Goal: Task Accomplishment & Management: Use online tool/utility

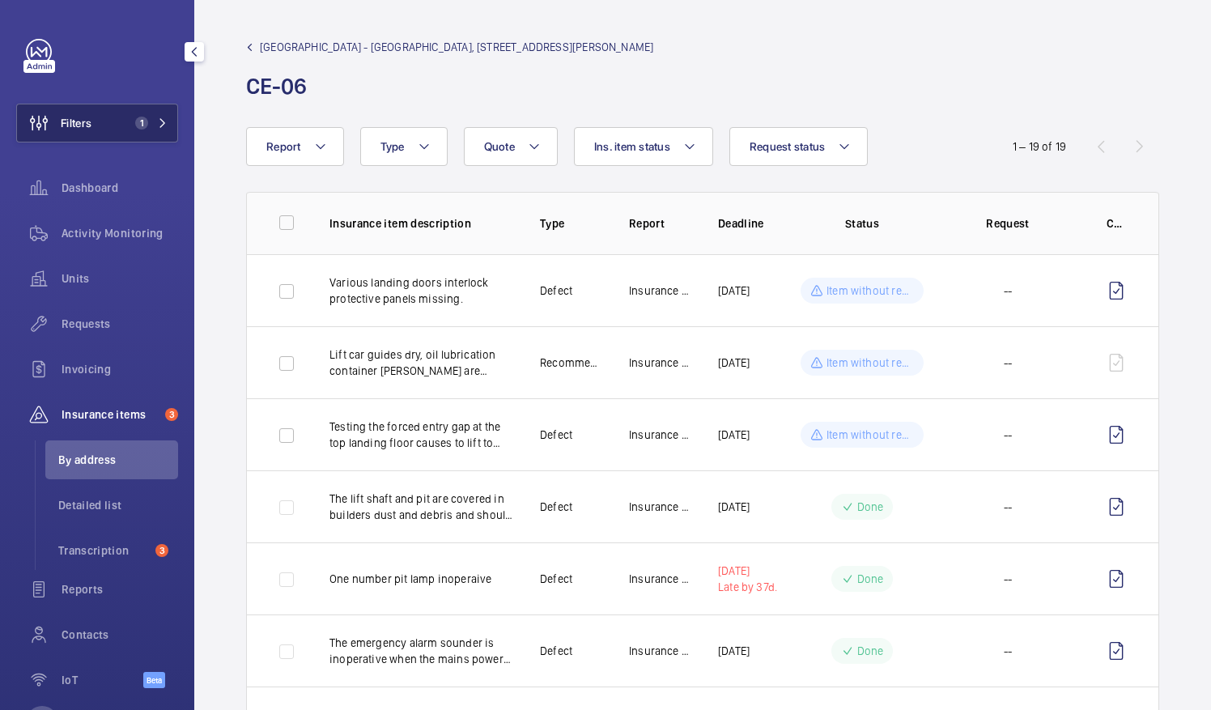
click at [95, 130] on button "Filters 1" at bounding box center [97, 123] width 162 height 39
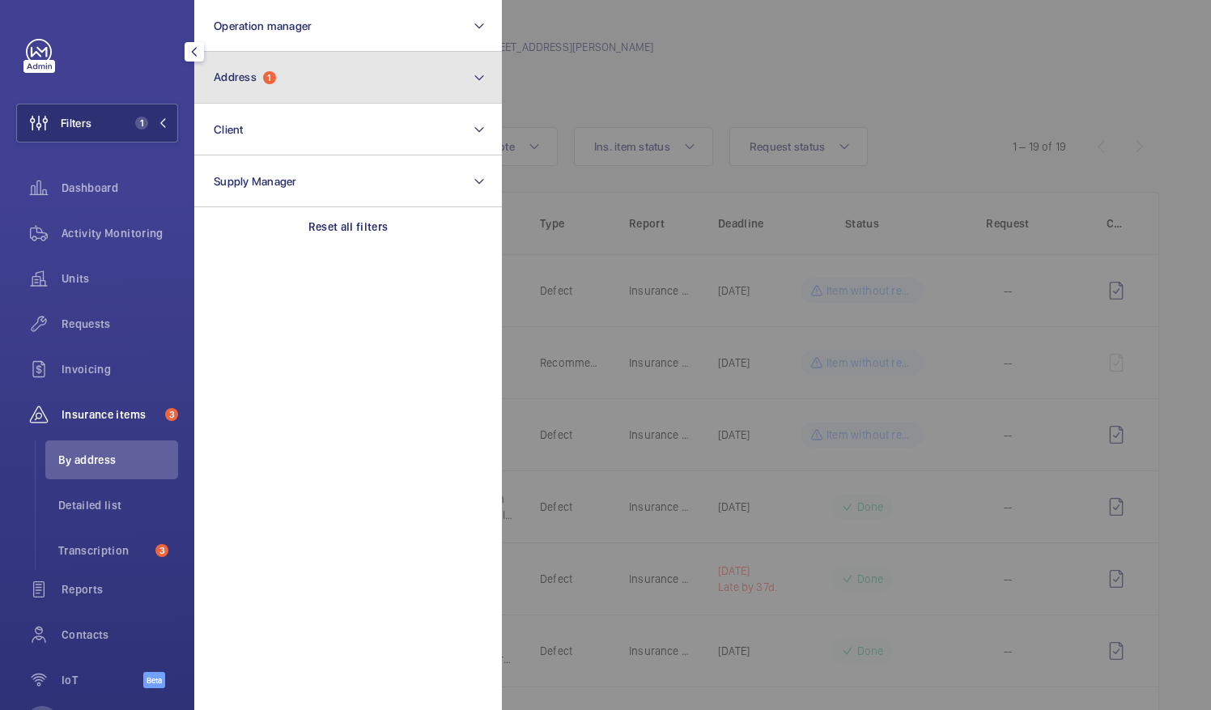
click at [304, 65] on button "Address 1" at bounding box center [348, 78] width 308 height 52
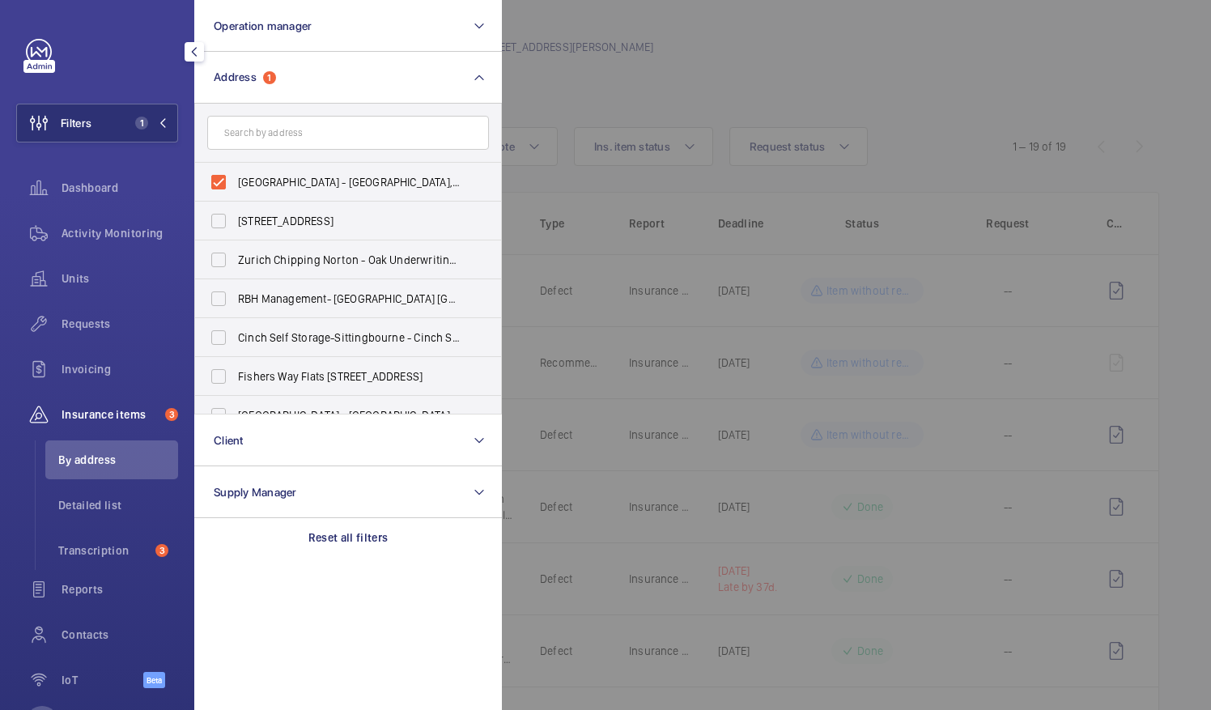
click at [543, 100] on div at bounding box center [1107, 355] width 1211 height 710
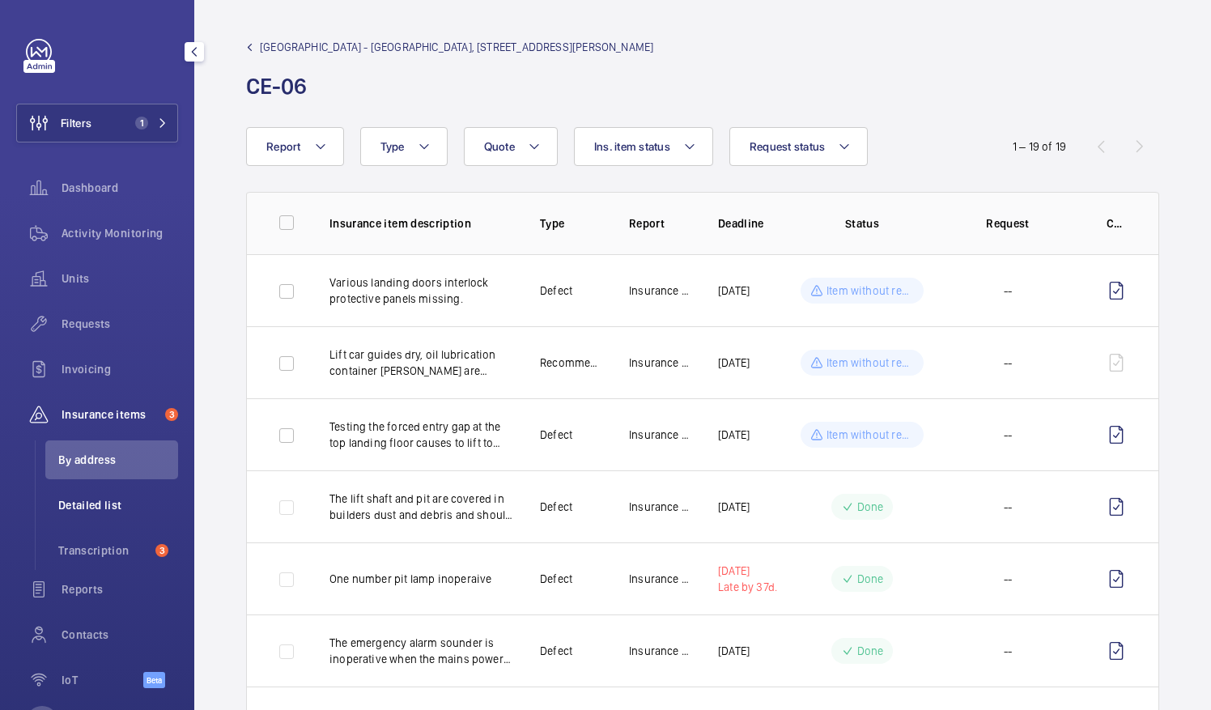
click at [108, 499] on span "Detailed list" at bounding box center [118, 505] width 120 height 16
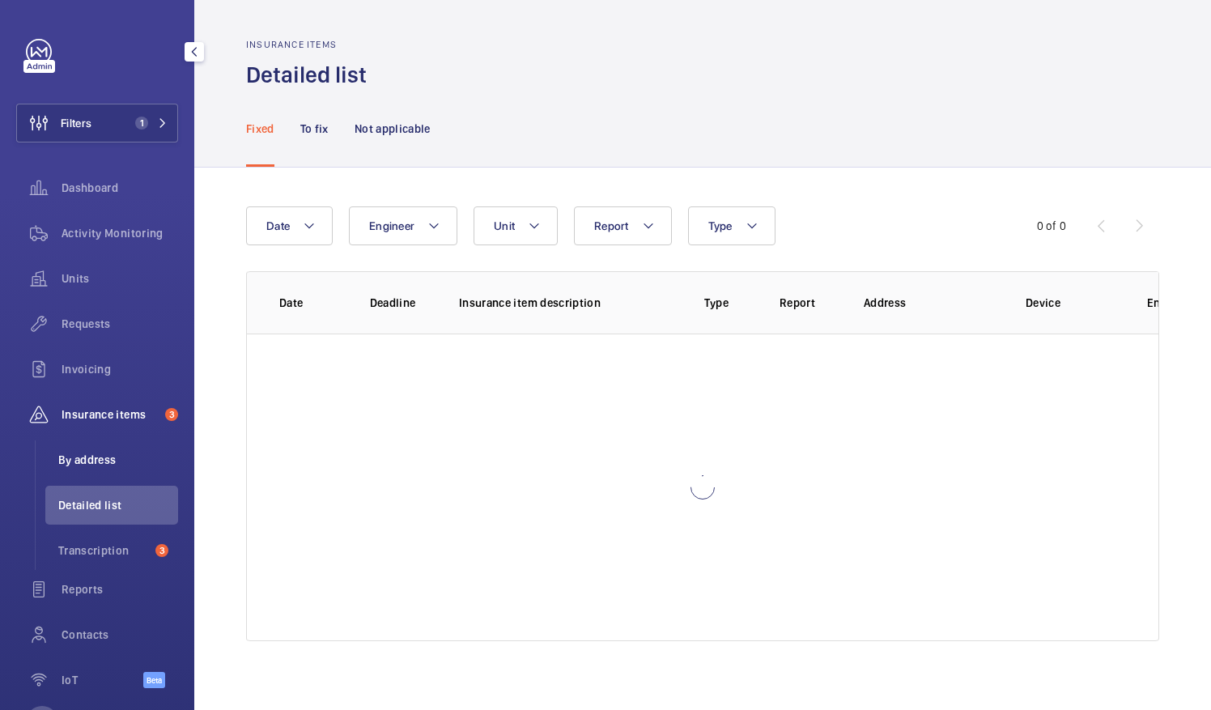
click at [115, 461] on span "By address" at bounding box center [118, 460] width 120 height 16
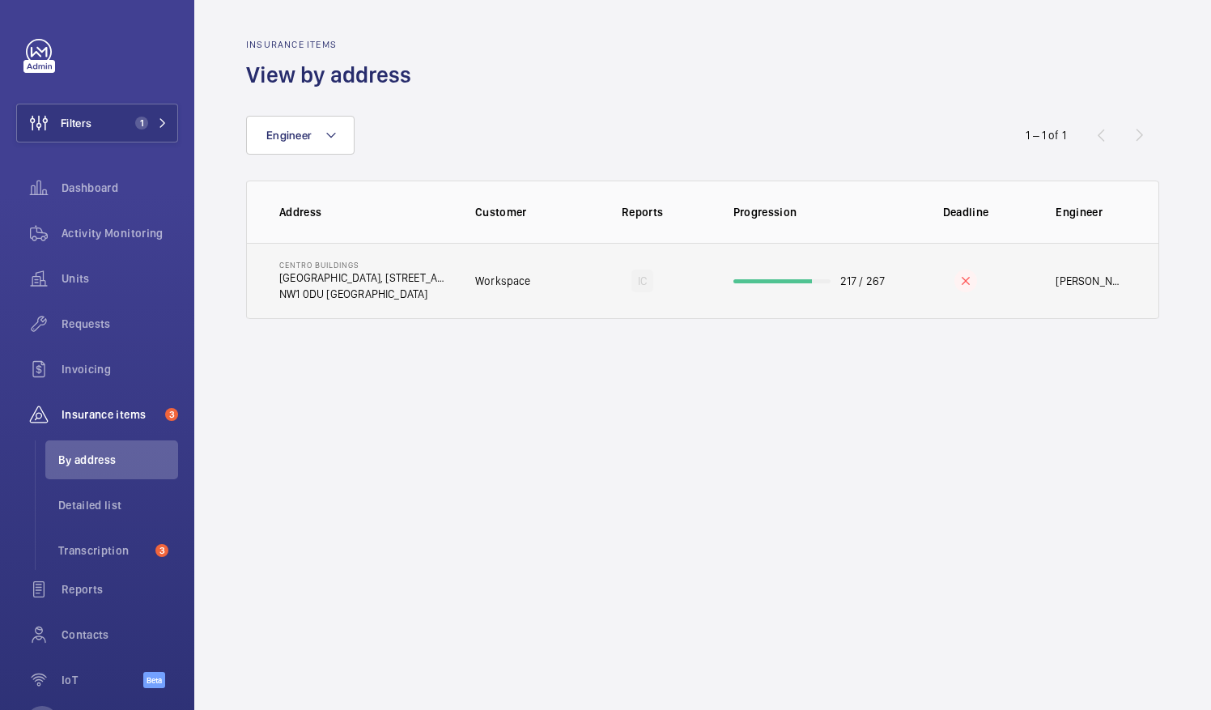
click at [521, 292] on td "Workspace" at bounding box center [513, 281] width 129 height 76
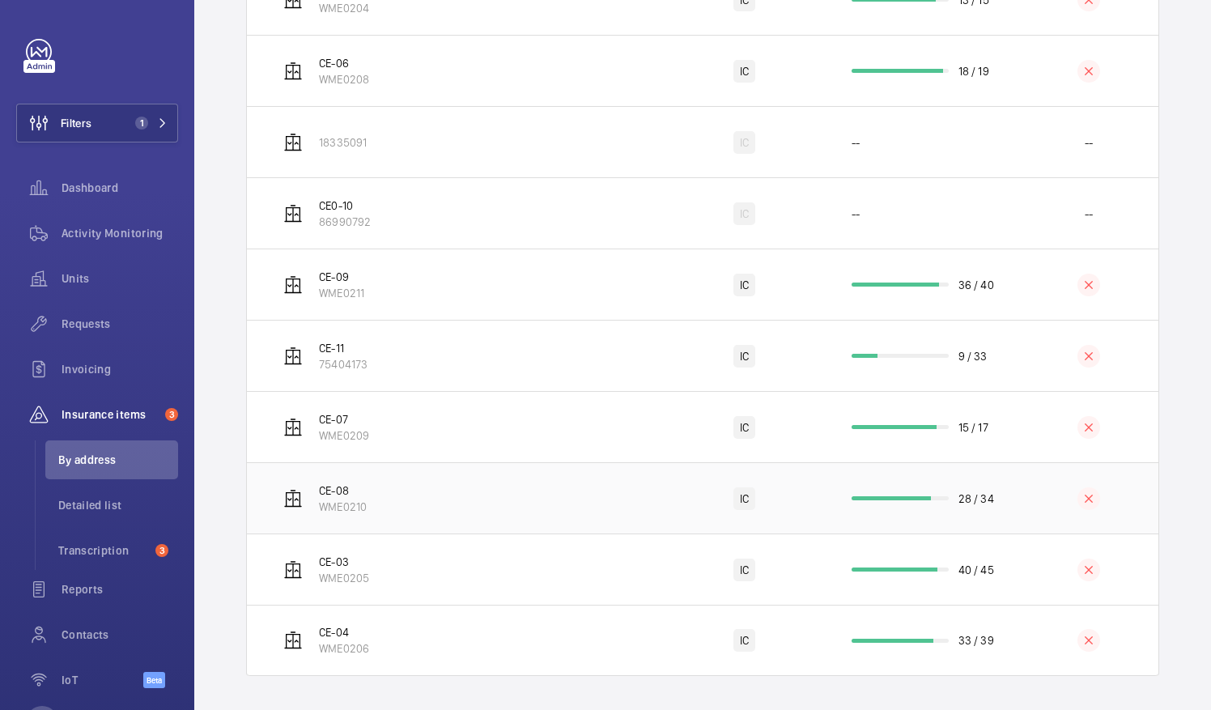
scroll to position [520, 0]
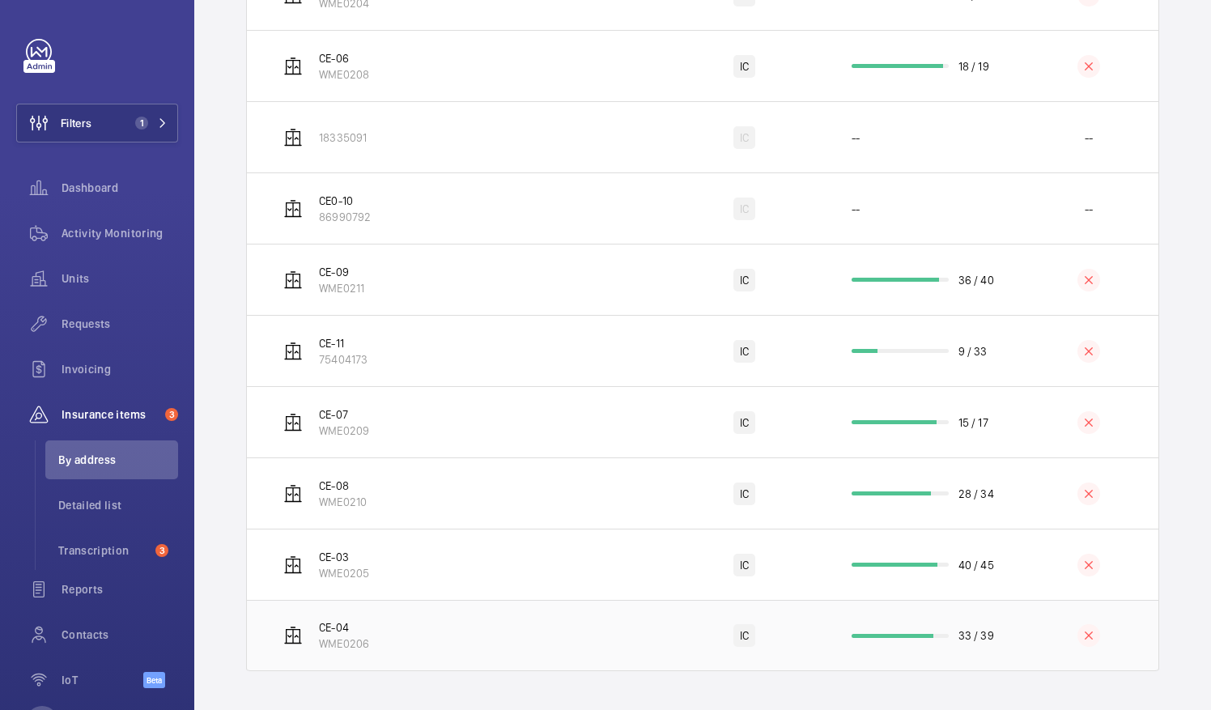
click at [384, 627] on td "CE-04 WME0206" at bounding box center [455, 635] width 417 height 71
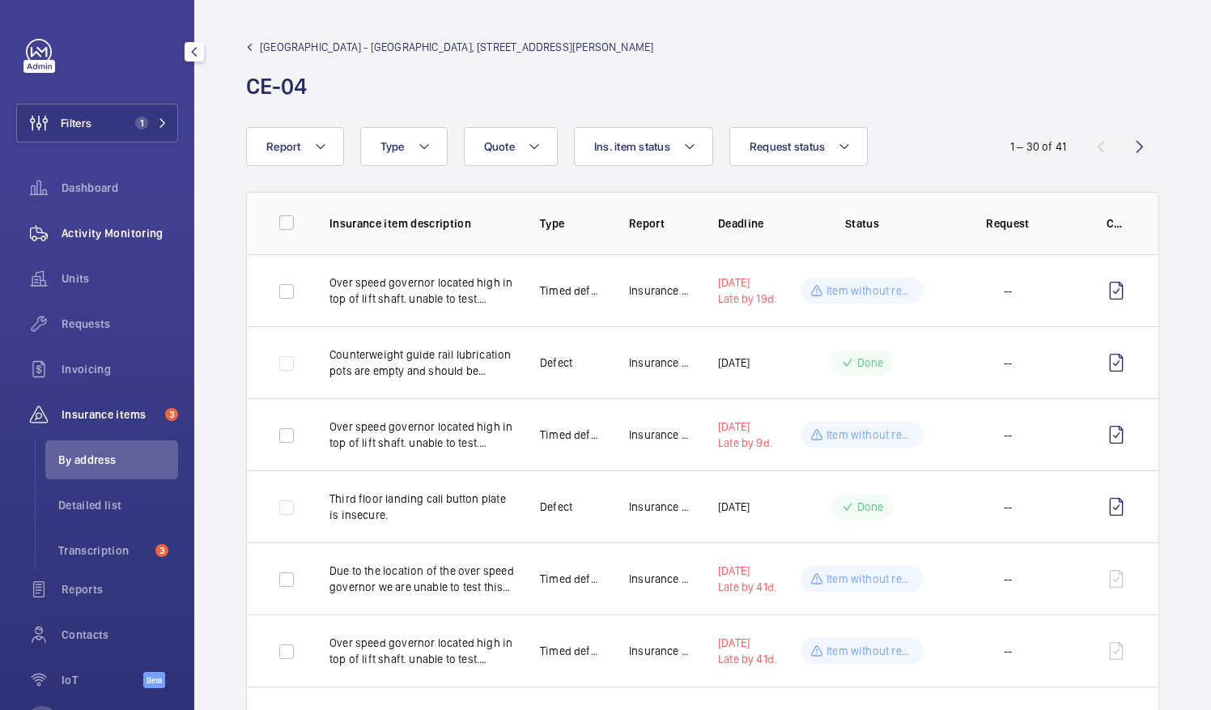
click at [103, 227] on span "Activity Monitoring" at bounding box center [120, 233] width 117 height 16
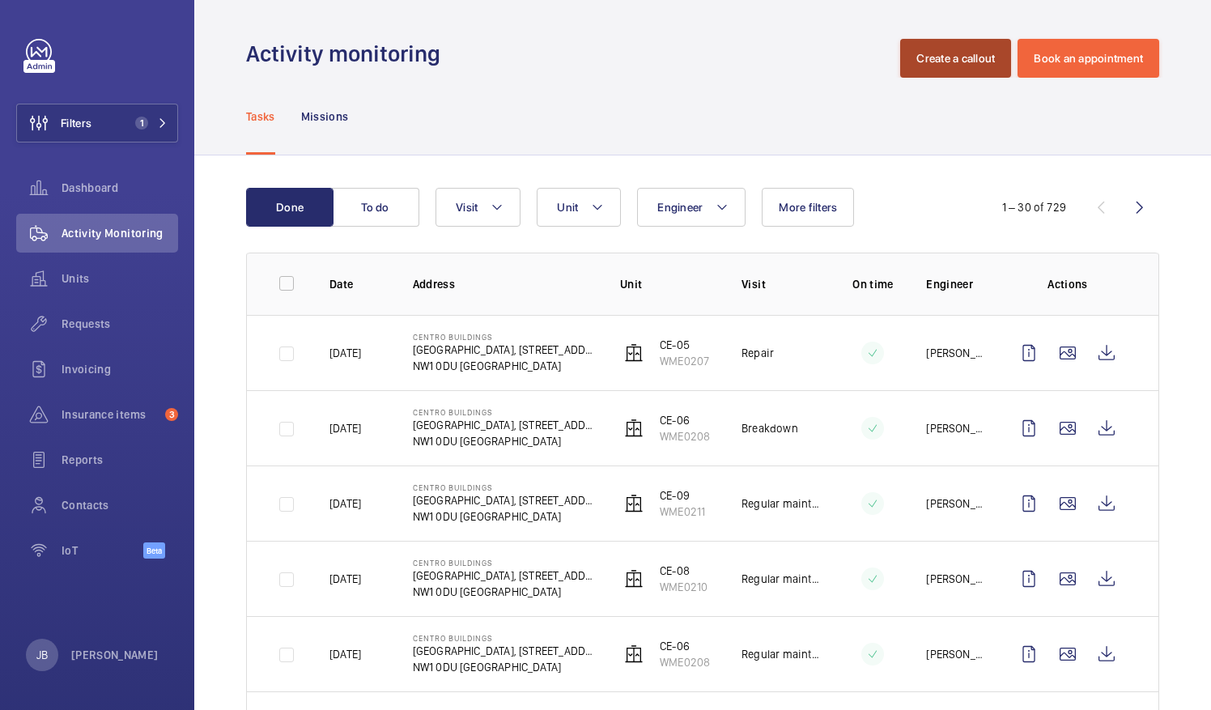
click at [943, 60] on button "Create a callout" at bounding box center [955, 58] width 111 height 39
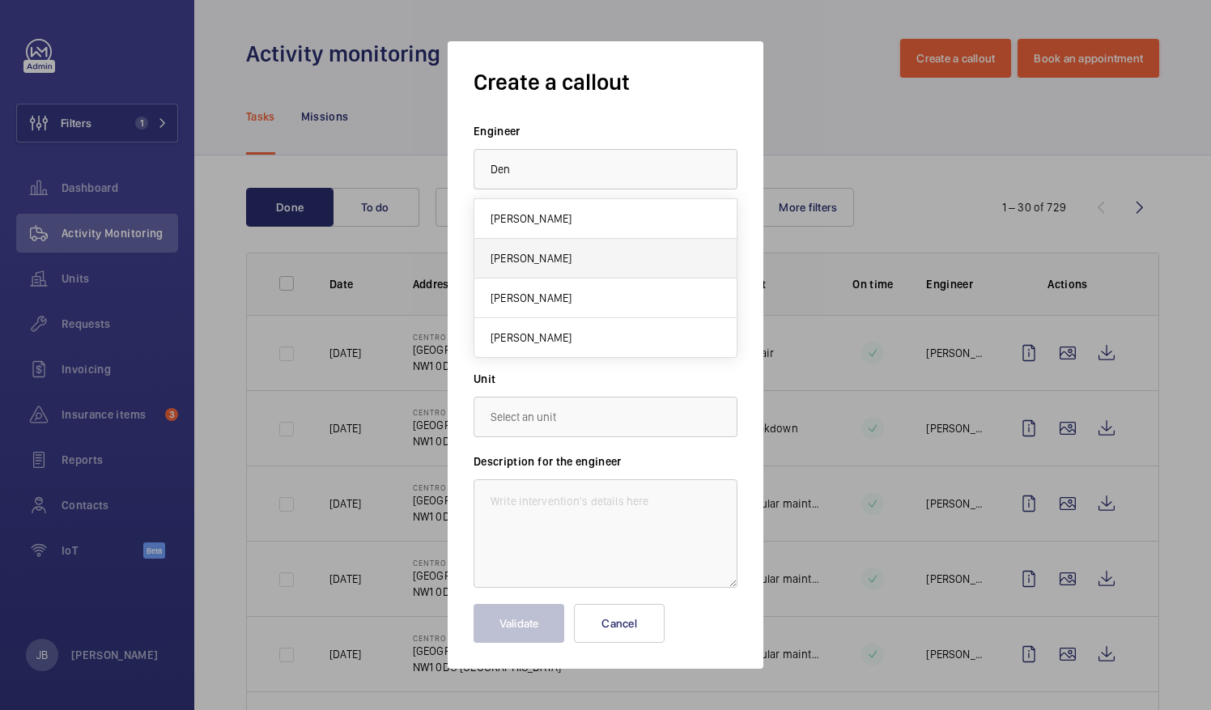
click at [573, 256] on mat-option "[PERSON_NAME]" at bounding box center [605, 259] width 262 height 40
type input "[PERSON_NAME]"
click at [621, 251] on div at bounding box center [605, 251] width 262 height 39
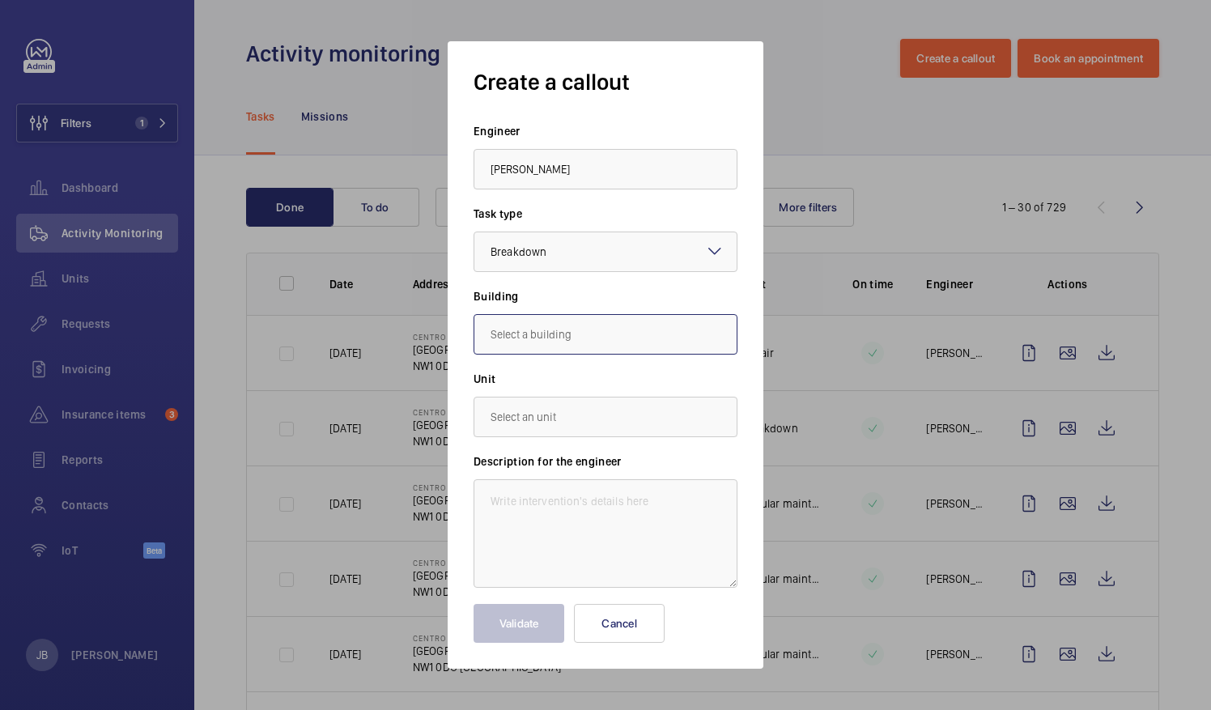
click at [582, 340] on input "text" at bounding box center [606, 334] width 264 height 40
click at [562, 381] on span "[GEOGRAPHIC_DATA], [STREET_ADDRESS][PERSON_NAME]" at bounding box center [606, 384] width 230 height 16
type input "[GEOGRAPHIC_DATA], [STREET_ADDRESS][PERSON_NAME]"
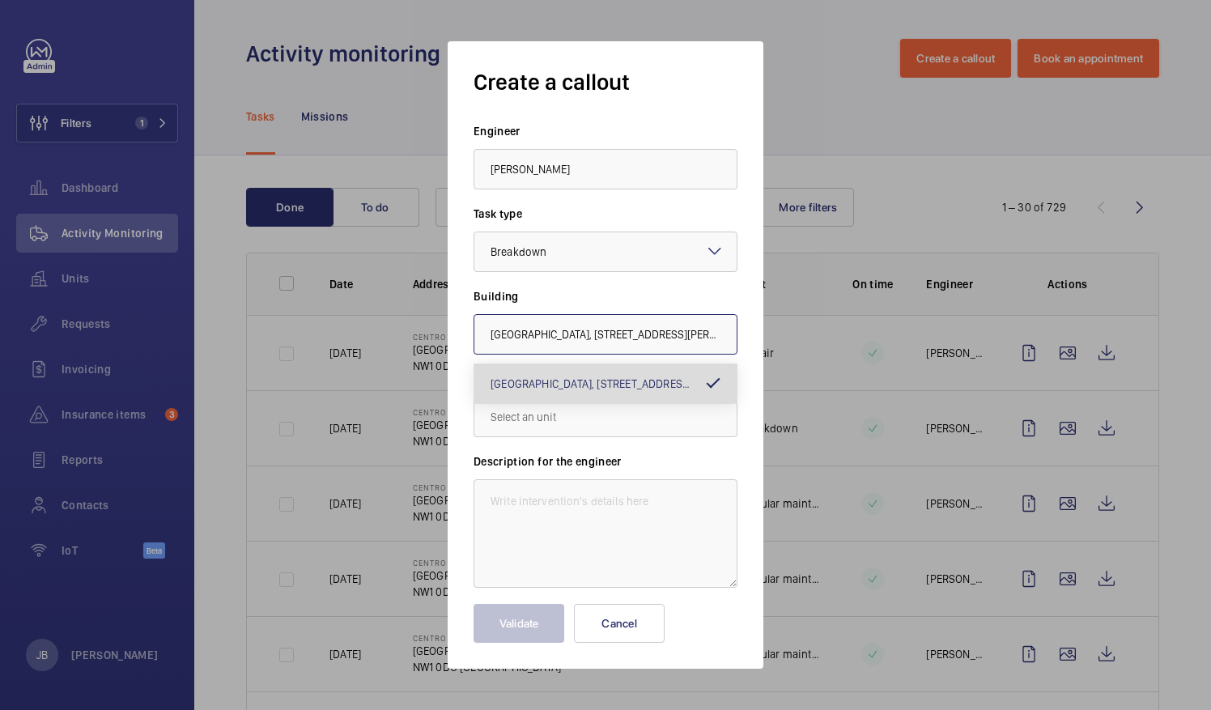
scroll to position [0, 230]
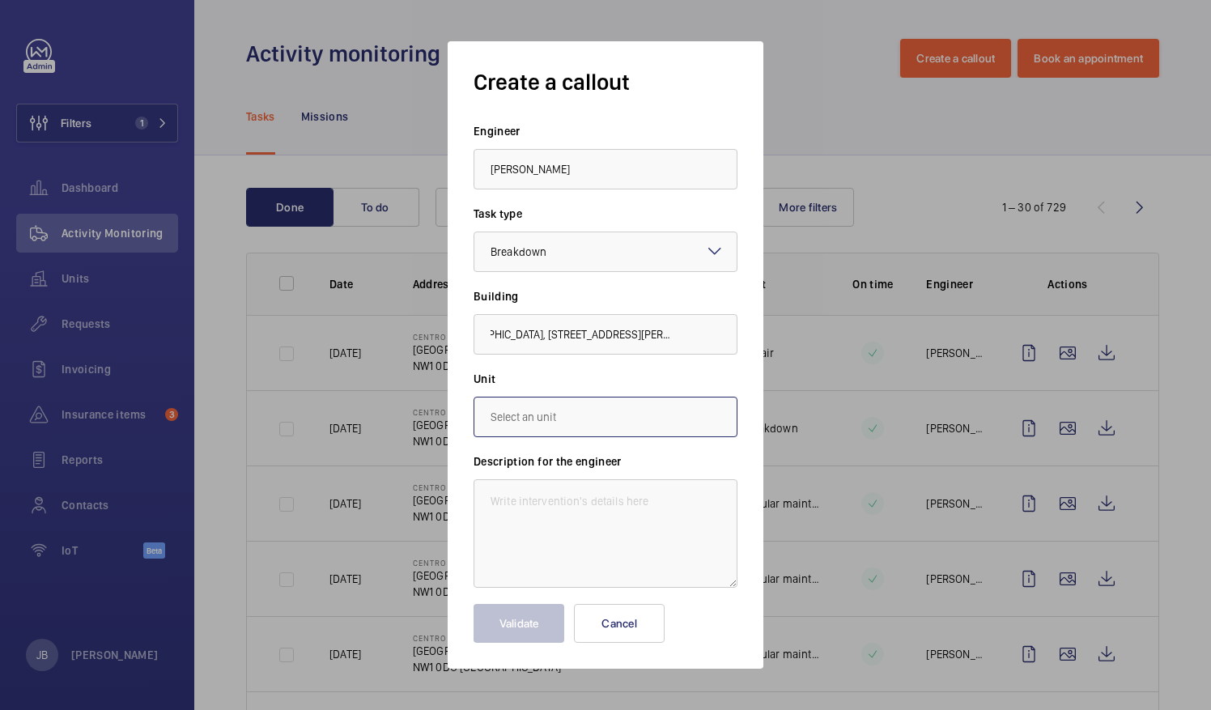
click at [544, 414] on input "text" at bounding box center [606, 417] width 264 height 40
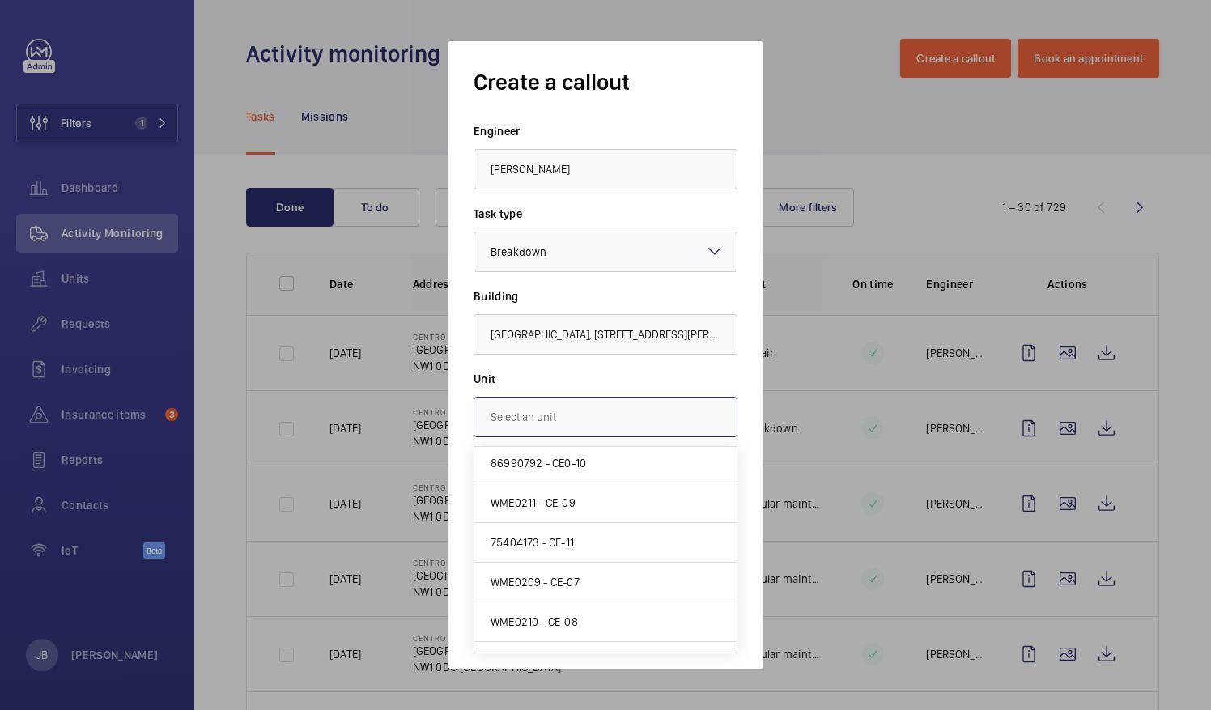
scroll to position [227, 0]
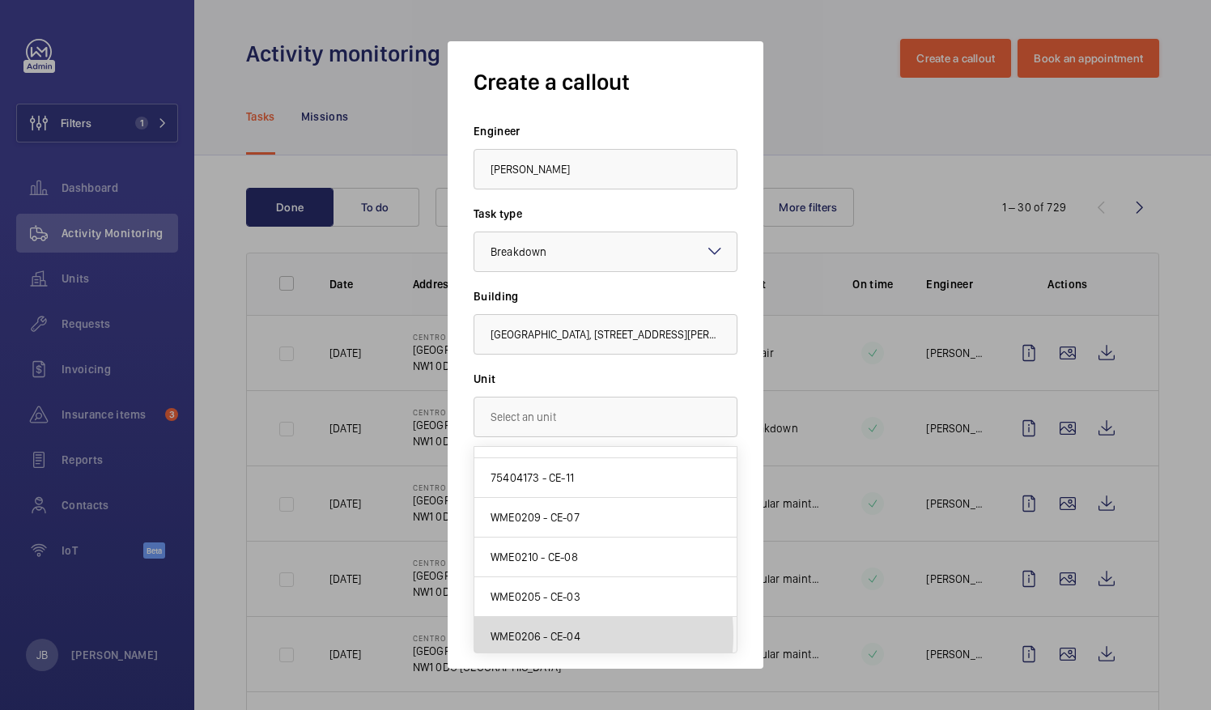
click at [539, 632] on span "WME0206 - CE-04" at bounding box center [536, 636] width 90 height 16
type input "WME0206 - CE-04"
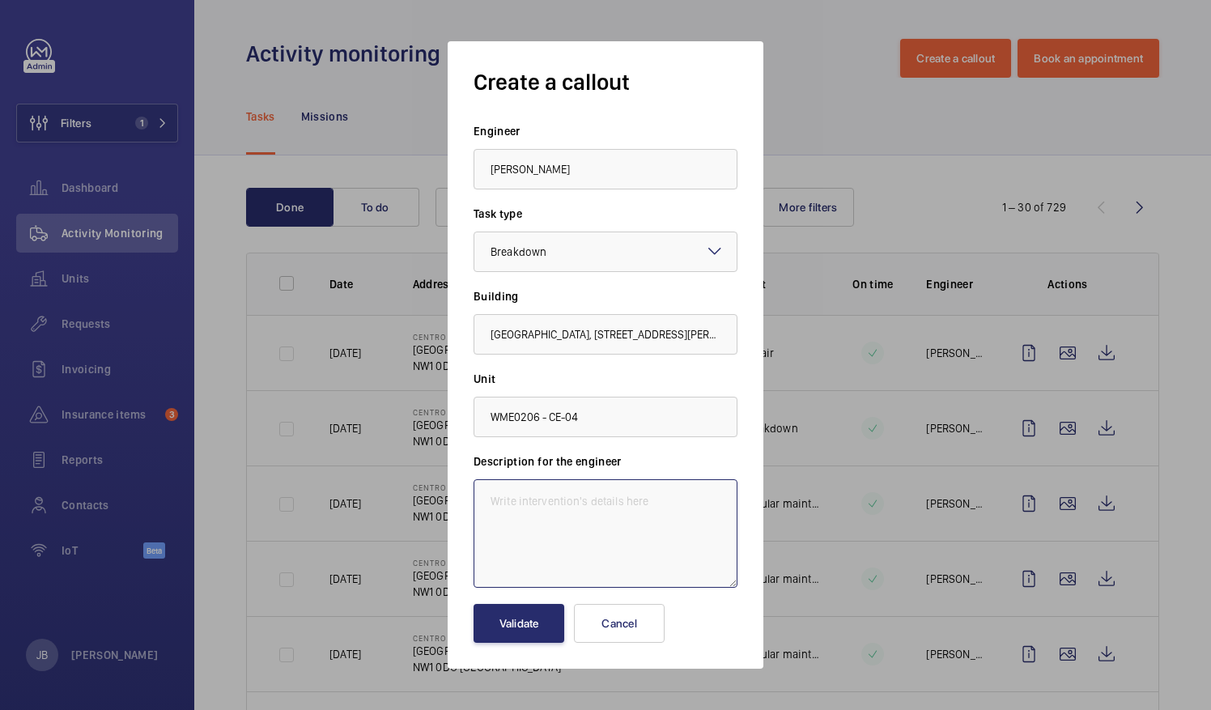
click at [549, 506] on textarea at bounding box center [606, 533] width 264 height 108
paste textarea "Due to the location of the over speed governor we are unable to test this devic…"
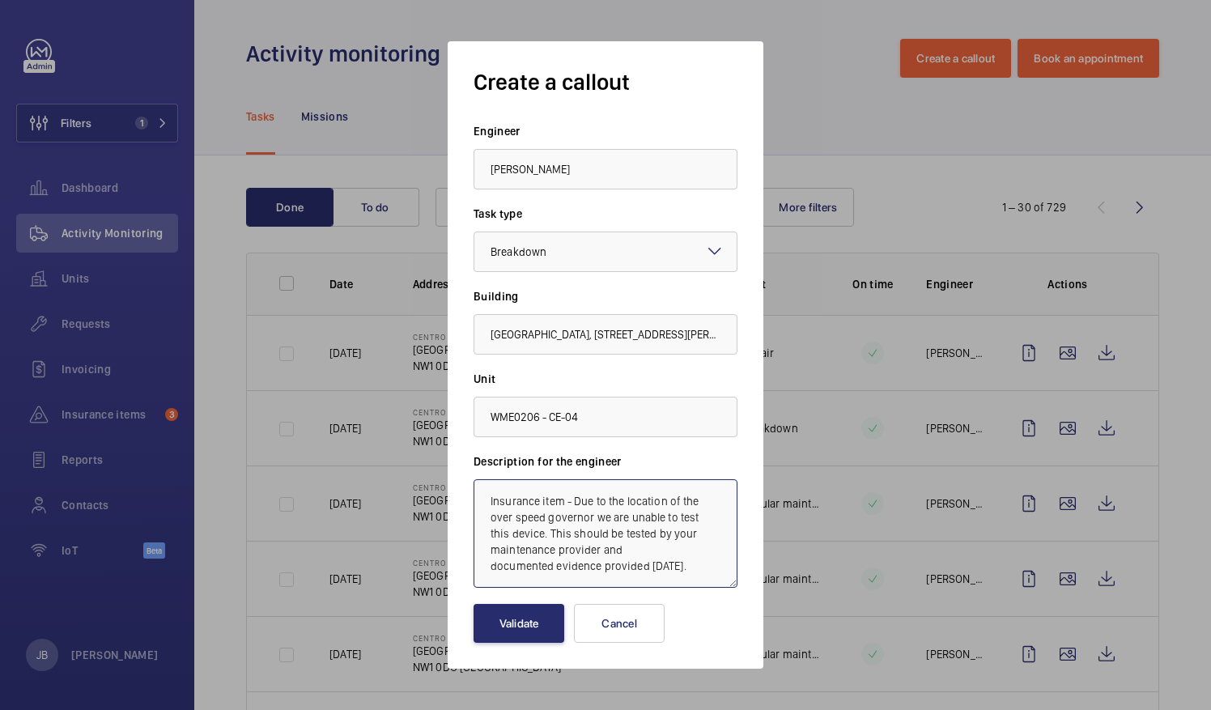
scroll to position [2, 0]
click at [644, 547] on textarea "Insurance item - Due to the location of the over speed governor we are unable t…" at bounding box center [606, 533] width 264 height 108
type textarea "Insurance item - Due to the location of the over speed governor we are unable t…"
click at [521, 636] on button "Validate" at bounding box center [519, 623] width 91 height 39
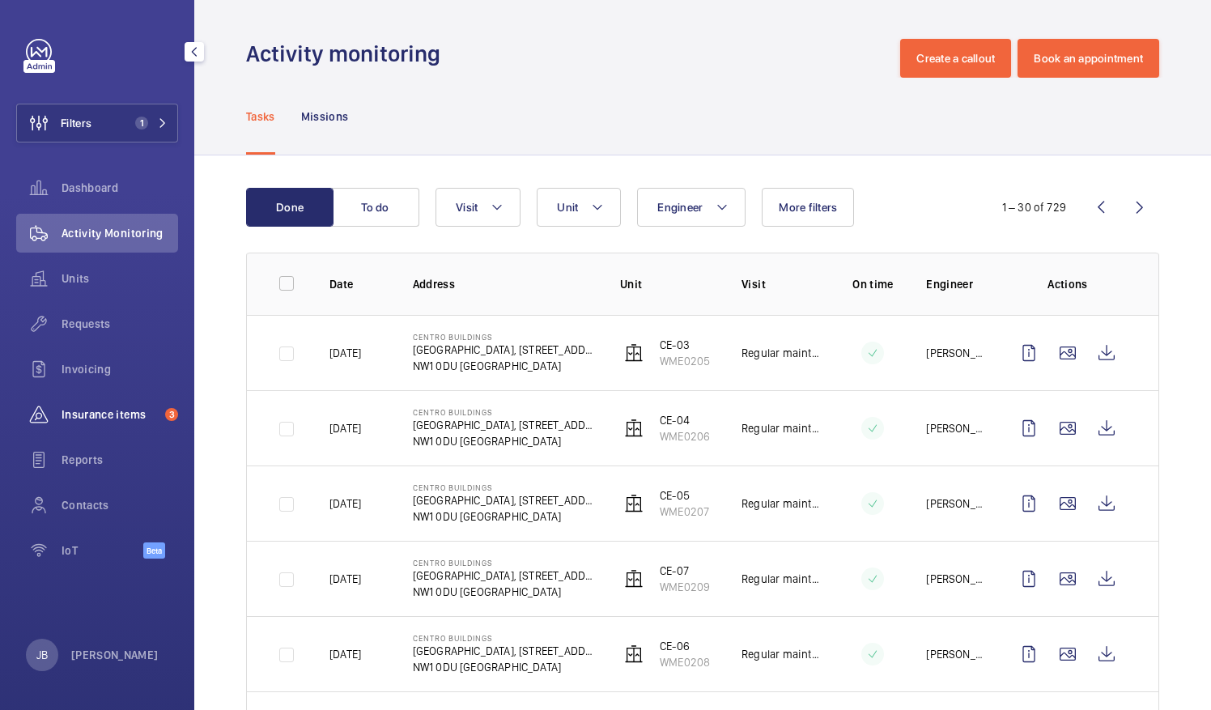
click at [74, 410] on span "Insurance items" at bounding box center [110, 414] width 97 height 16
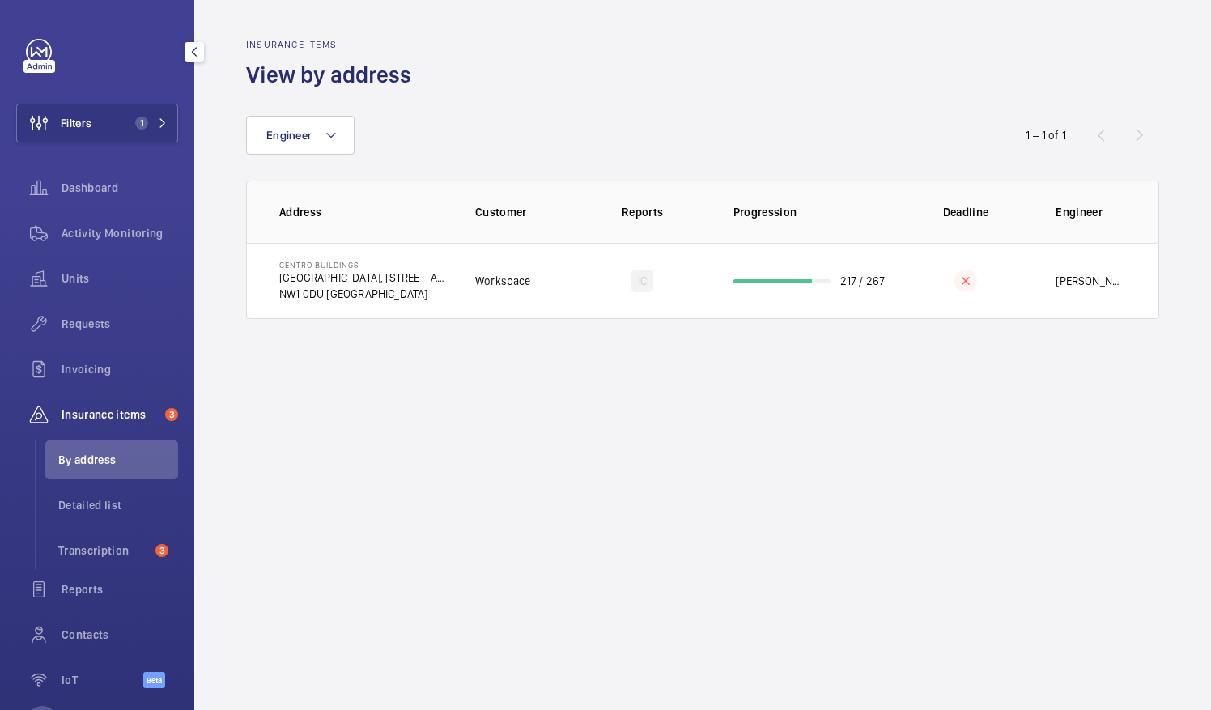
click at [80, 470] on li "By address" at bounding box center [111, 459] width 133 height 39
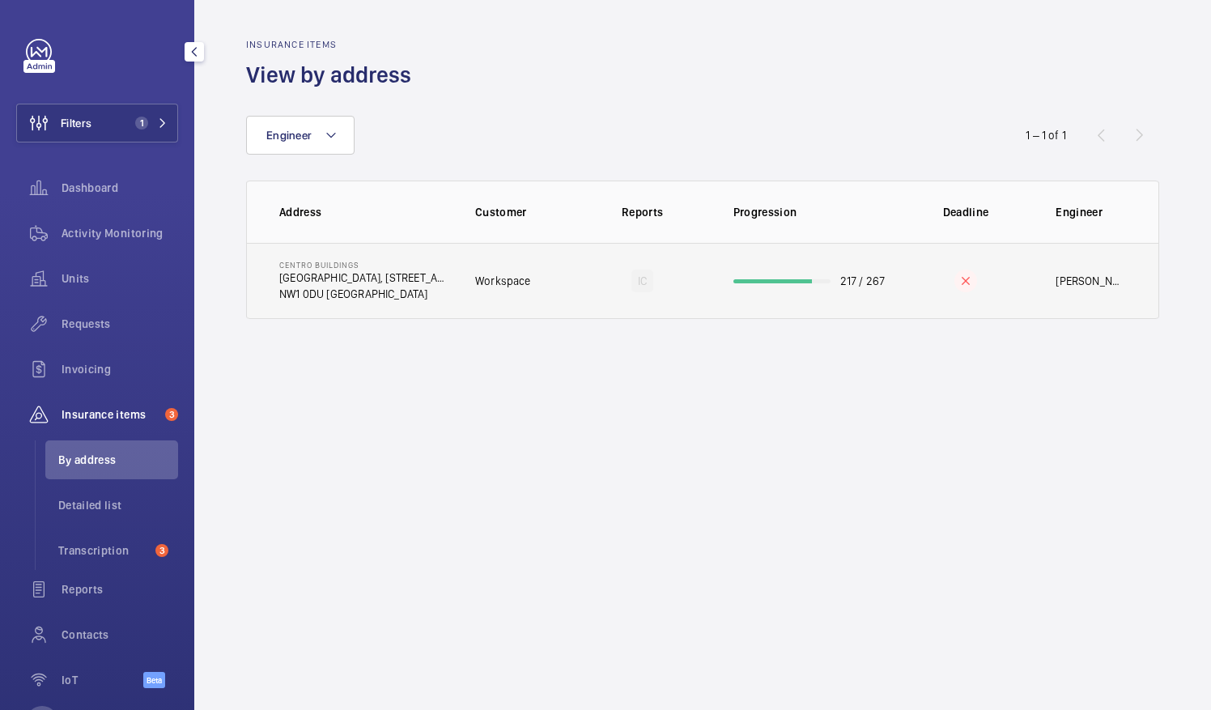
click at [444, 285] on p "[GEOGRAPHIC_DATA], [STREET_ADDRESS][PERSON_NAME]" at bounding box center [364, 278] width 170 height 16
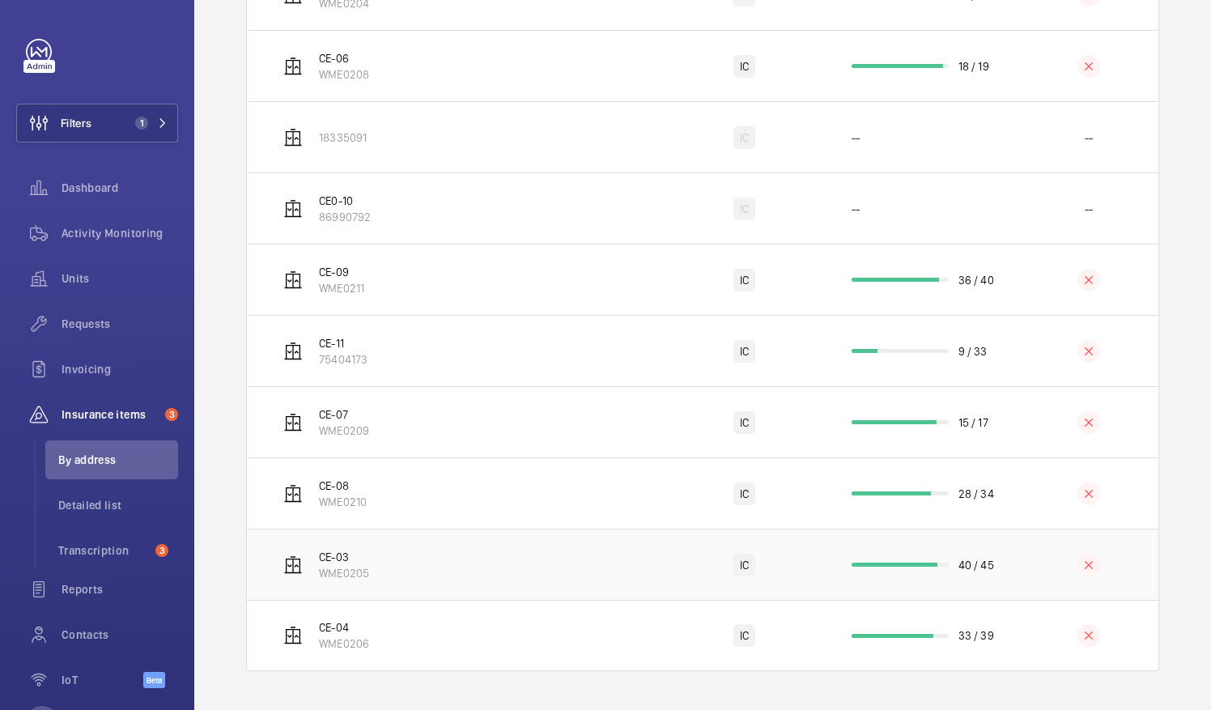
scroll to position [520, 0]
click at [483, 642] on td "CE-04 WME0206" at bounding box center [455, 635] width 417 height 71
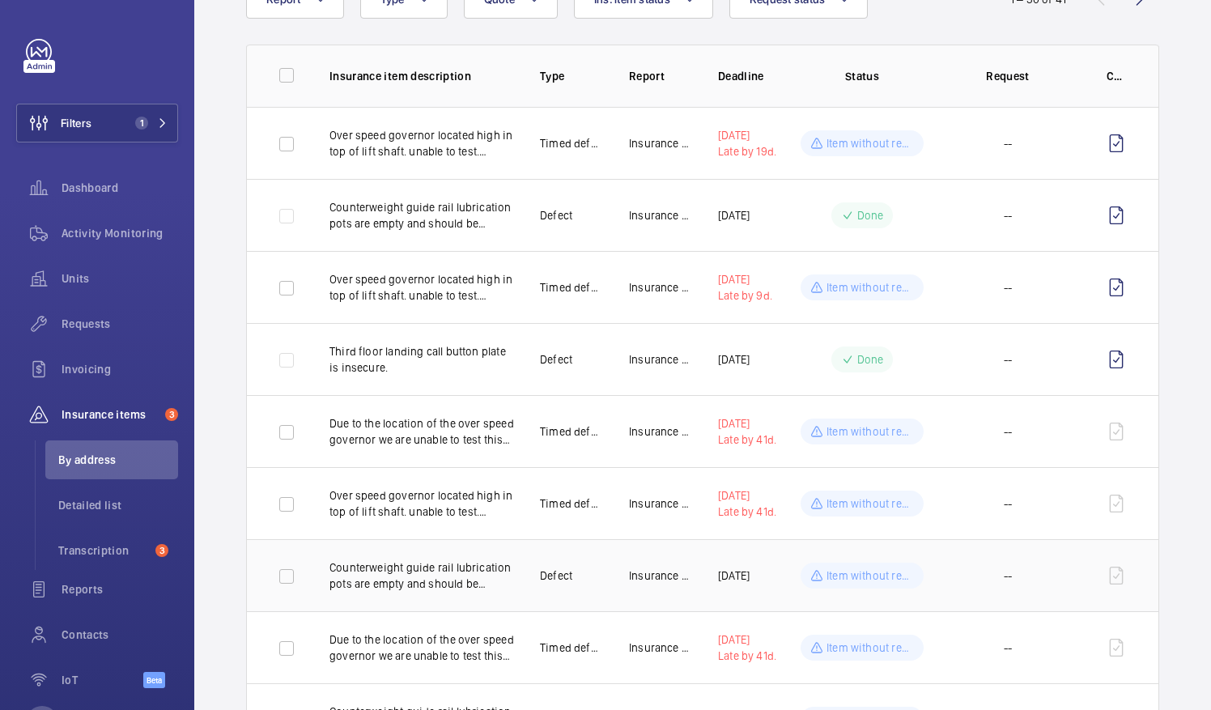
scroll to position [162, 0]
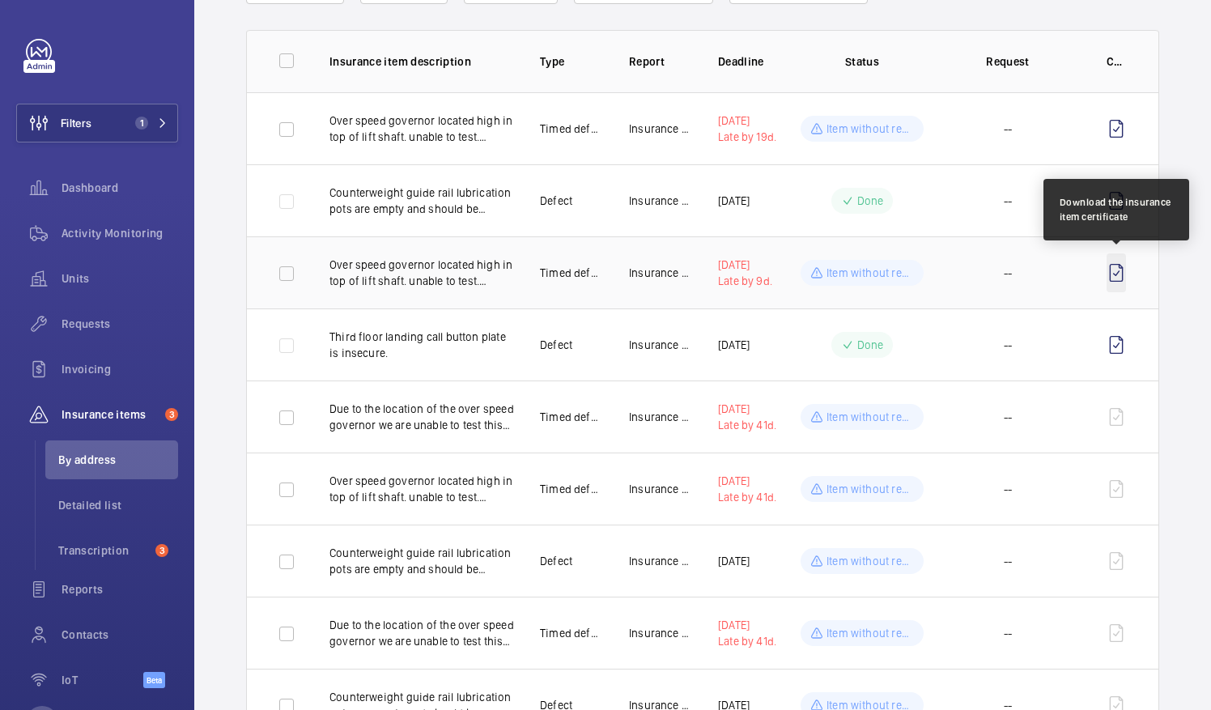
click at [1112, 268] on wm-front-icon-button at bounding box center [1116, 272] width 19 height 39
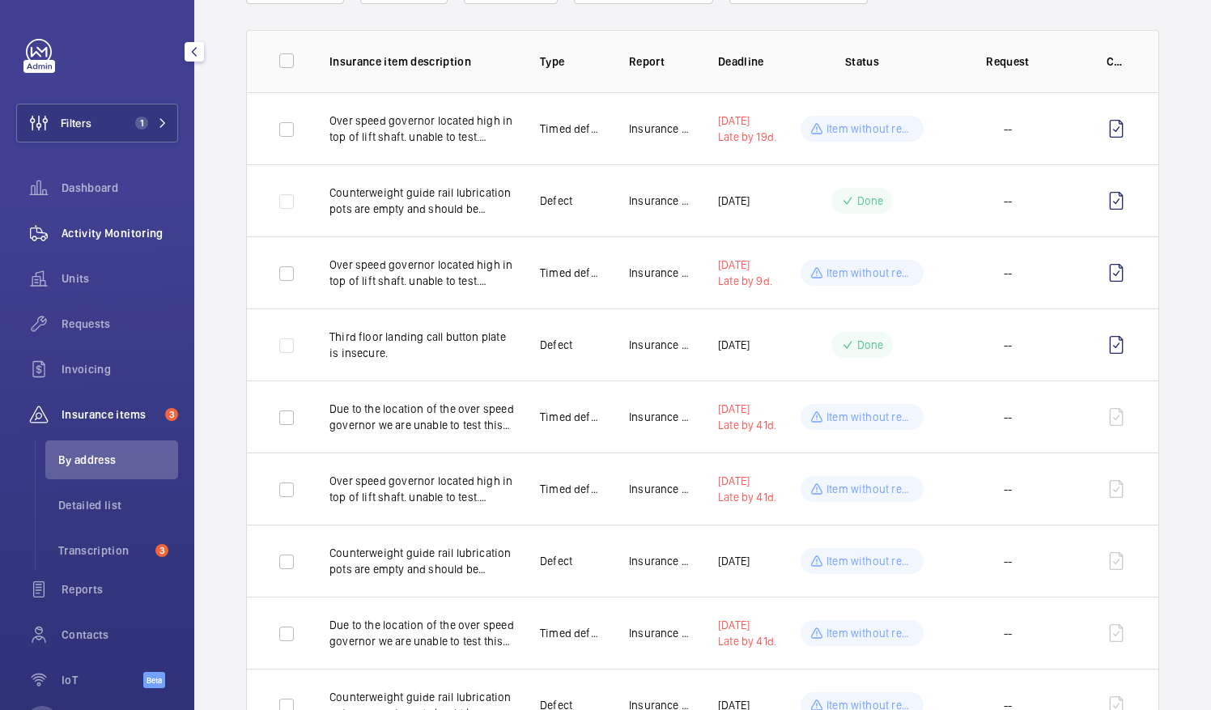
click at [117, 239] on span "Activity Monitoring" at bounding box center [120, 233] width 117 height 16
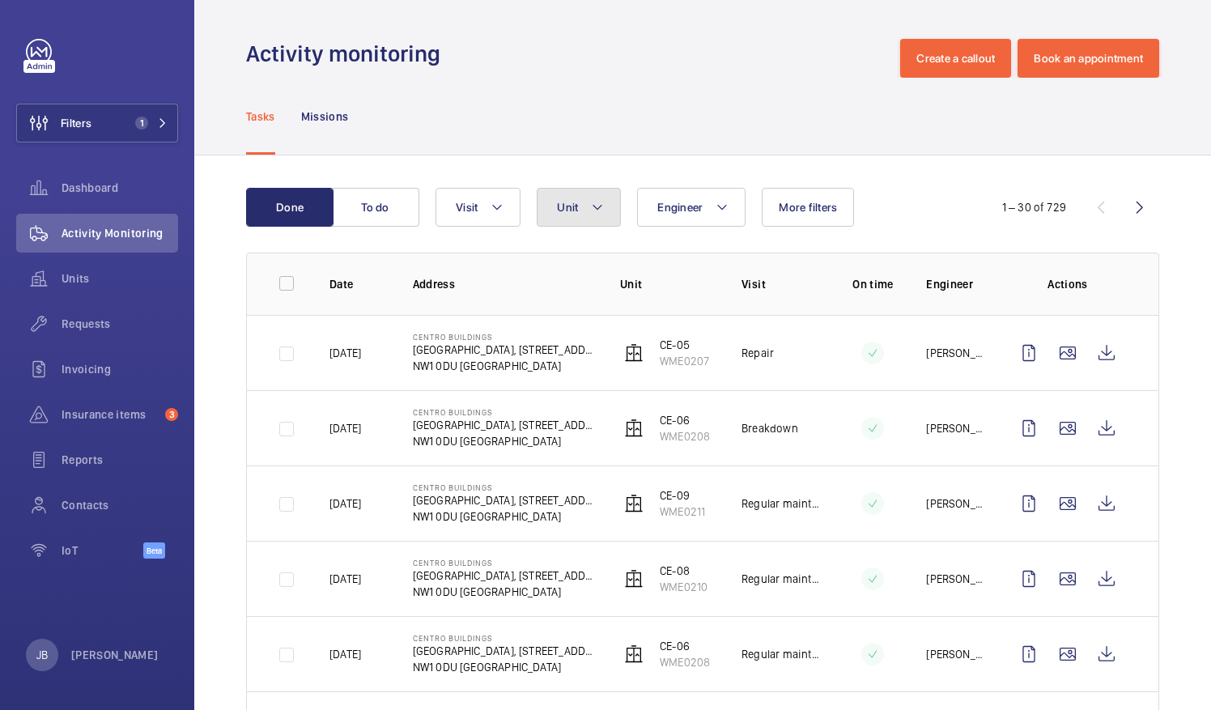
click at [593, 212] on mat-icon at bounding box center [597, 207] width 13 height 19
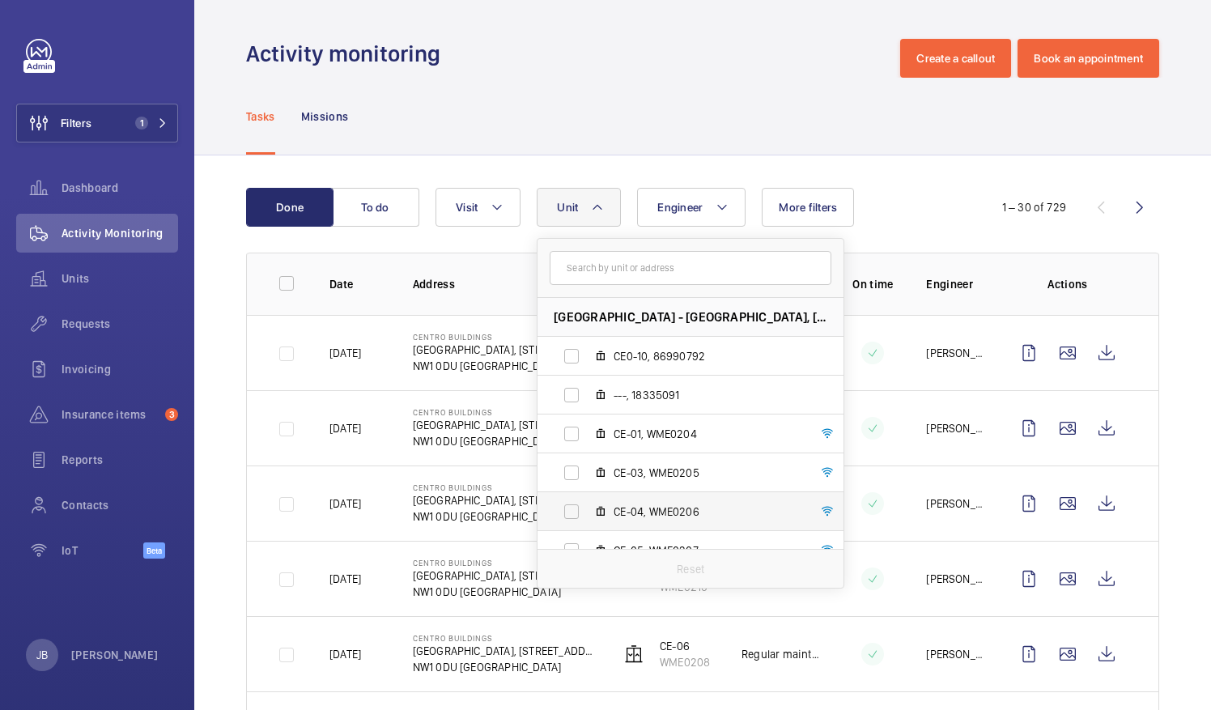
click at [569, 518] on label "CE-04, WME0206" at bounding box center [678, 511] width 280 height 39
click at [569, 518] on input "CE-04, WME0206" at bounding box center [571, 511] width 32 height 32
checkbox input "true"
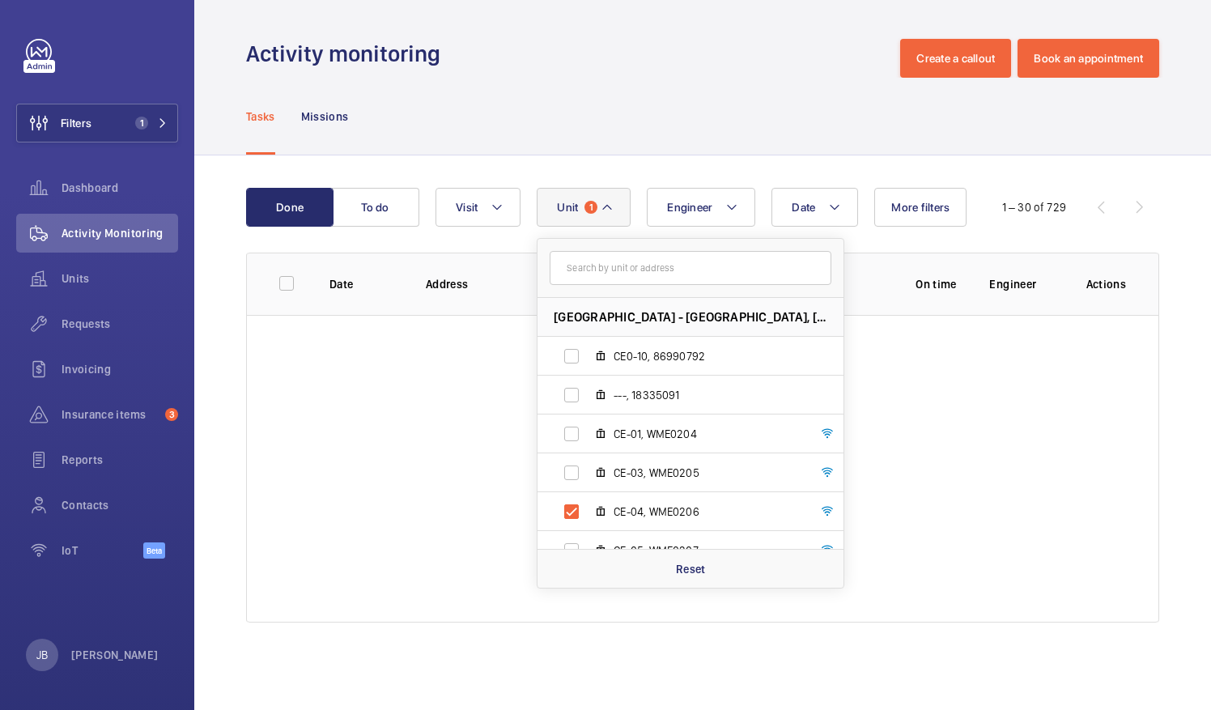
click at [580, 137] on div "Tasks Missions" at bounding box center [702, 116] width 913 height 77
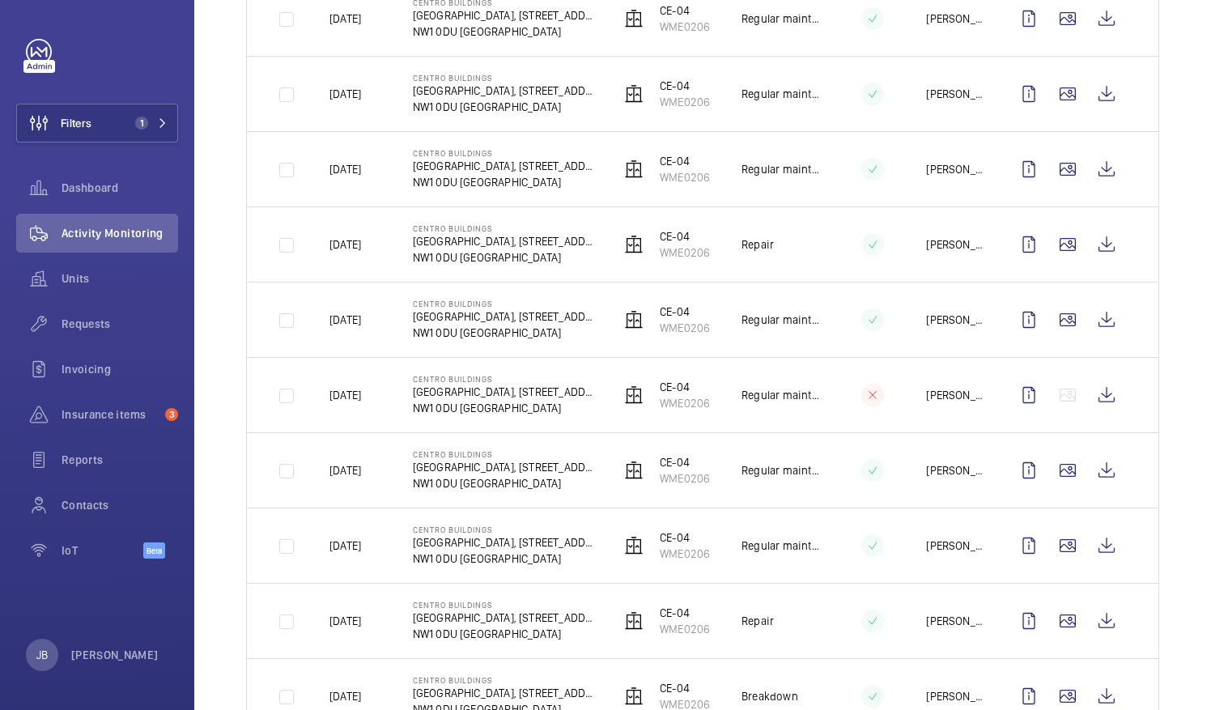
scroll to position [1700, 0]
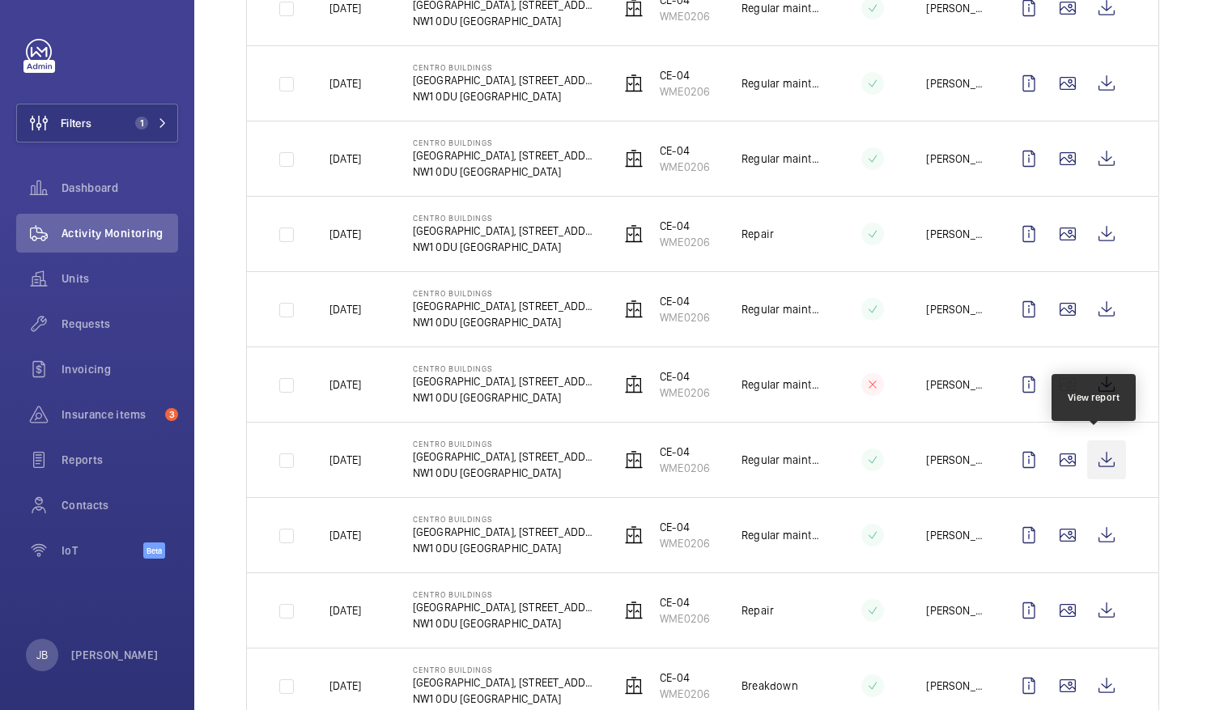
click at [1098, 450] on wm-front-icon-button at bounding box center [1106, 459] width 39 height 39
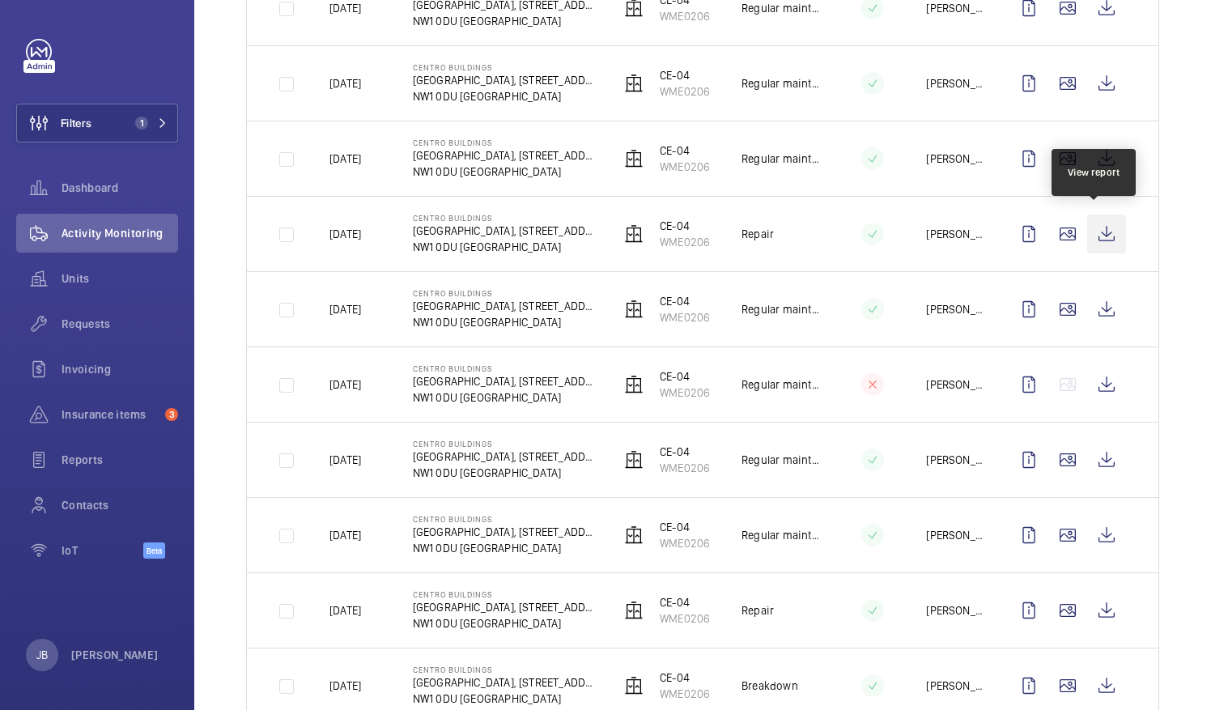
click at [1099, 230] on wm-front-icon-button at bounding box center [1106, 234] width 39 height 39
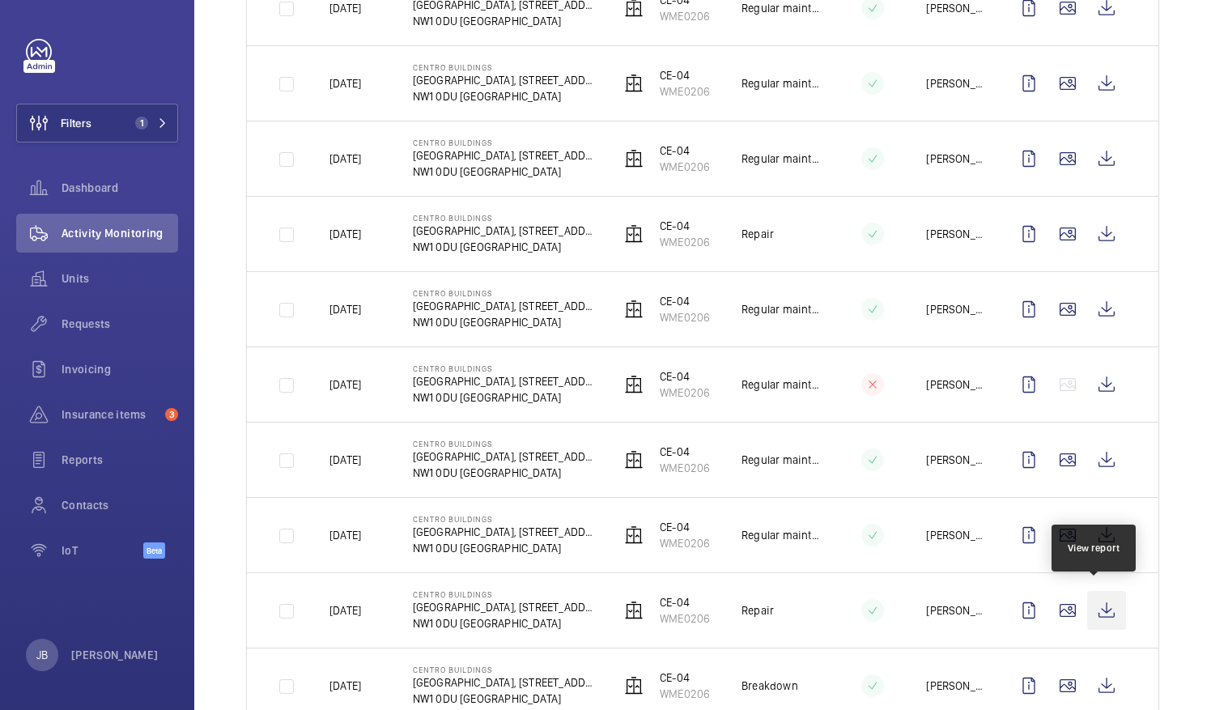
click at [1096, 606] on wm-front-icon-button at bounding box center [1106, 610] width 39 height 39
click at [84, 421] on span "Insurance items" at bounding box center [110, 414] width 97 height 16
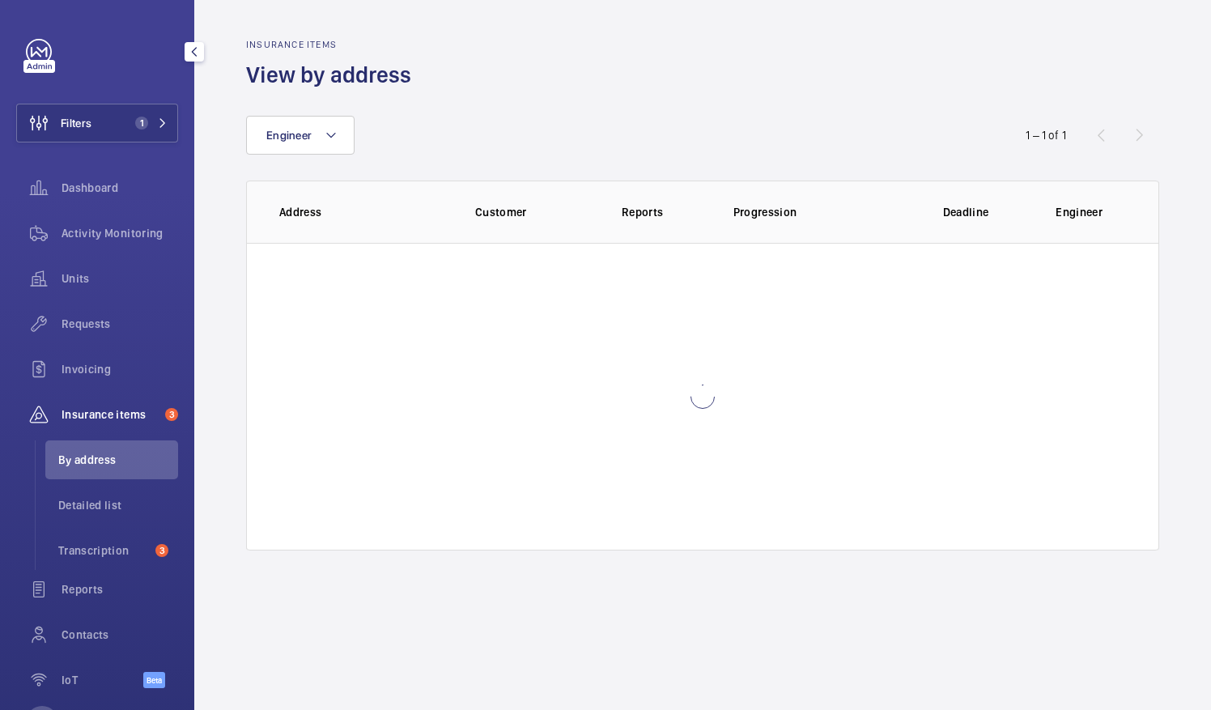
click at [85, 459] on span "By address" at bounding box center [118, 460] width 120 height 16
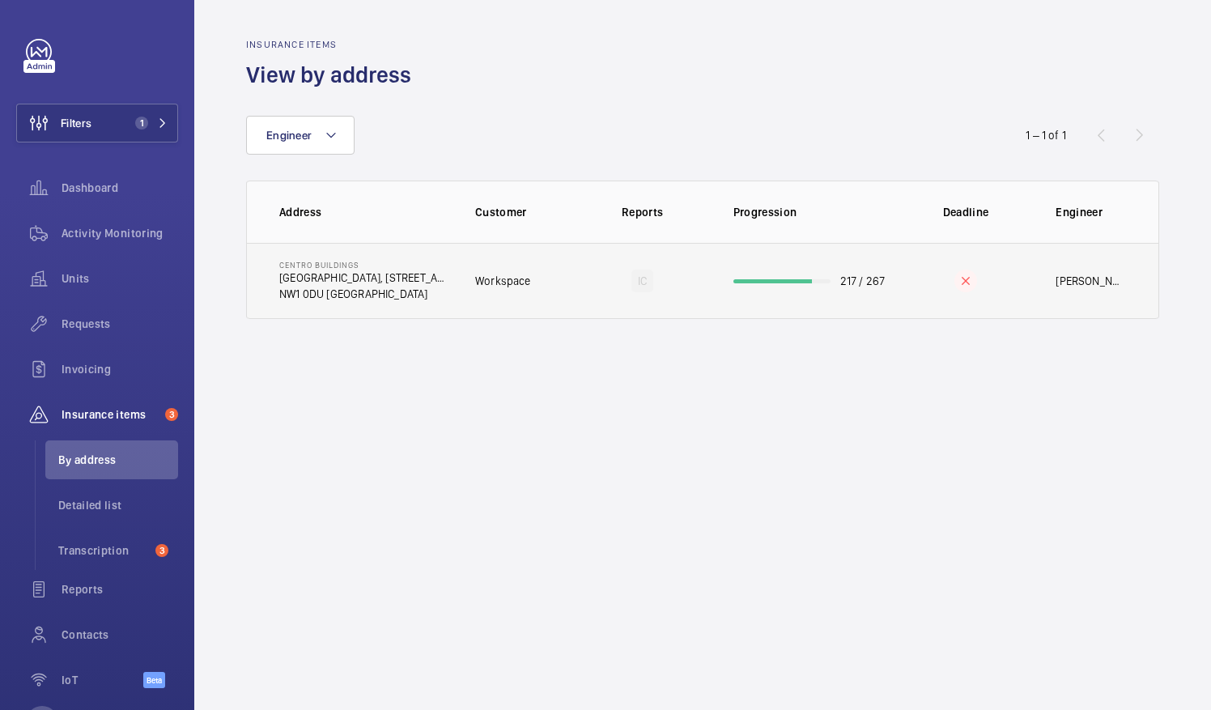
click at [550, 264] on td "Workspace" at bounding box center [513, 281] width 129 height 76
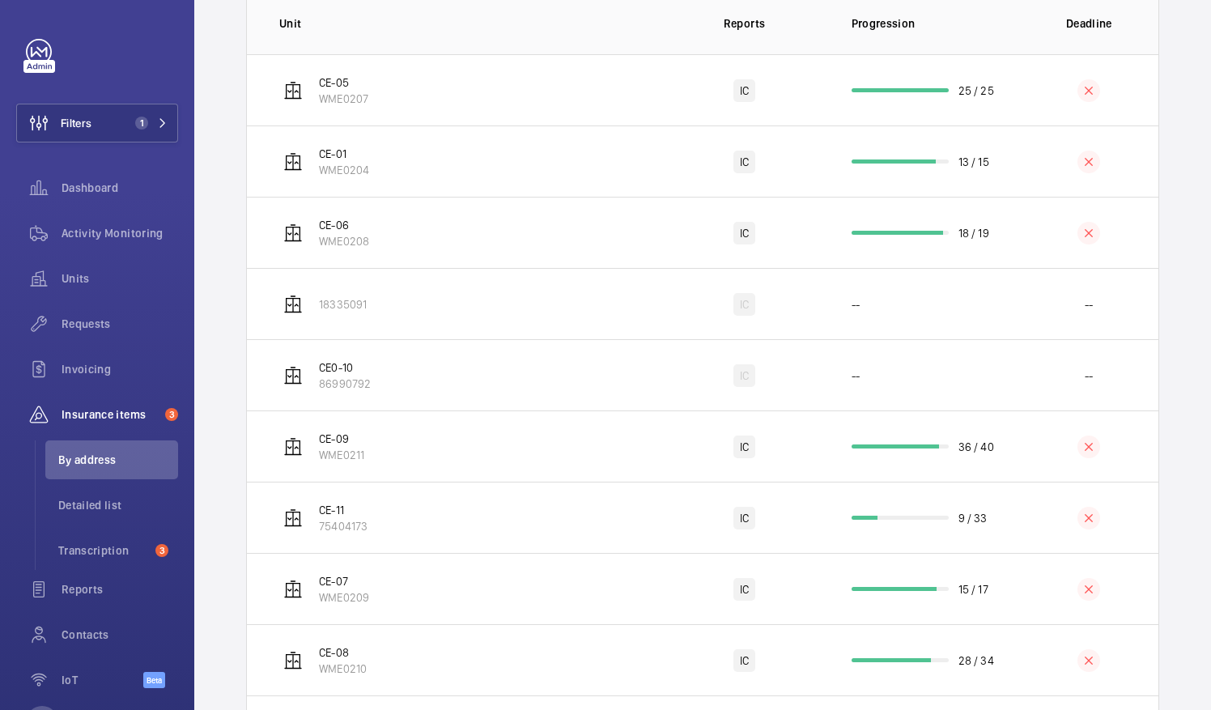
scroll to position [520, 0]
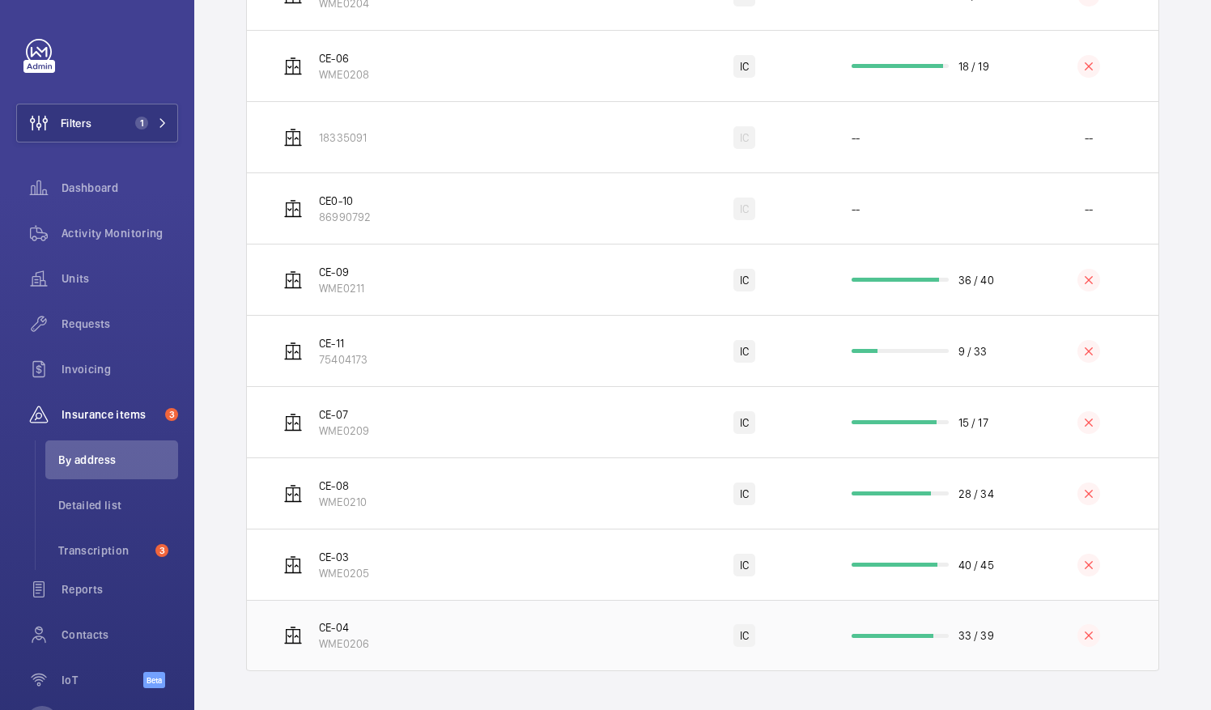
click at [418, 648] on td "CE-04 WME0206" at bounding box center [455, 635] width 417 height 71
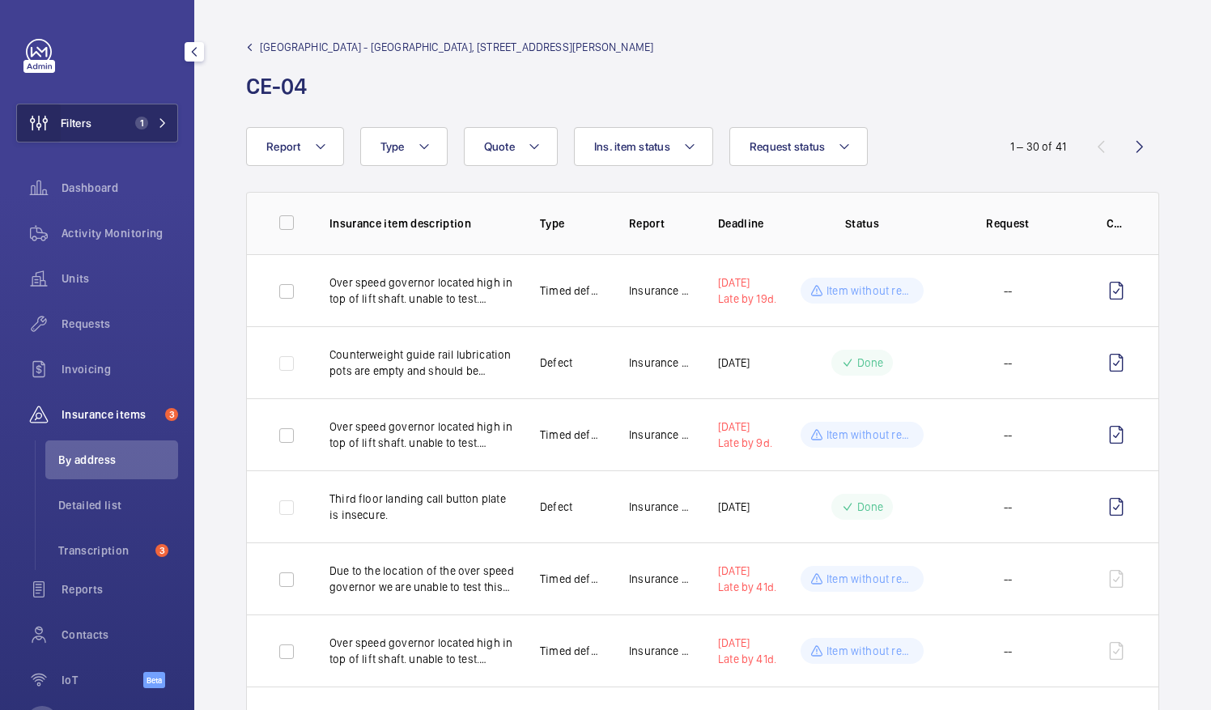
click at [44, 117] on wm-front-icon-button at bounding box center [39, 123] width 44 height 39
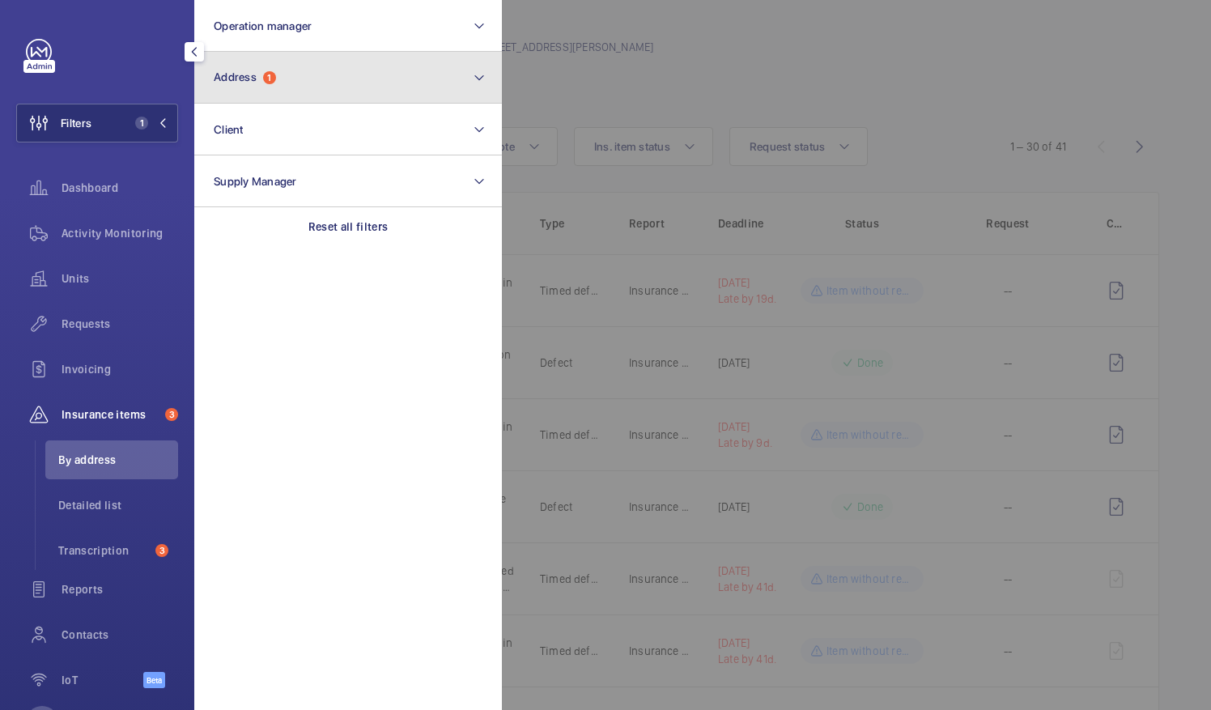
click at [259, 76] on span "Address 1" at bounding box center [245, 77] width 62 height 14
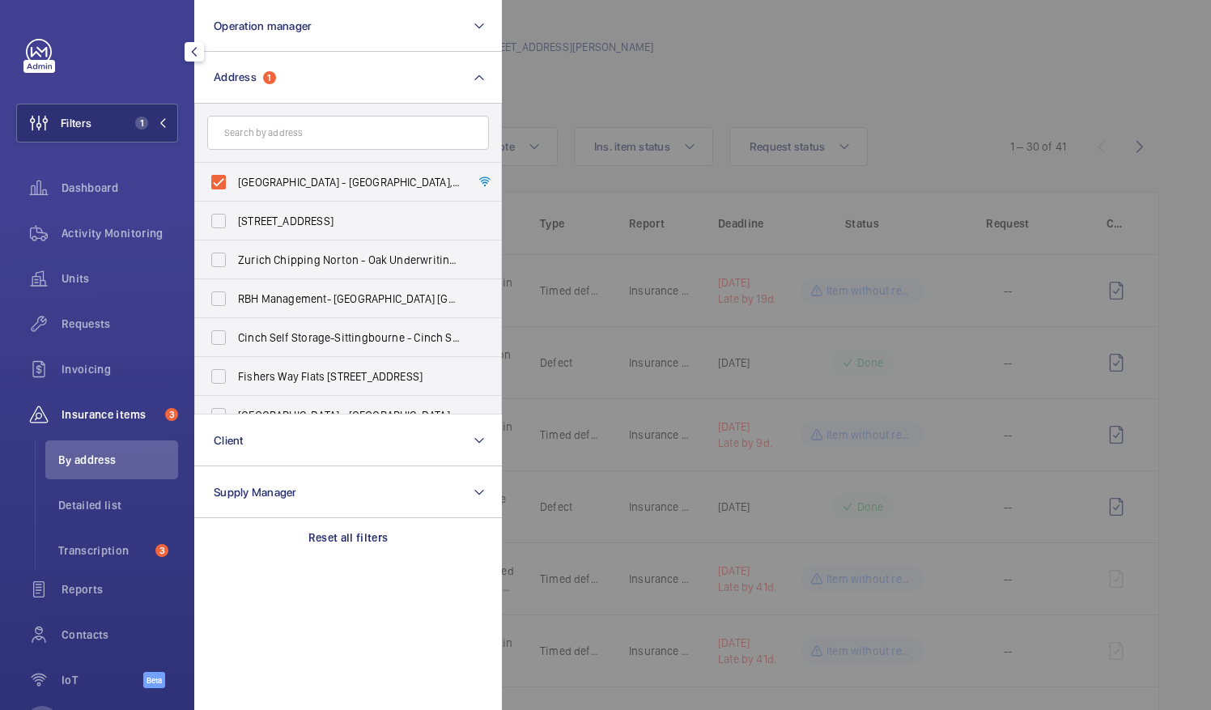
click at [612, 100] on div at bounding box center [1107, 355] width 1211 height 710
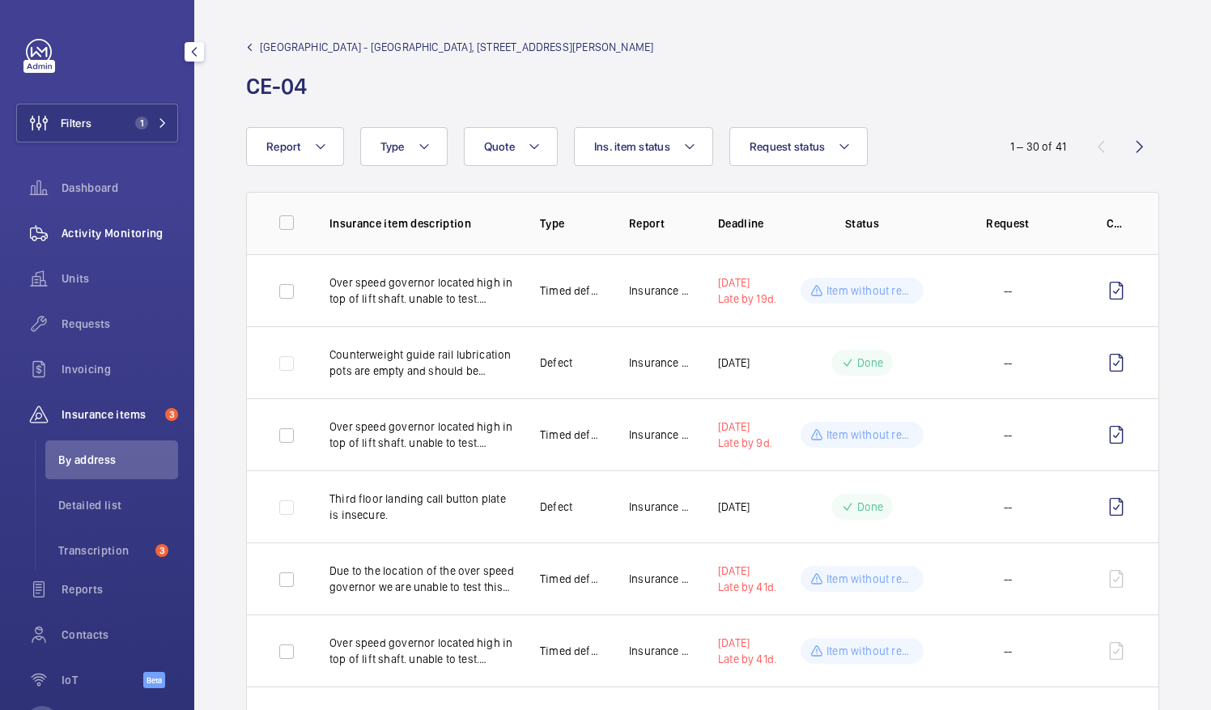
click at [150, 240] on span "Activity Monitoring" at bounding box center [120, 233] width 117 height 16
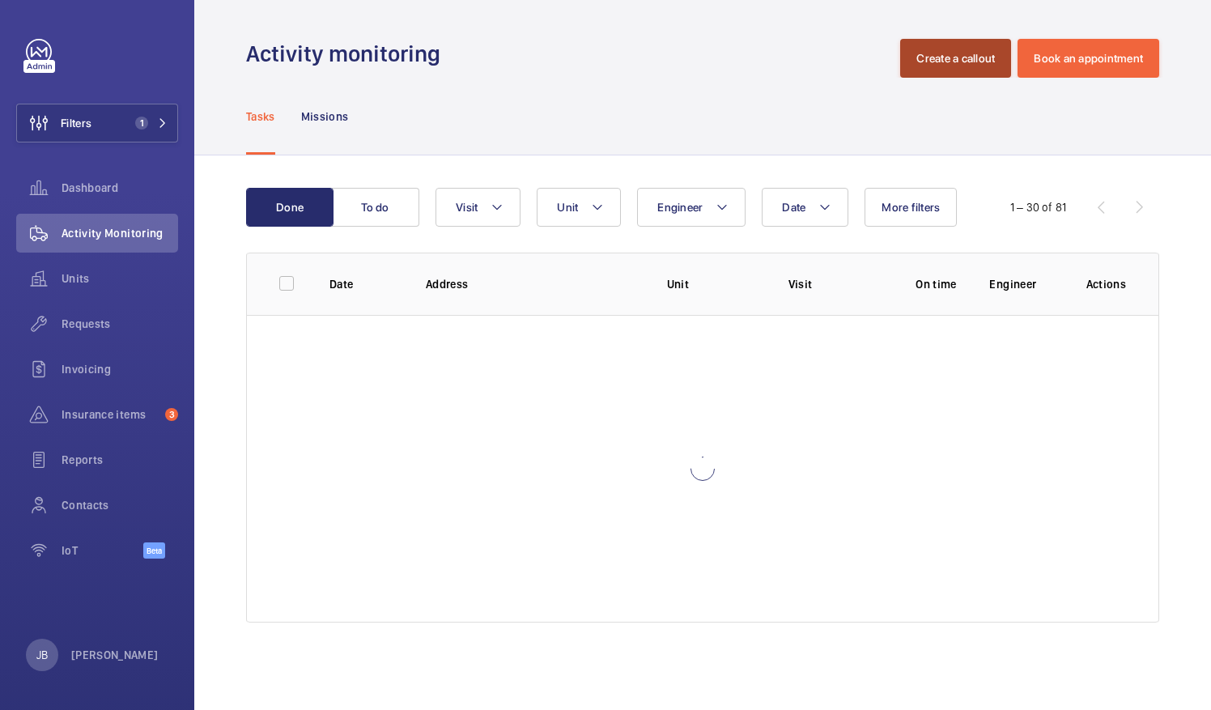
click at [934, 65] on button "Create a callout" at bounding box center [955, 58] width 111 height 39
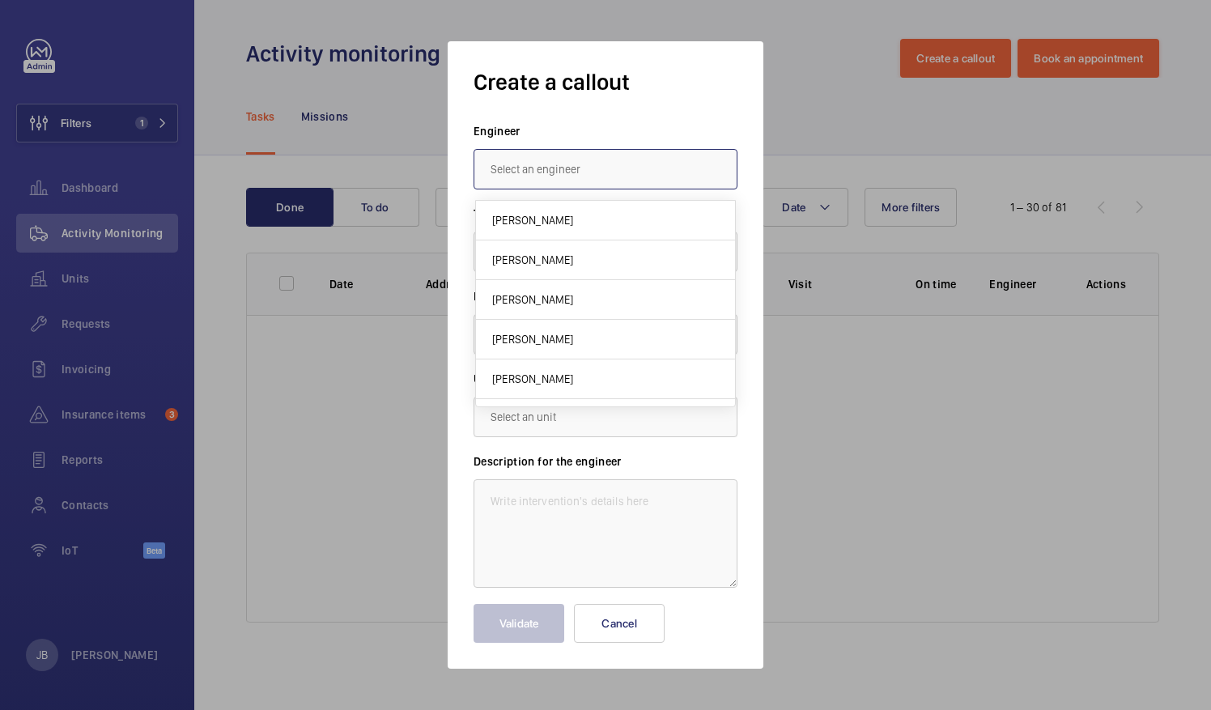
click at [529, 175] on input "text" at bounding box center [606, 169] width 264 height 40
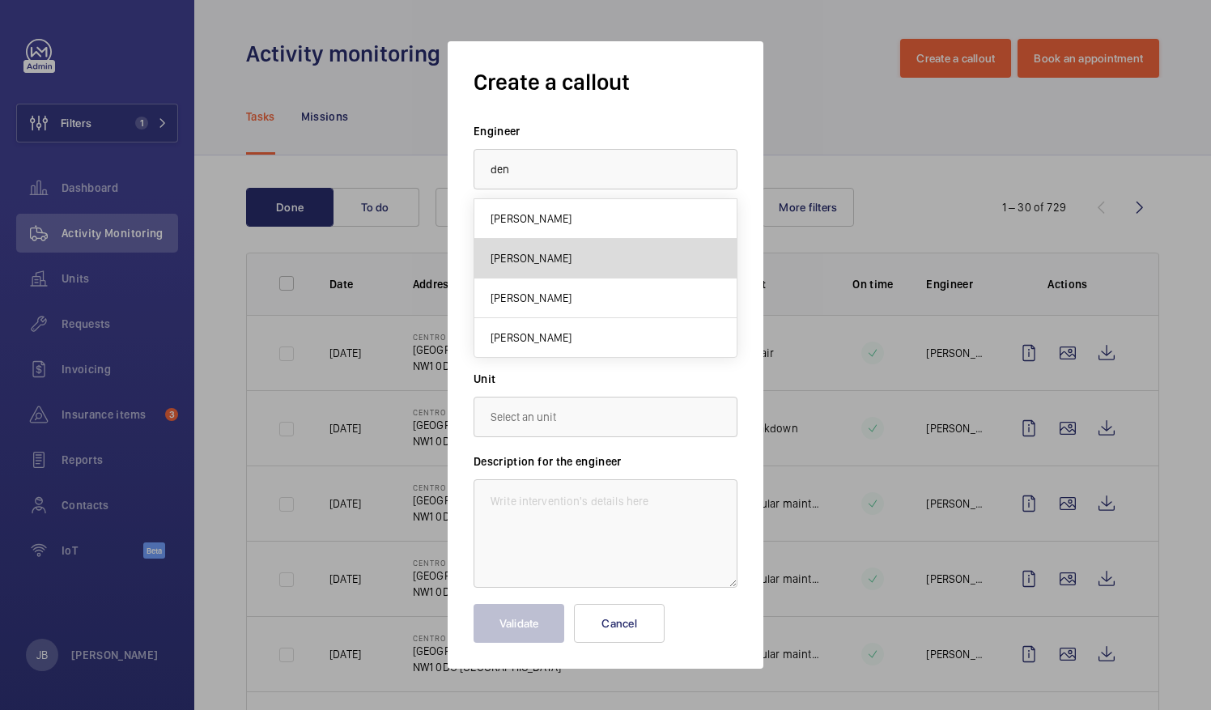
click at [541, 264] on span "[PERSON_NAME]" at bounding box center [531, 258] width 81 height 16
type input "[PERSON_NAME]"
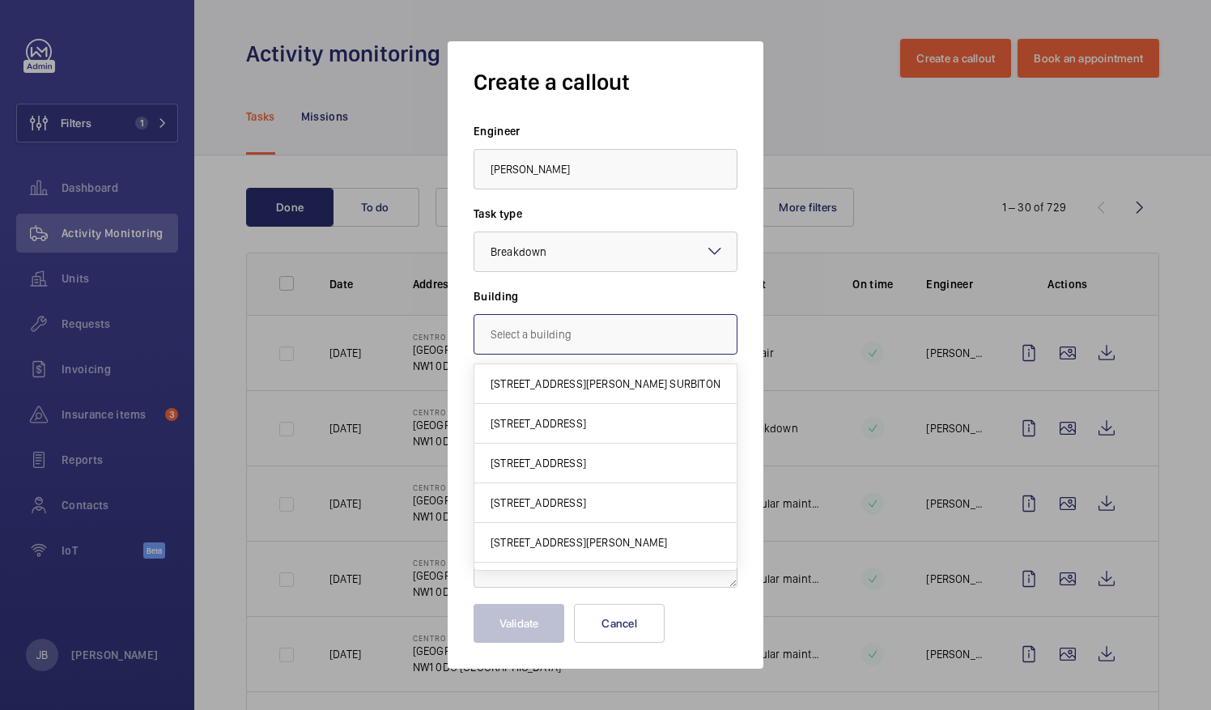
click at [566, 339] on input "text" at bounding box center [606, 334] width 264 height 40
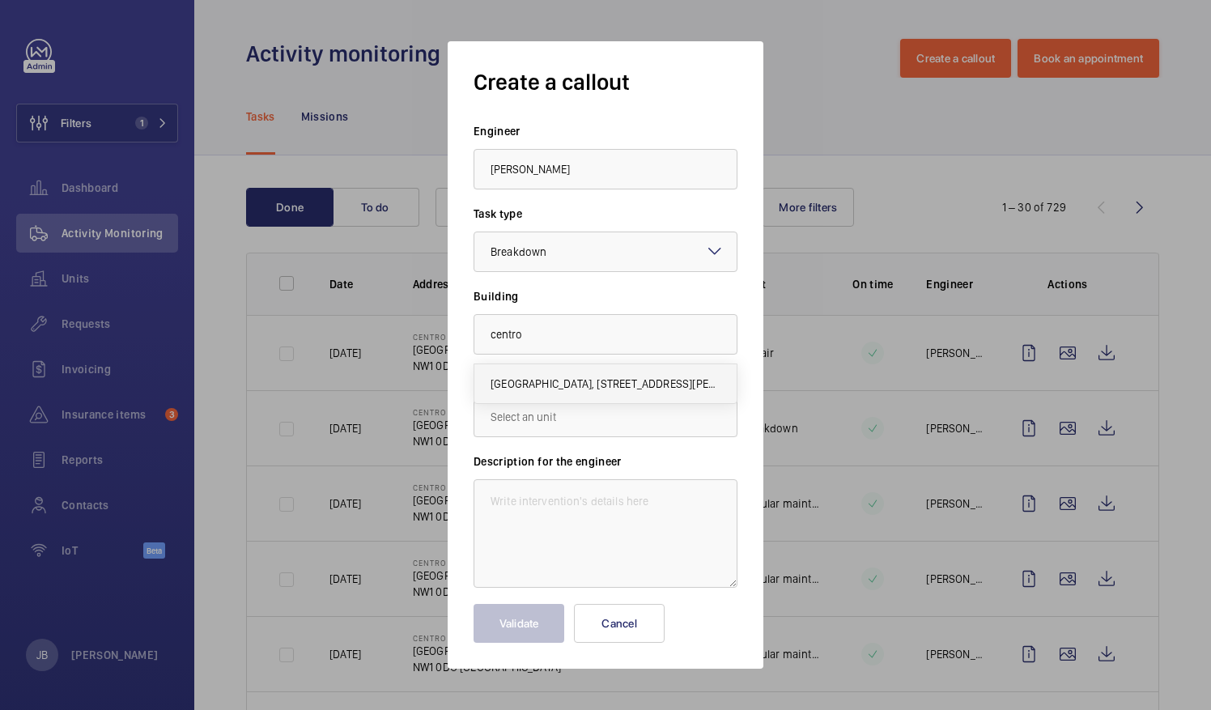
click at [558, 390] on span "[GEOGRAPHIC_DATA], [STREET_ADDRESS][PERSON_NAME]" at bounding box center [606, 384] width 230 height 16
type input "[GEOGRAPHIC_DATA], [STREET_ADDRESS][PERSON_NAME]"
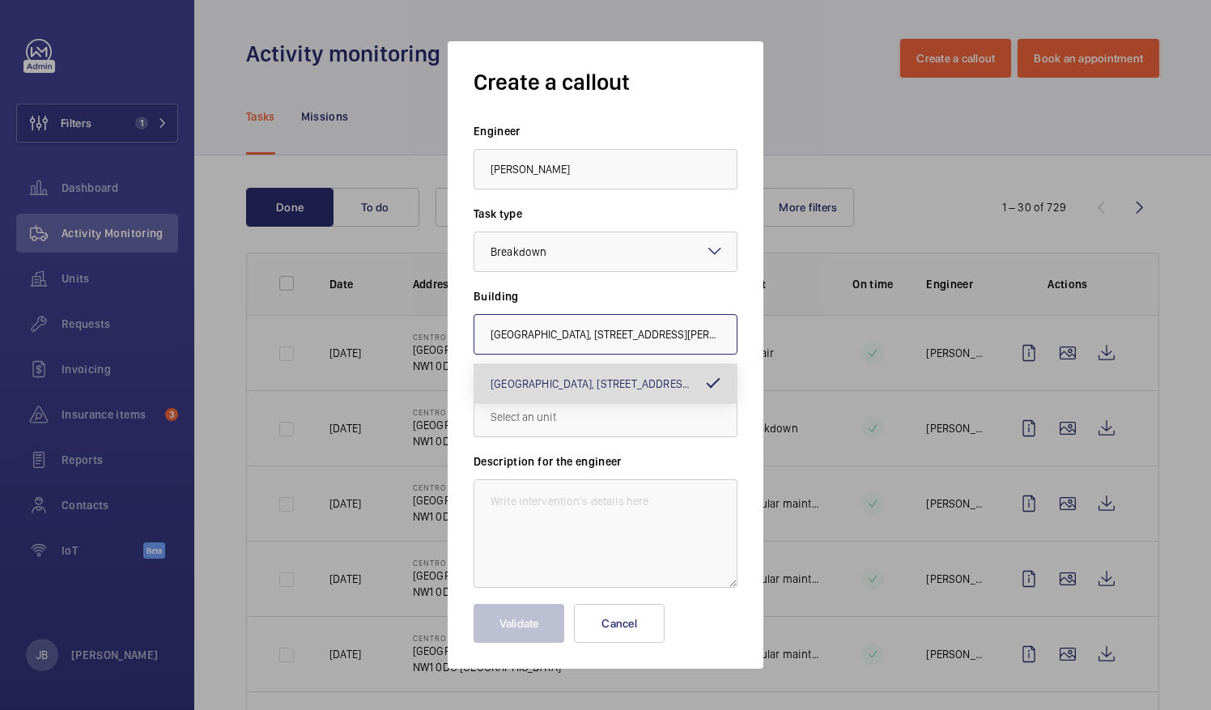
scroll to position [0, 230]
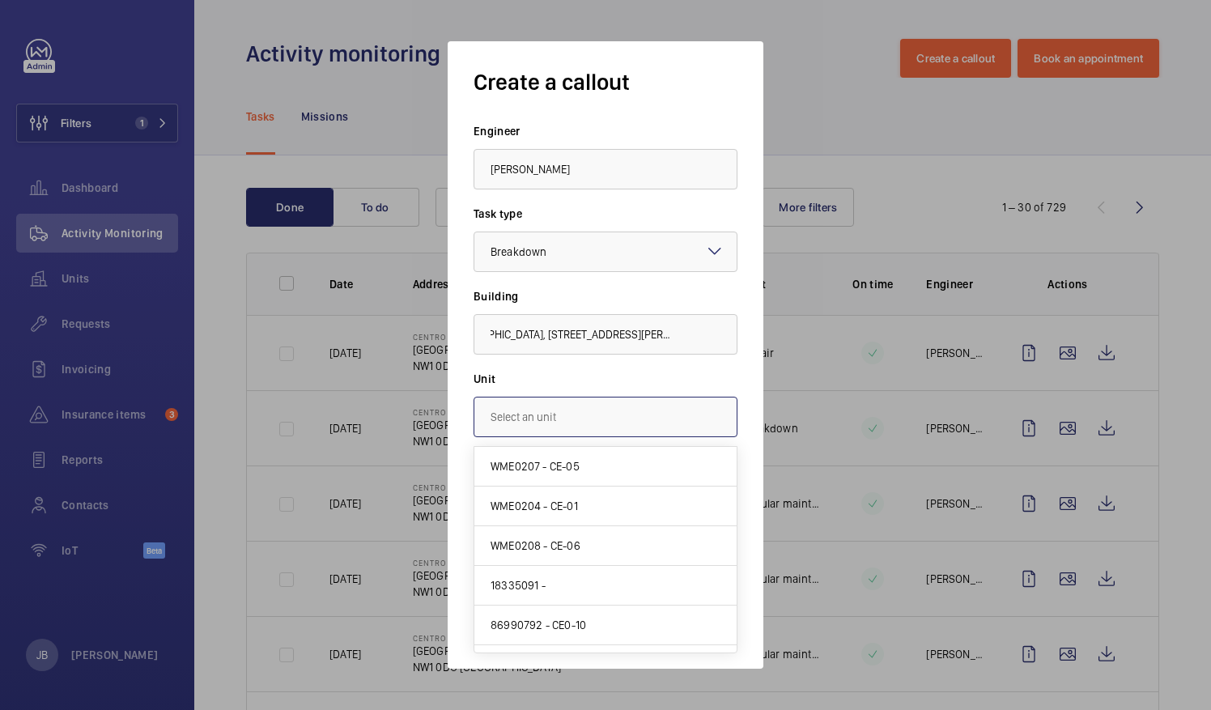
click at [546, 418] on input "text" at bounding box center [606, 417] width 264 height 40
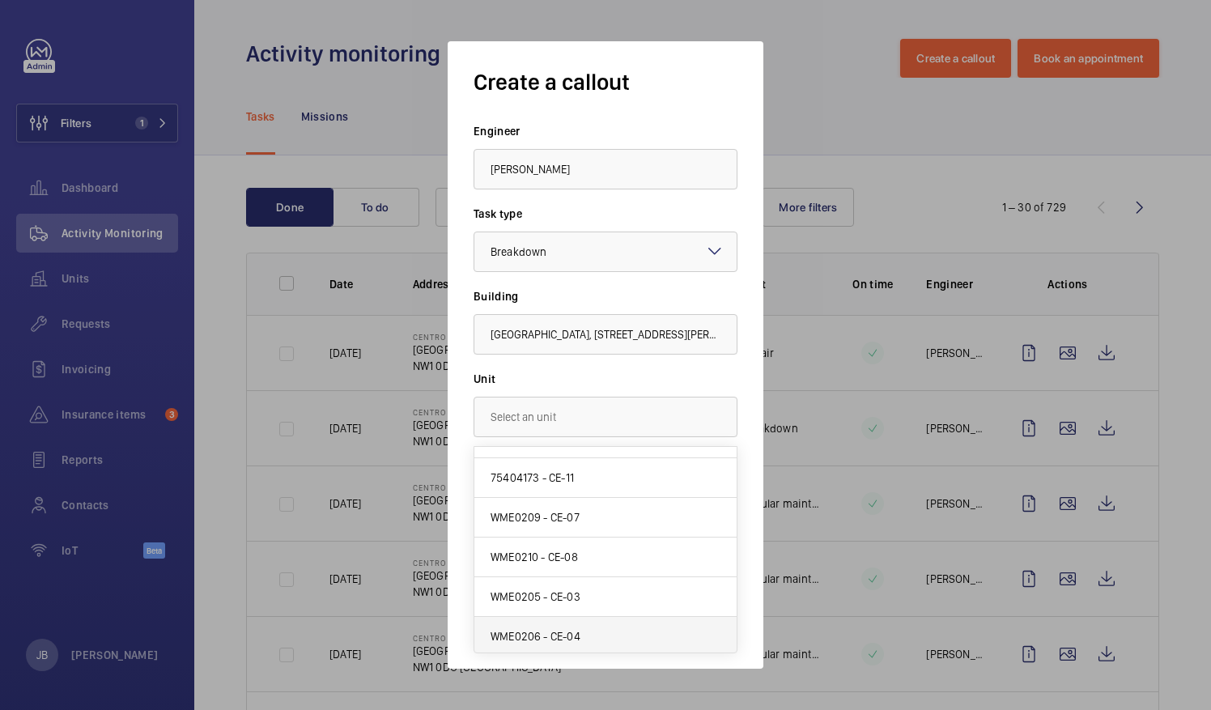
click at [514, 636] on span "WME0206 - CE-04" at bounding box center [536, 636] width 90 height 16
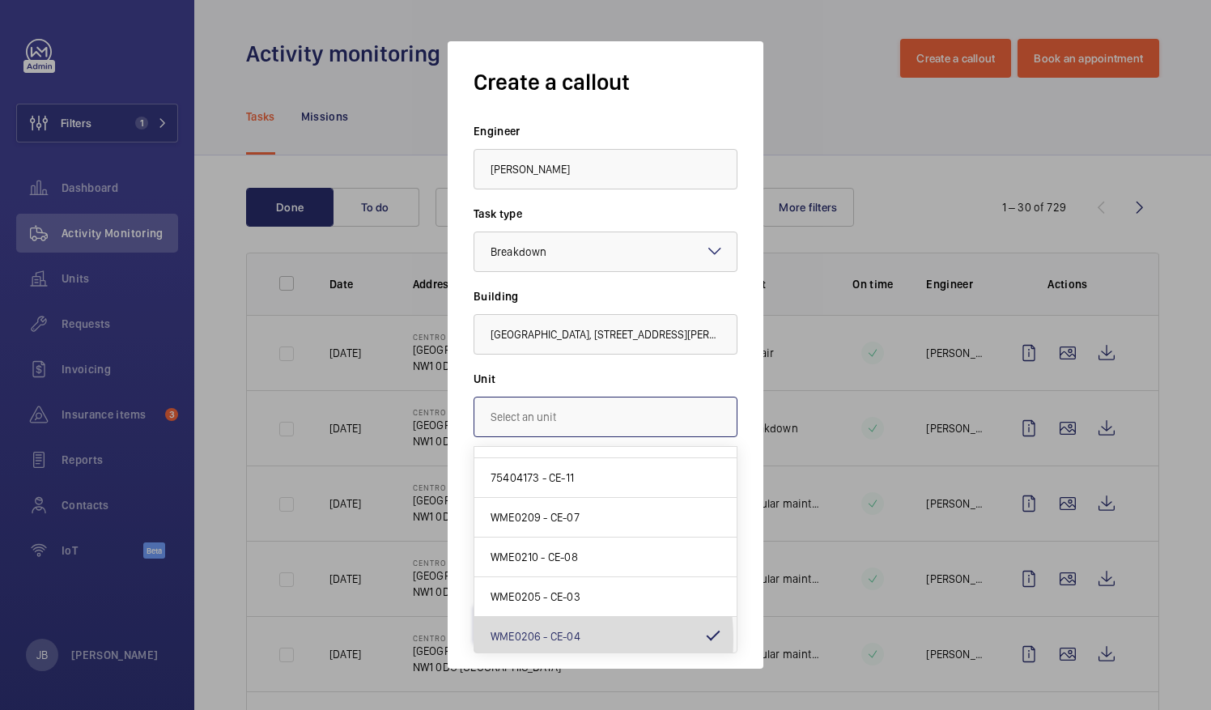
type input "WME0206 - CE-04"
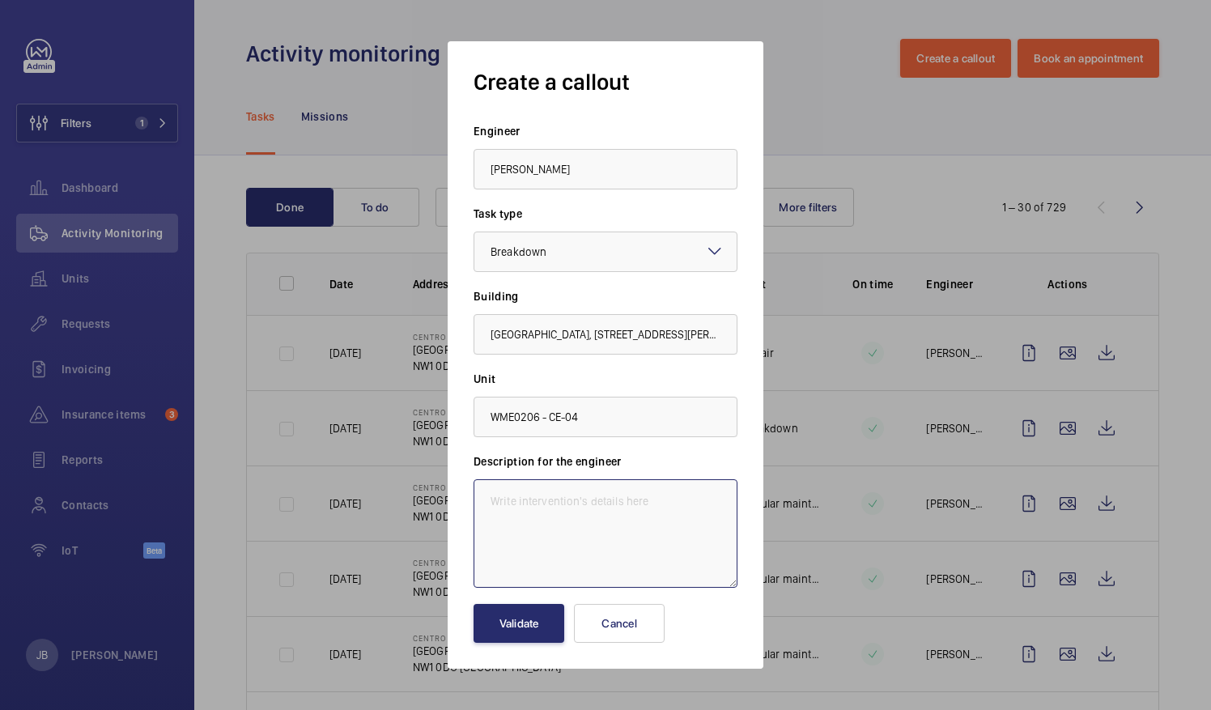
click at [541, 512] on textarea at bounding box center [606, 533] width 264 height 108
paste textarea "Over speed governor located high in top of lift shaft. unable to test. SAFED su…"
type textarea "Insurance defect - Over speed governor located high in top of lift shaft. unabl…"
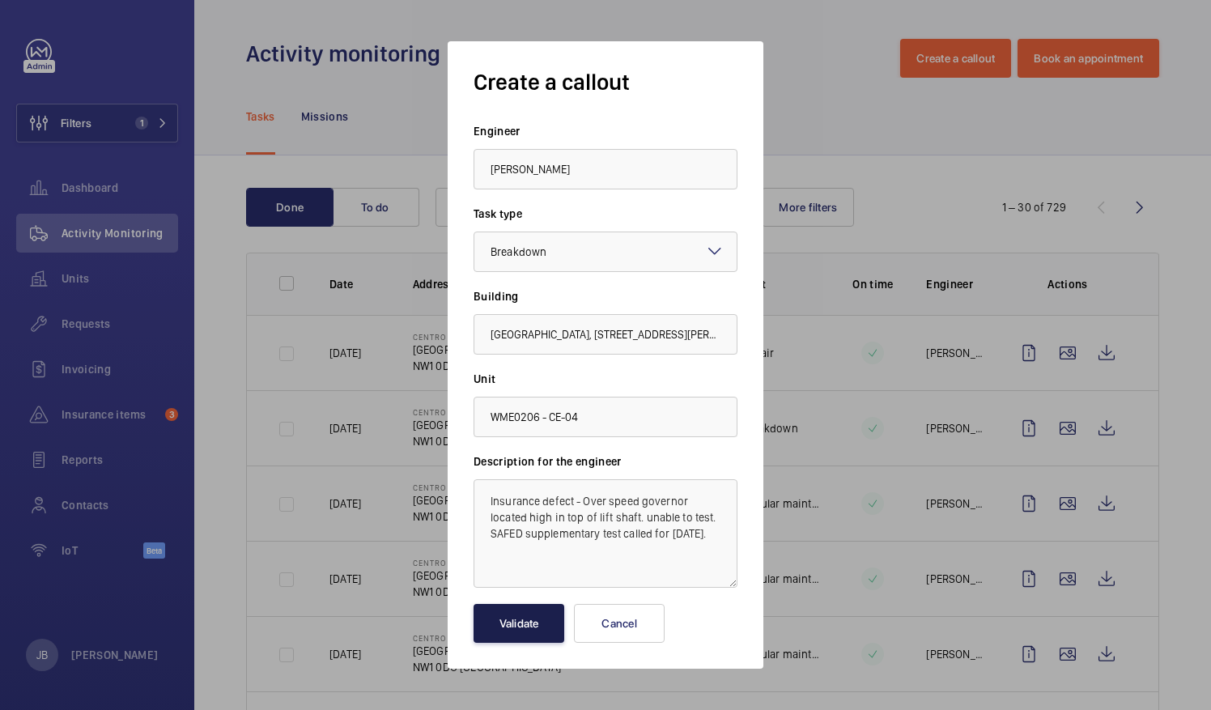
click at [529, 631] on button "Validate" at bounding box center [519, 623] width 91 height 39
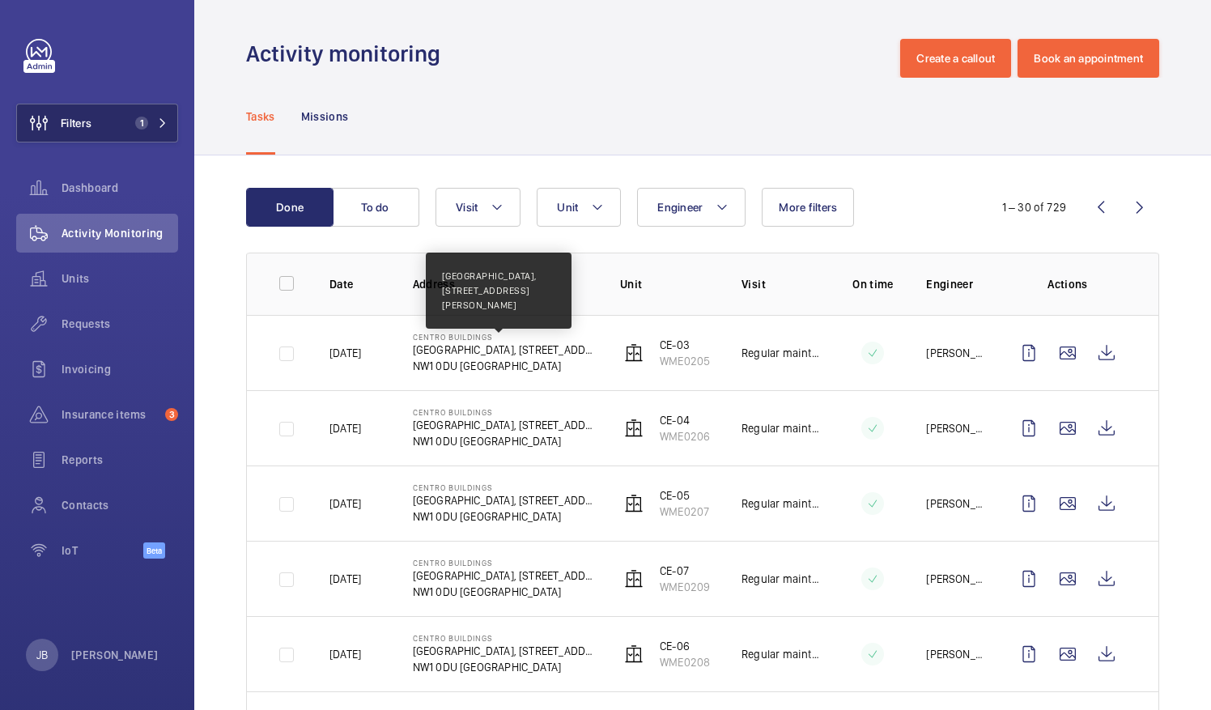
click at [74, 130] on span "Filters" at bounding box center [76, 123] width 31 height 16
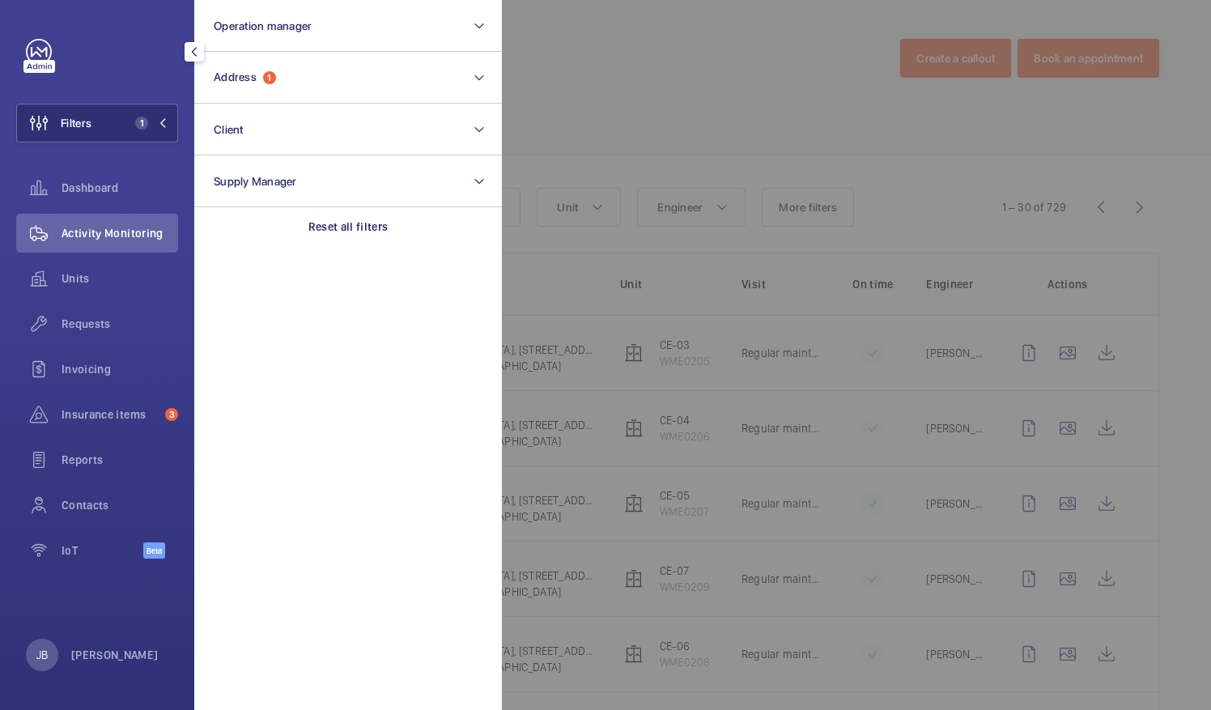
click at [943, 52] on div at bounding box center [1107, 355] width 1211 height 710
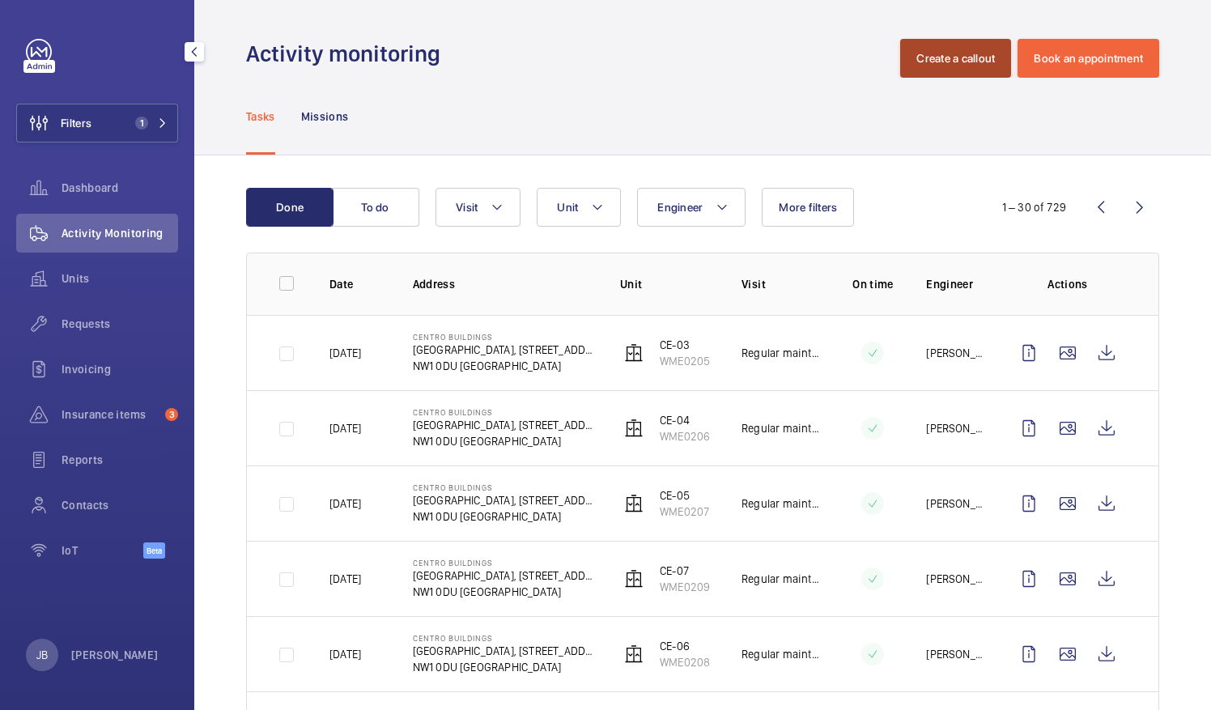
click at [933, 57] on button "Create a callout" at bounding box center [955, 58] width 111 height 39
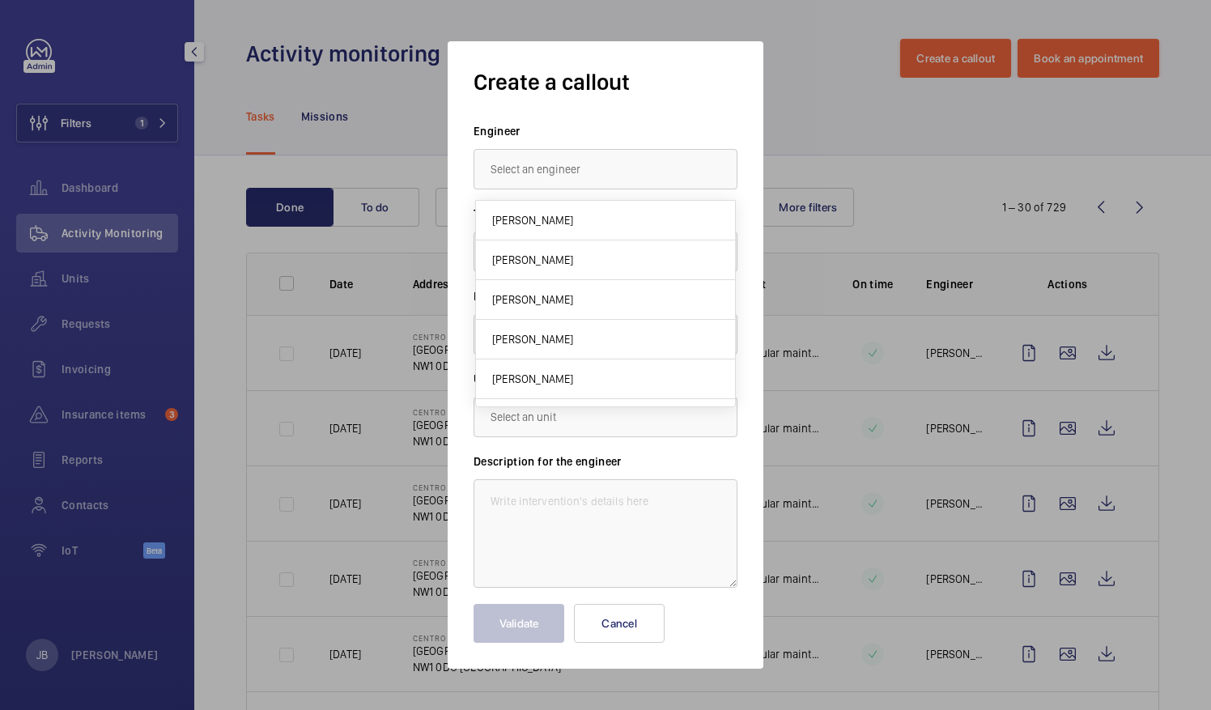
click at [819, 112] on div at bounding box center [605, 355] width 1211 height 710
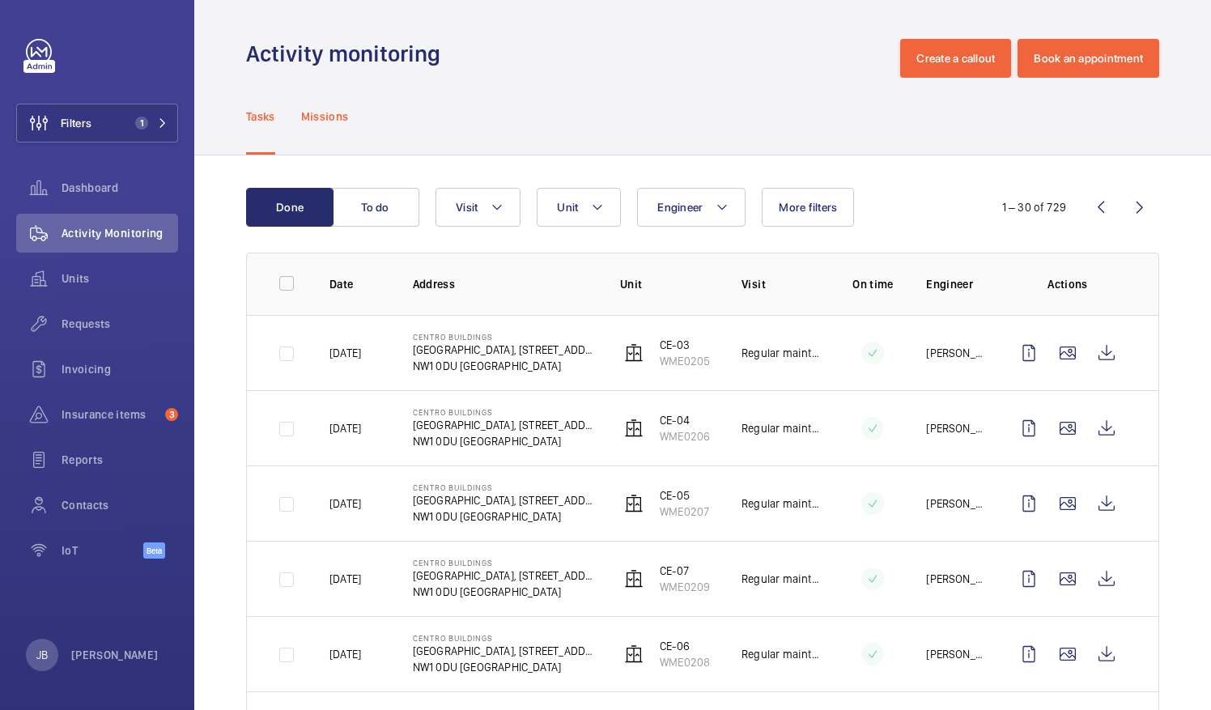
click at [322, 126] on div "Missions" at bounding box center [325, 116] width 48 height 77
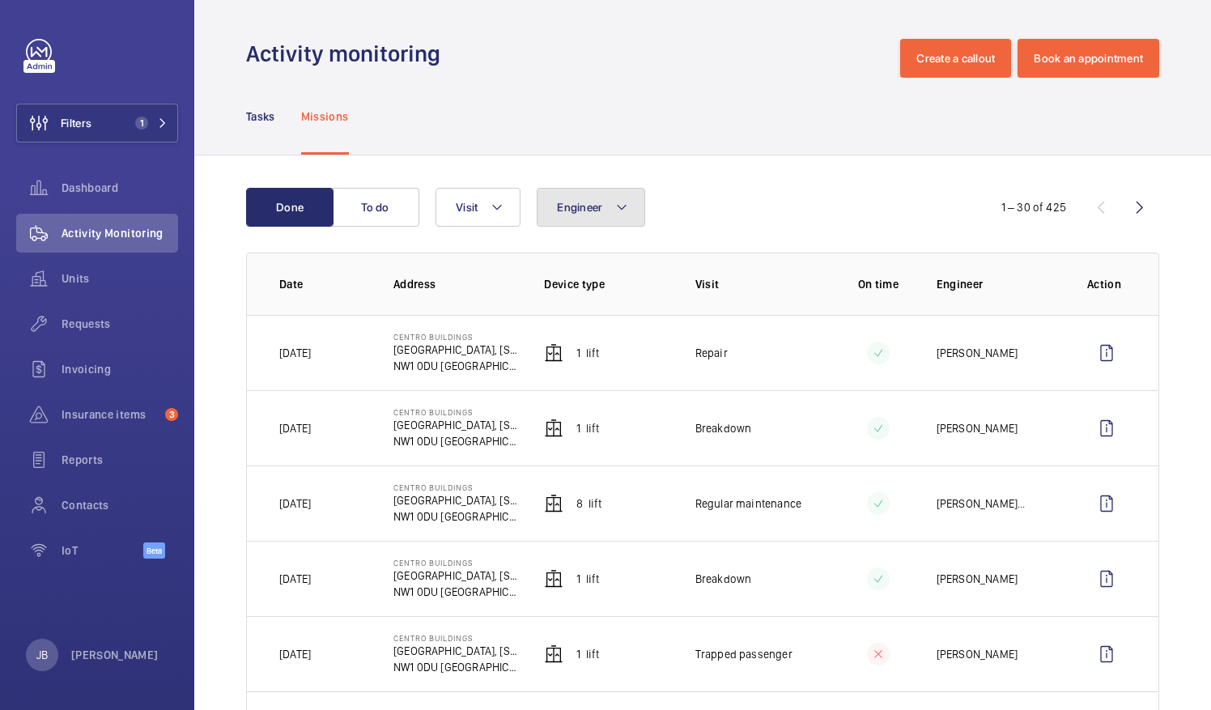
click at [604, 206] on button "Engineer" at bounding box center [591, 207] width 108 height 39
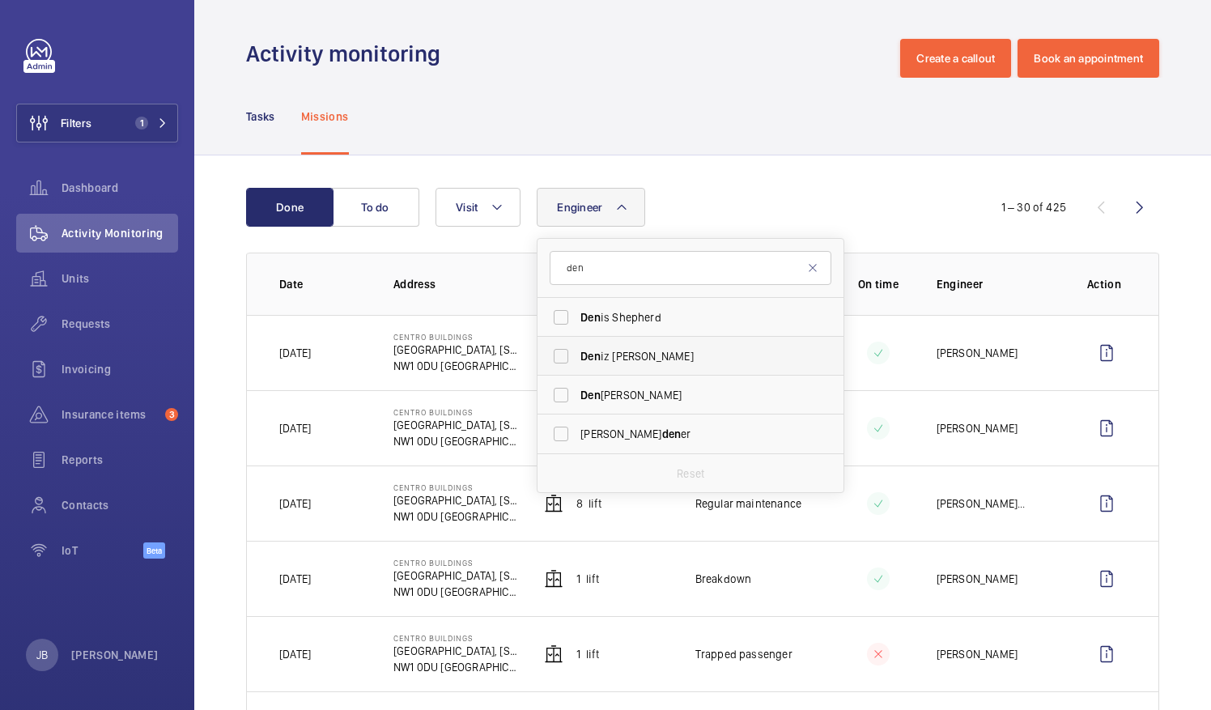
type input "den"
click at [615, 364] on label "Den iz [PERSON_NAME]" at bounding box center [679, 356] width 282 height 39
click at [577, 364] on input "Den iz [PERSON_NAME]" at bounding box center [561, 356] width 32 height 32
checkbox input "true"
click at [800, 193] on div "Engineer 1 den Den is Shepherd Den iz [PERSON_NAME] Den nis [PERSON_NAME] den e…" at bounding box center [700, 207] width 529 height 39
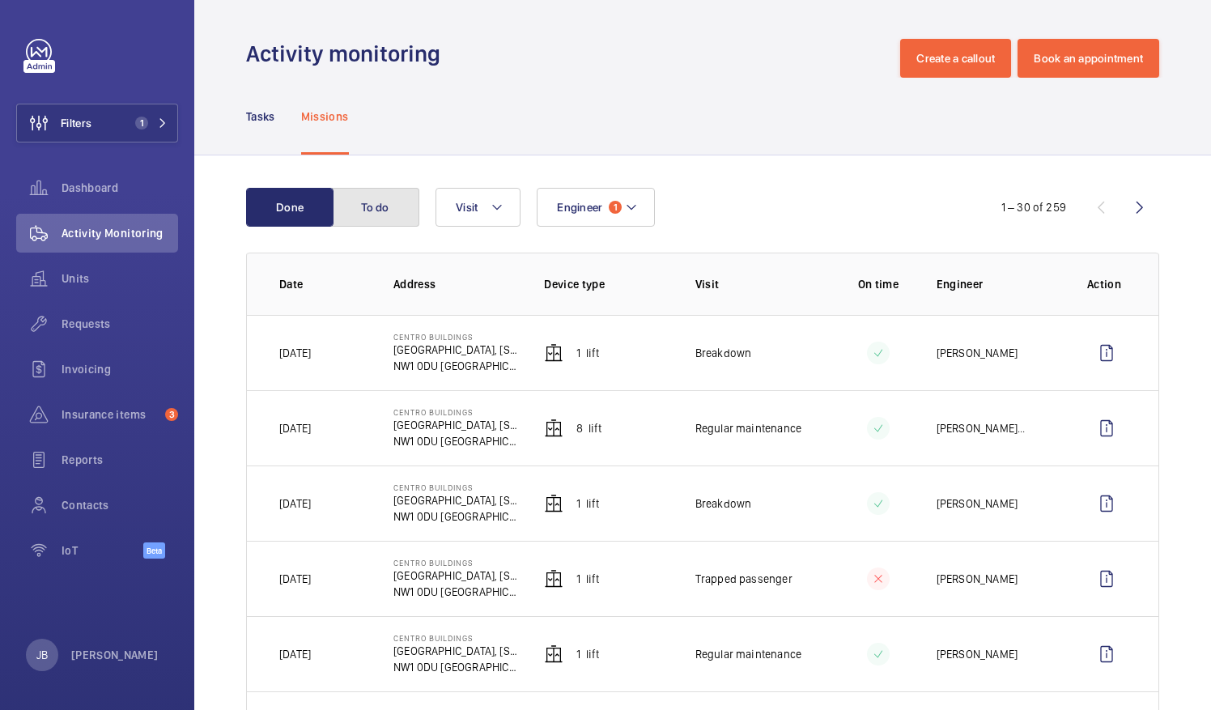
click at [383, 215] on button "To do" at bounding box center [375, 207] width 87 height 39
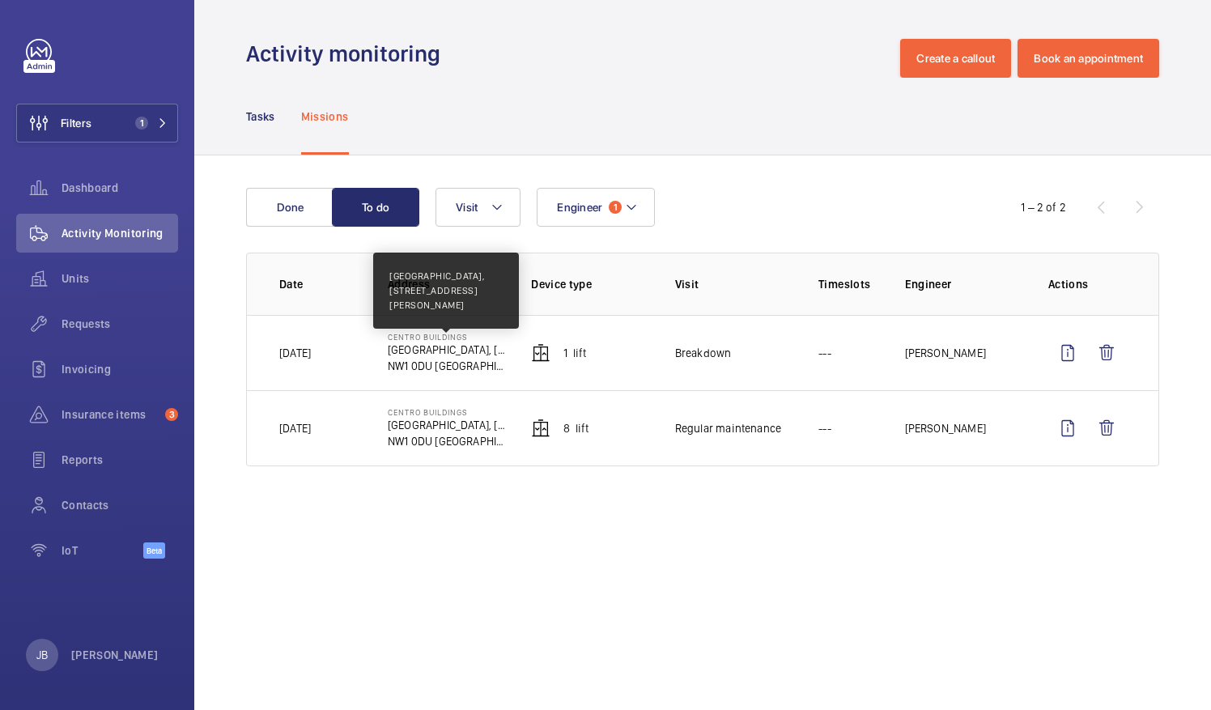
click at [454, 353] on p "[GEOGRAPHIC_DATA], [STREET_ADDRESS][PERSON_NAME]" at bounding box center [446, 350] width 117 height 16
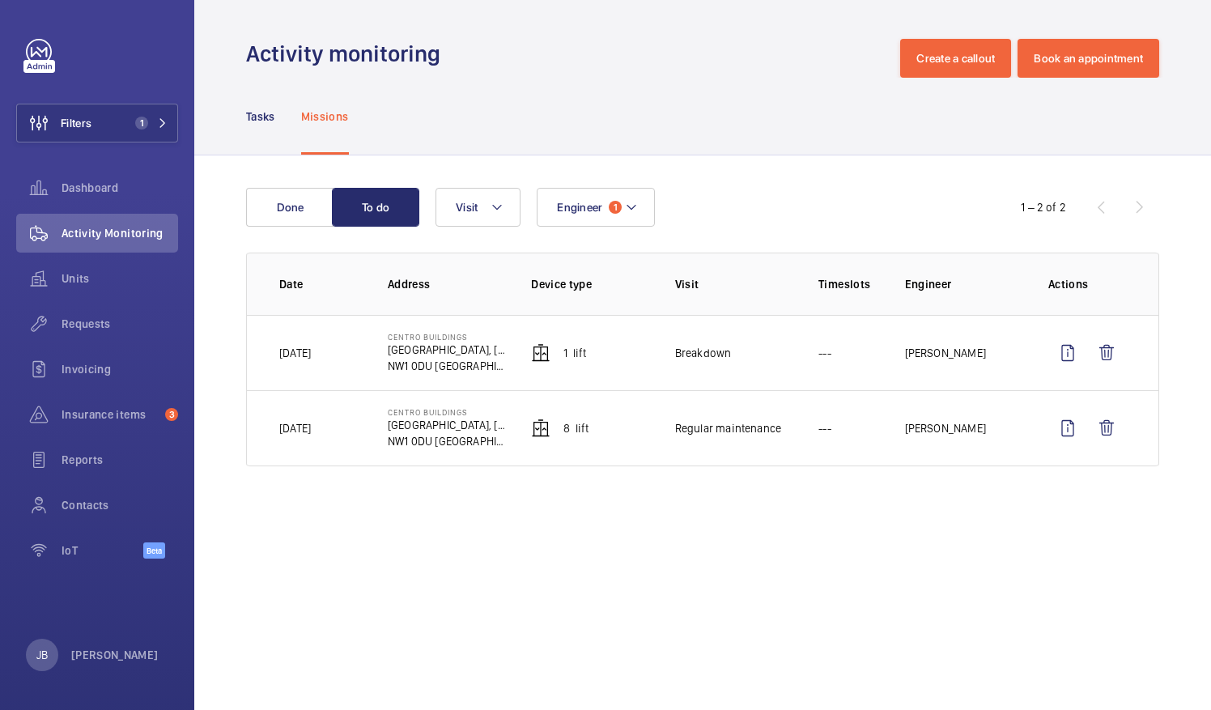
click at [575, 358] on p "1 Lift" at bounding box center [574, 353] width 23 height 16
click at [308, 214] on button "Done" at bounding box center [289, 207] width 87 height 39
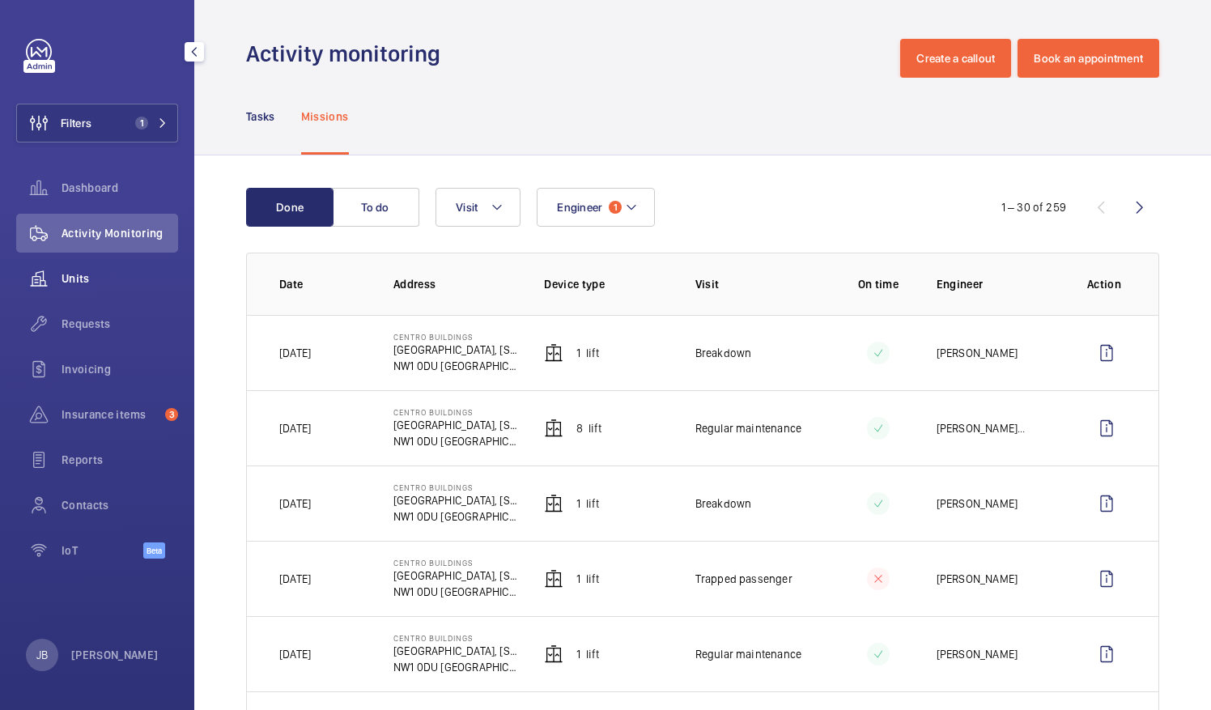
click at [86, 282] on span "Units" at bounding box center [120, 278] width 117 height 16
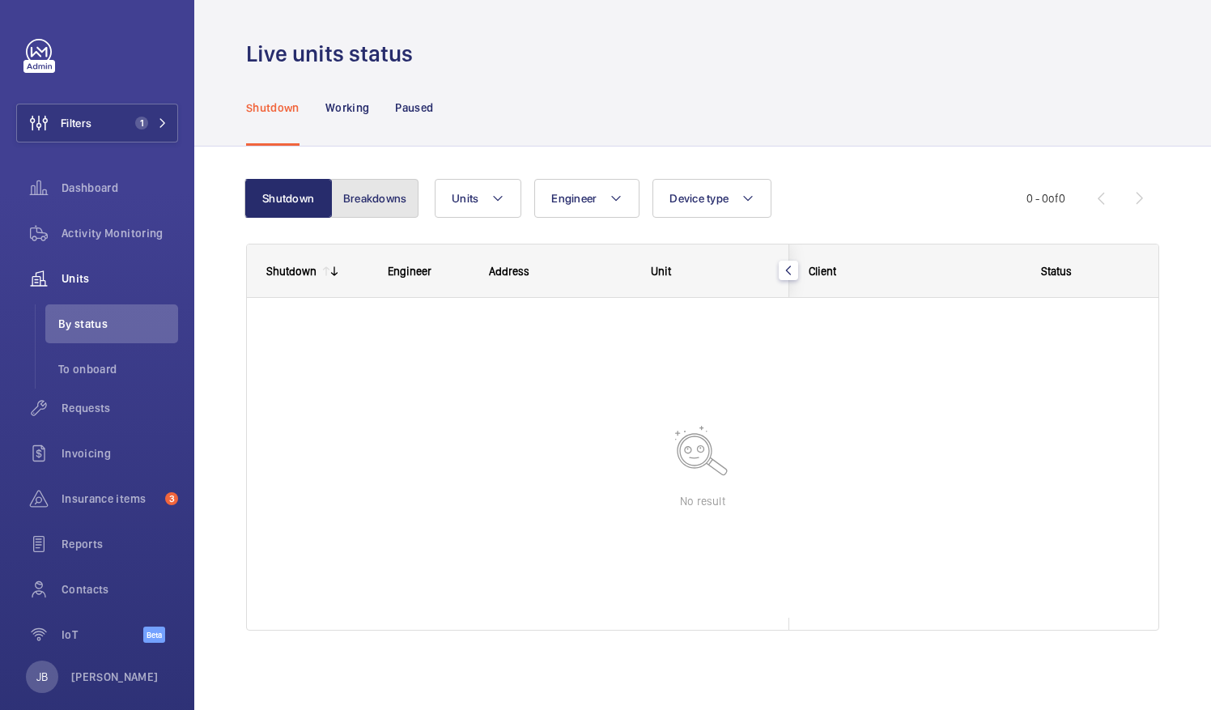
click at [395, 202] on button "Breakdowns" at bounding box center [374, 198] width 87 height 39
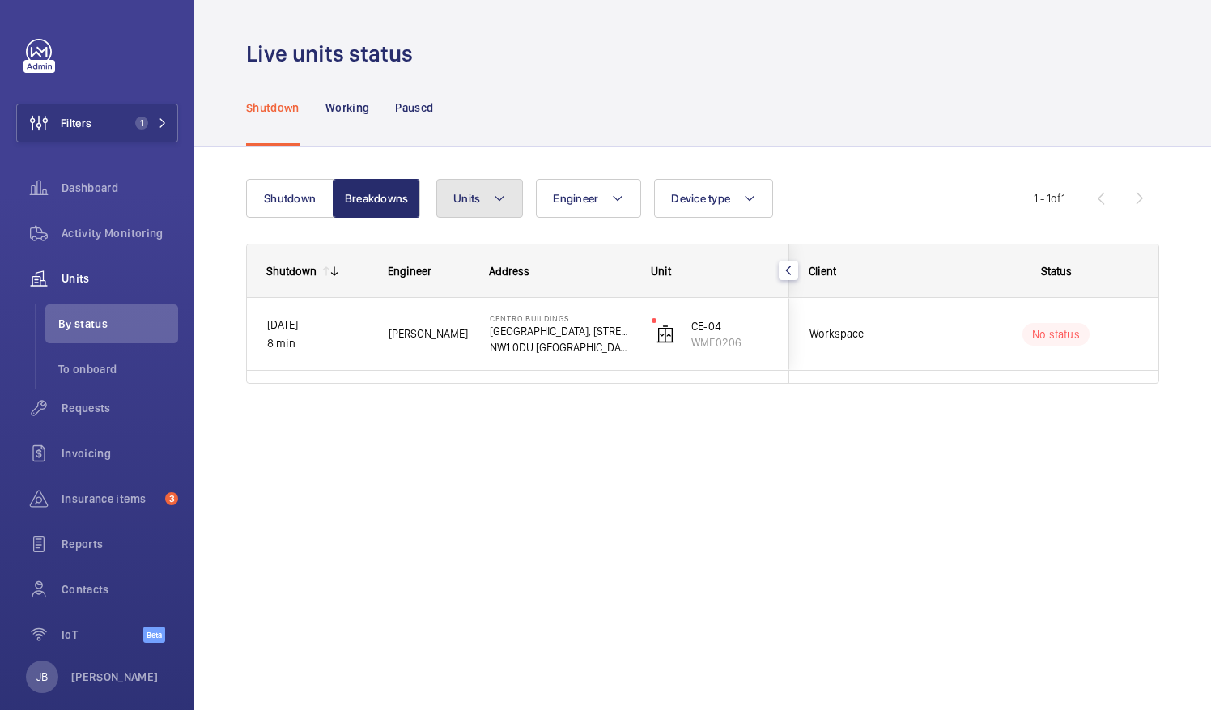
click at [490, 209] on button "Units" at bounding box center [479, 198] width 87 height 39
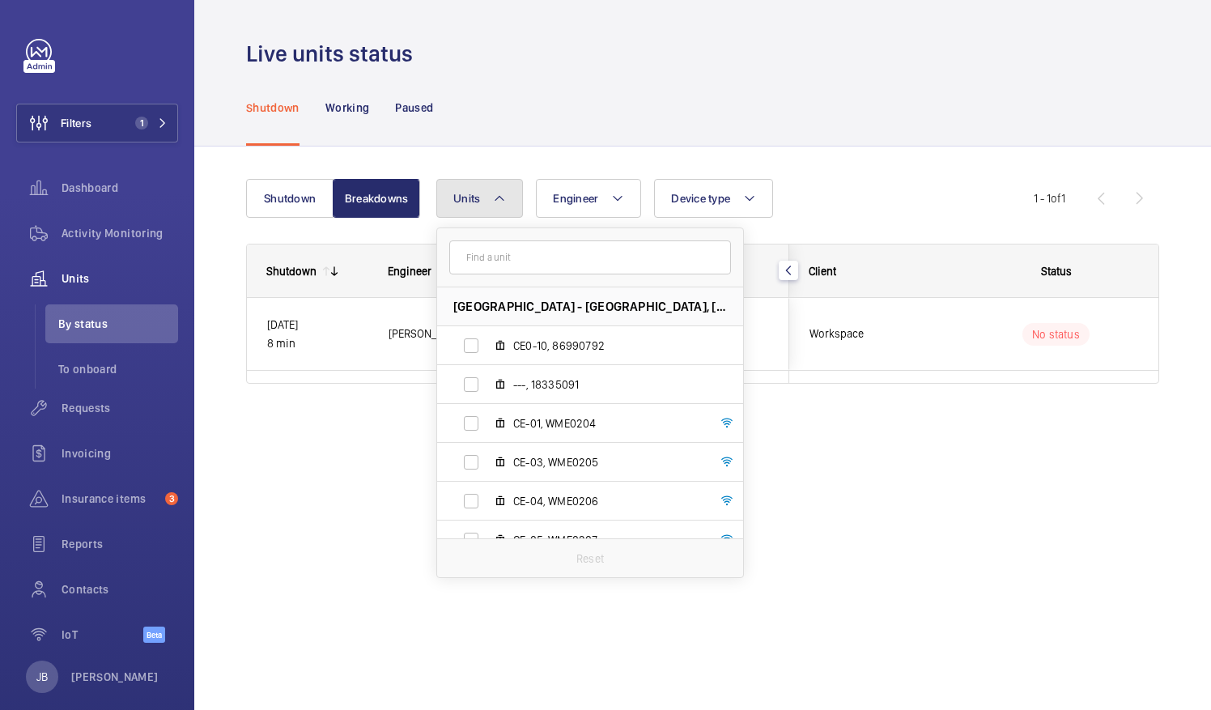
click at [490, 209] on button "Units" at bounding box center [479, 198] width 87 height 39
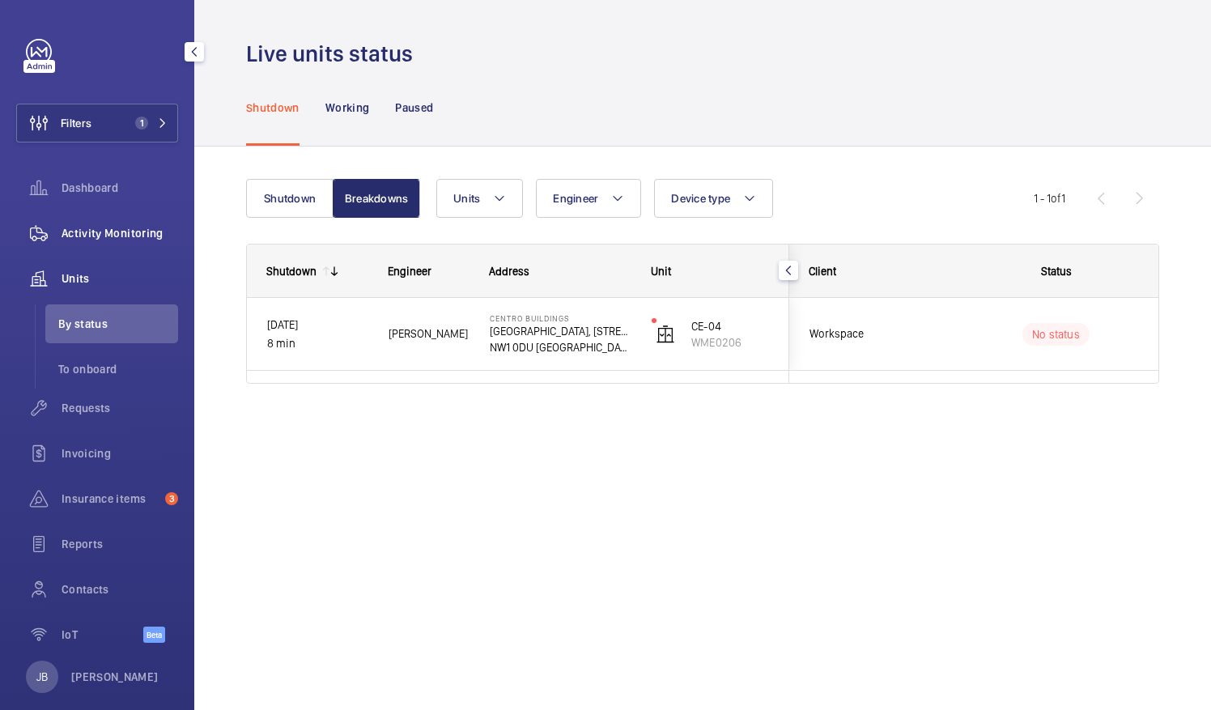
click at [108, 233] on span "Activity Monitoring" at bounding box center [120, 233] width 117 height 16
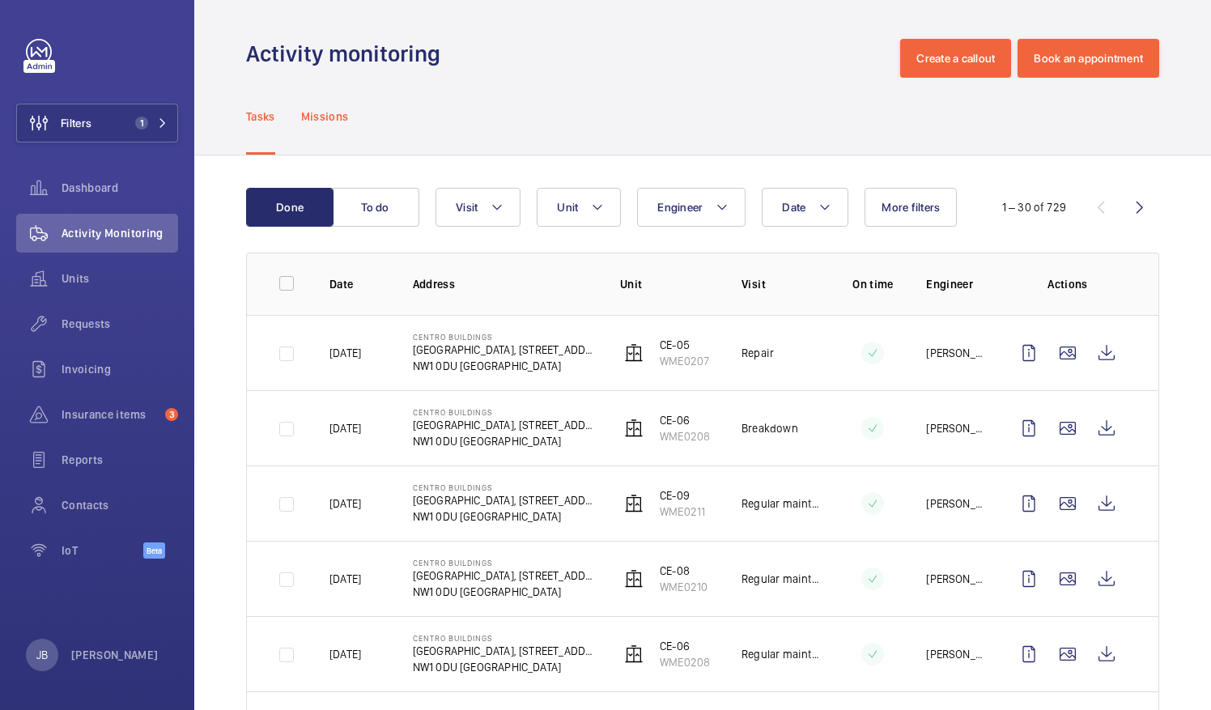
click at [316, 115] on p "Missions" at bounding box center [325, 116] width 48 height 16
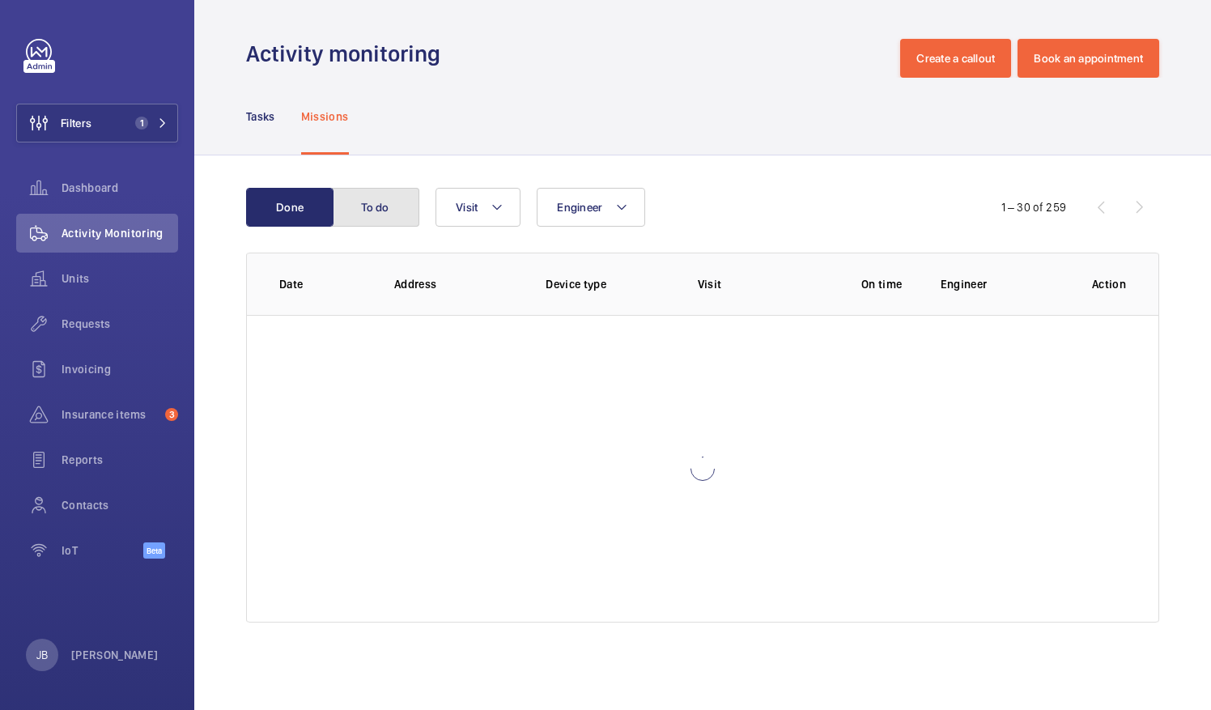
click at [376, 210] on button "To do" at bounding box center [375, 207] width 87 height 39
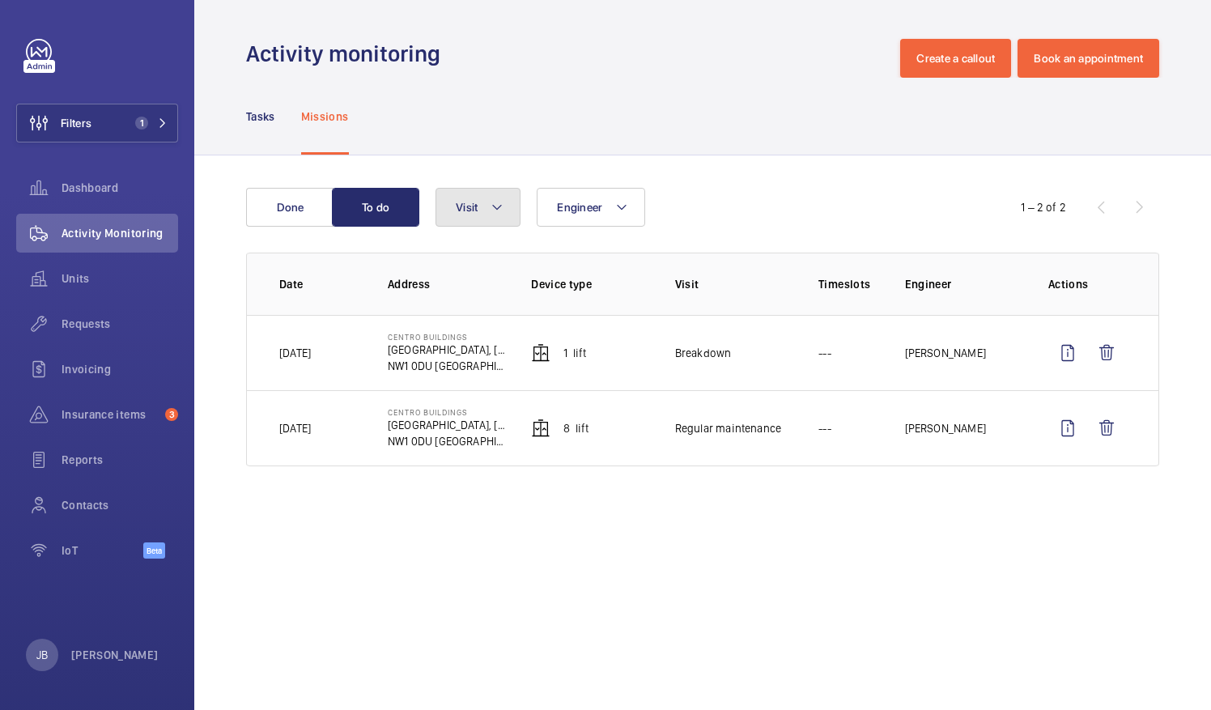
click at [471, 210] on span "Visit" at bounding box center [467, 207] width 22 height 13
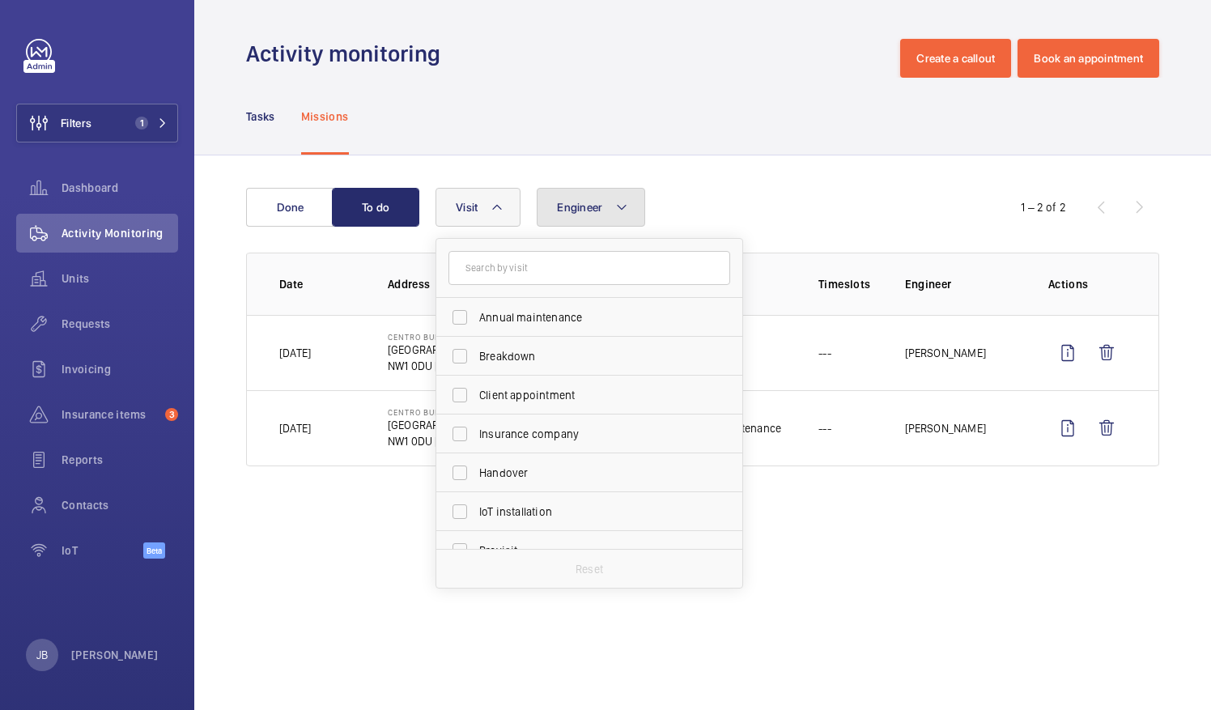
click at [570, 212] on span "Engineer" at bounding box center [579, 207] width 45 height 13
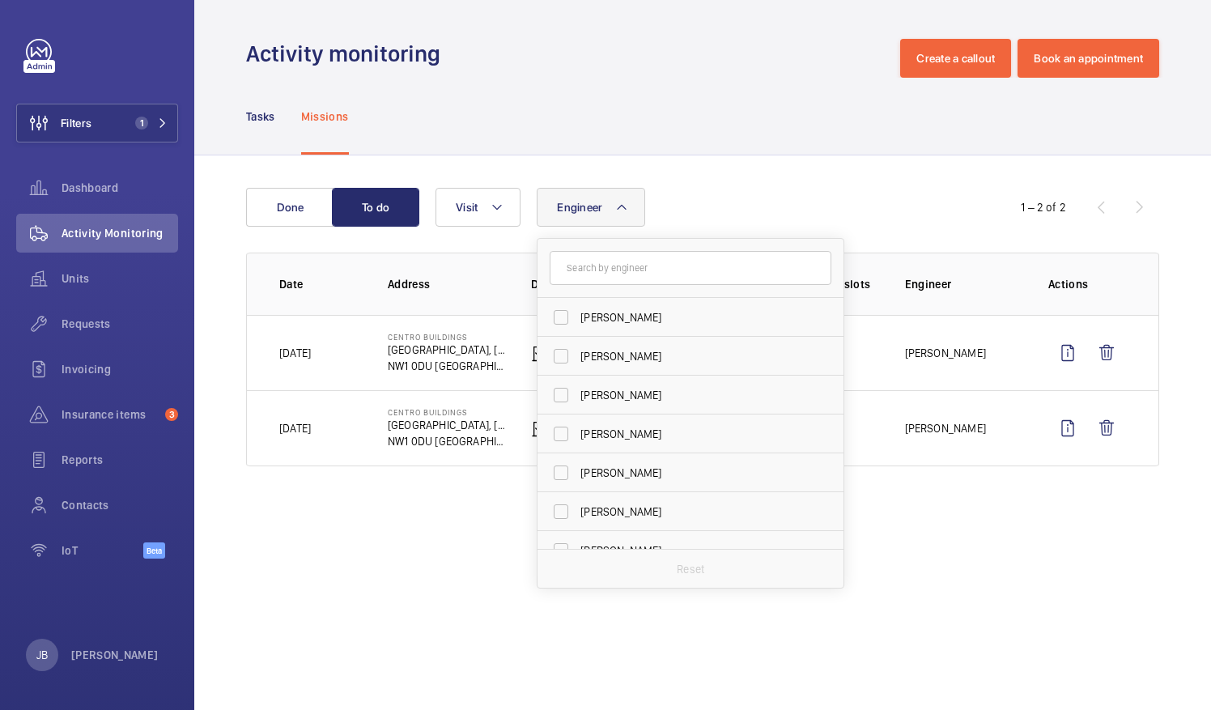
click at [573, 267] on input "text" at bounding box center [691, 268] width 282 height 34
click at [100, 116] on button "Filters 1" at bounding box center [97, 123] width 162 height 39
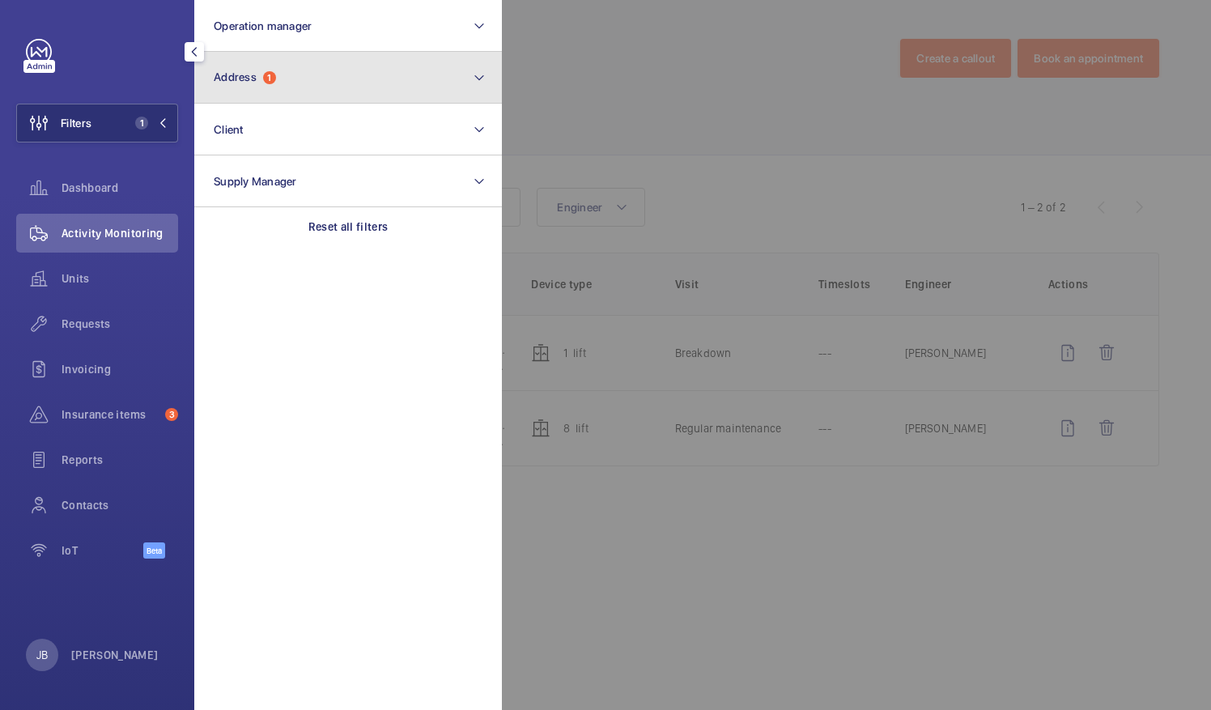
click at [244, 81] on span "Address" at bounding box center [235, 76] width 43 height 13
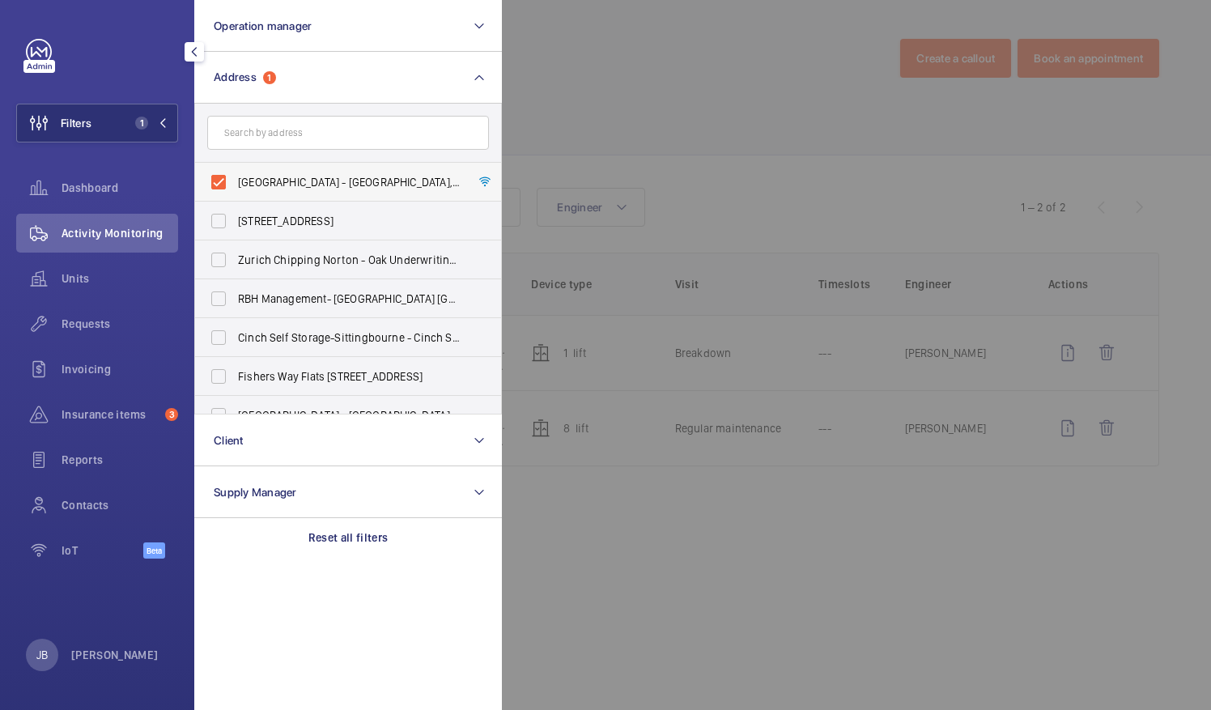
click at [225, 185] on label "[GEOGRAPHIC_DATA] - [GEOGRAPHIC_DATA], [STREET_ADDRESS][PERSON_NAME]" at bounding box center [336, 182] width 282 height 39
click at [225, 185] on input "[GEOGRAPHIC_DATA] - [GEOGRAPHIC_DATA], [STREET_ADDRESS][PERSON_NAME]" at bounding box center [218, 182] width 32 height 32
checkbox input "false"
click at [562, 134] on div at bounding box center [1107, 355] width 1211 height 710
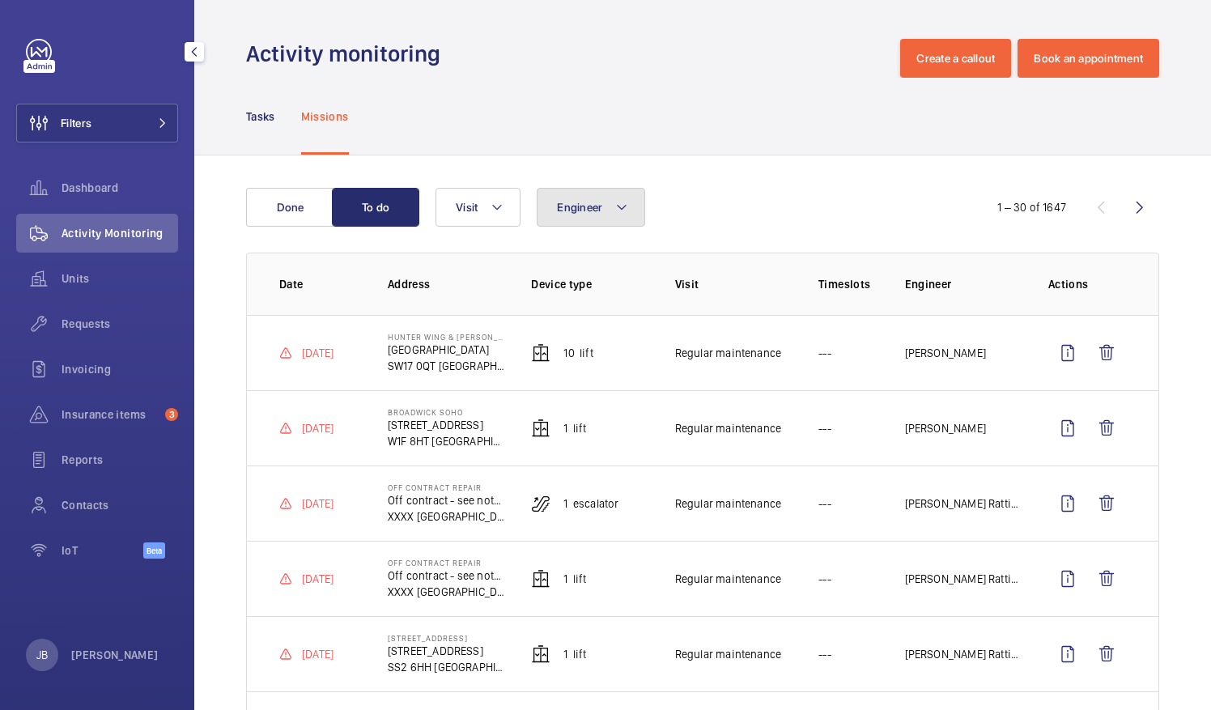
click at [585, 218] on button "Engineer" at bounding box center [591, 207] width 108 height 39
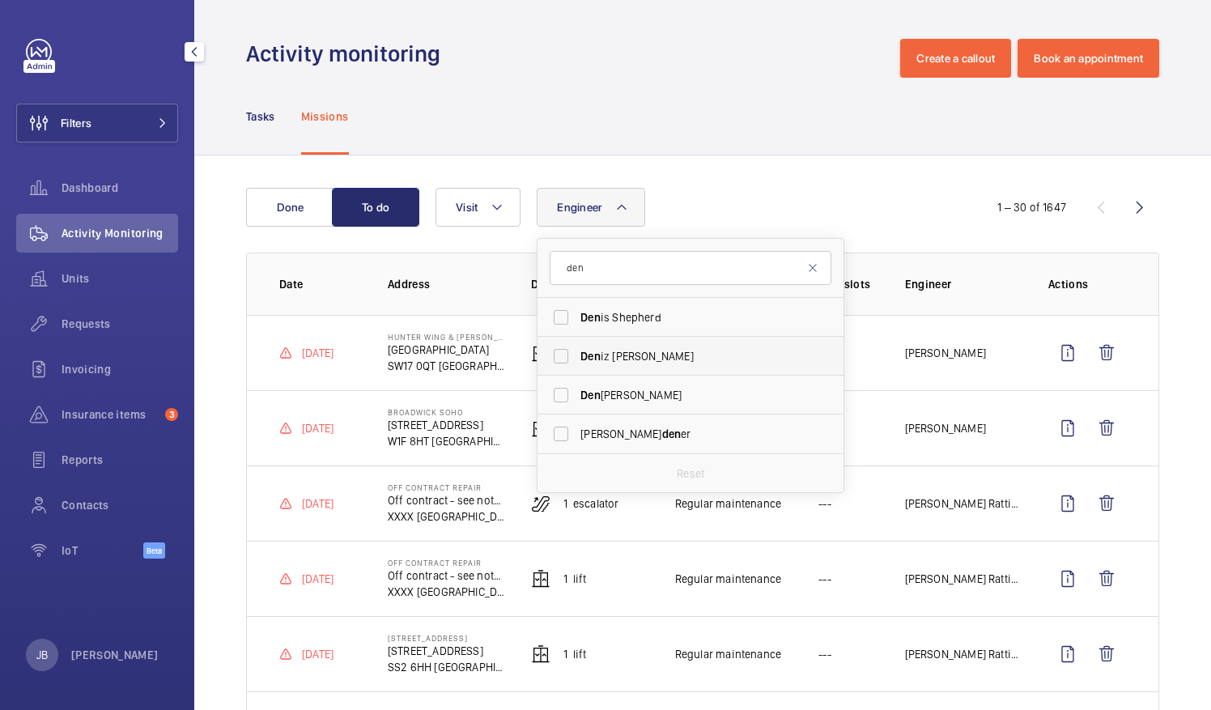
type input "den"
click at [571, 353] on label "Den iz [PERSON_NAME]" at bounding box center [679, 356] width 282 height 39
click at [571, 353] on input "Den iz [PERSON_NAME]" at bounding box center [561, 356] width 32 height 32
checkbox input "true"
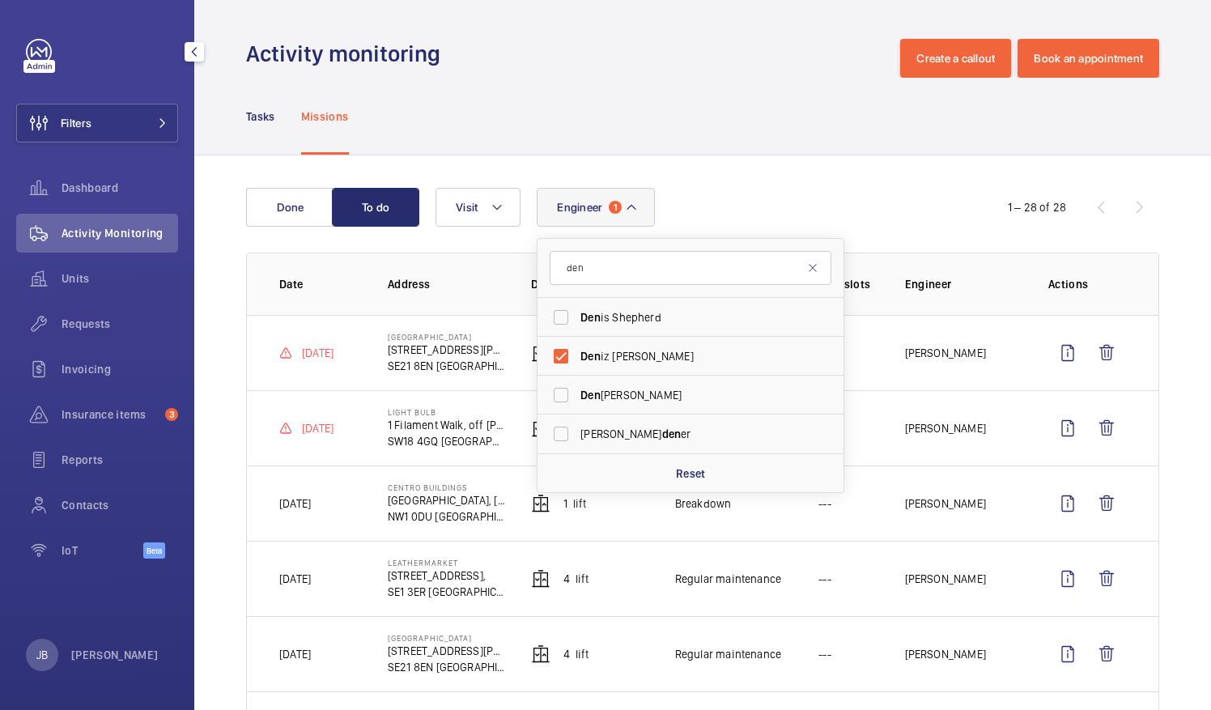
click at [693, 151] on div "Tasks Missions" at bounding box center [702, 116] width 913 height 77
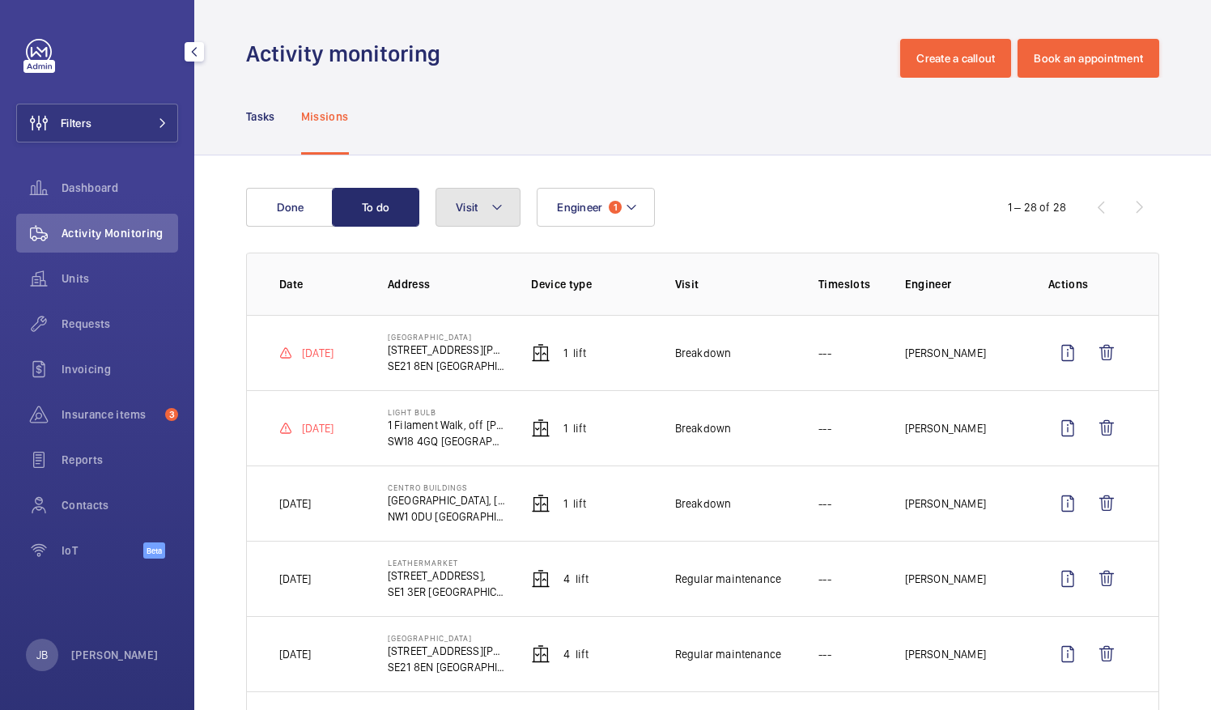
click at [478, 202] on button "Visit" at bounding box center [478, 207] width 85 height 39
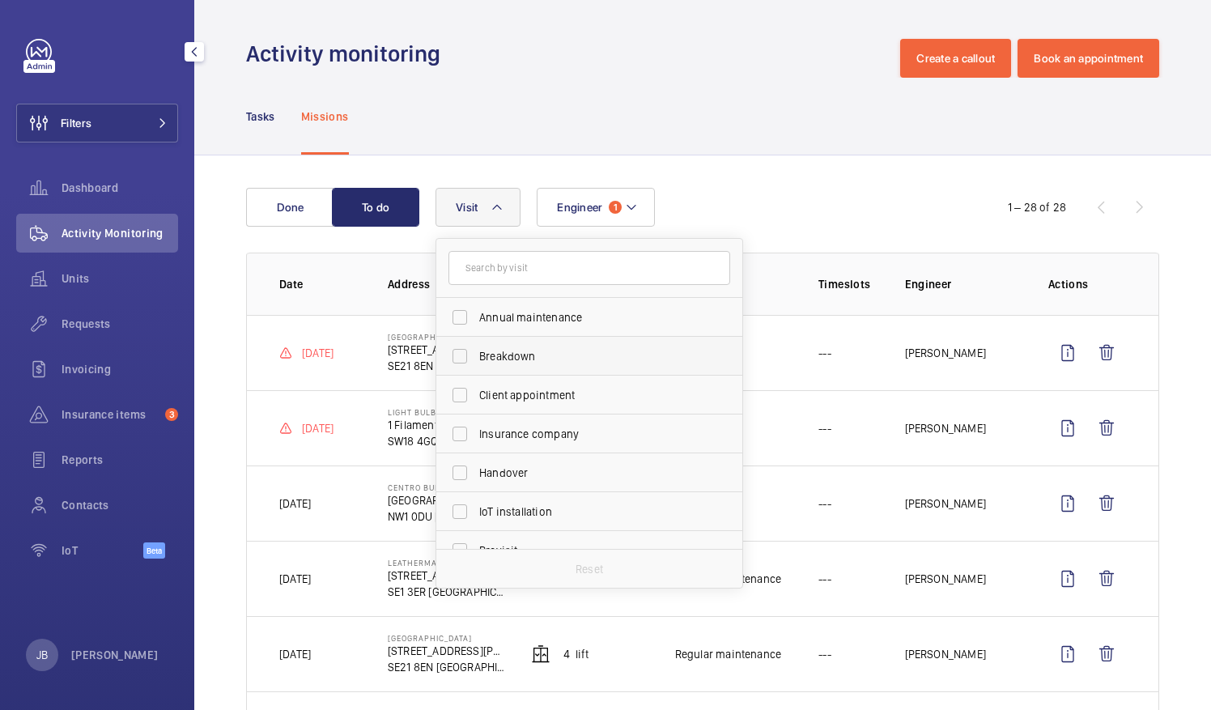
click at [458, 358] on label "Breakdown" at bounding box center [577, 356] width 282 height 39
click at [458, 358] on input "Breakdown" at bounding box center [460, 356] width 32 height 32
checkbox input "true"
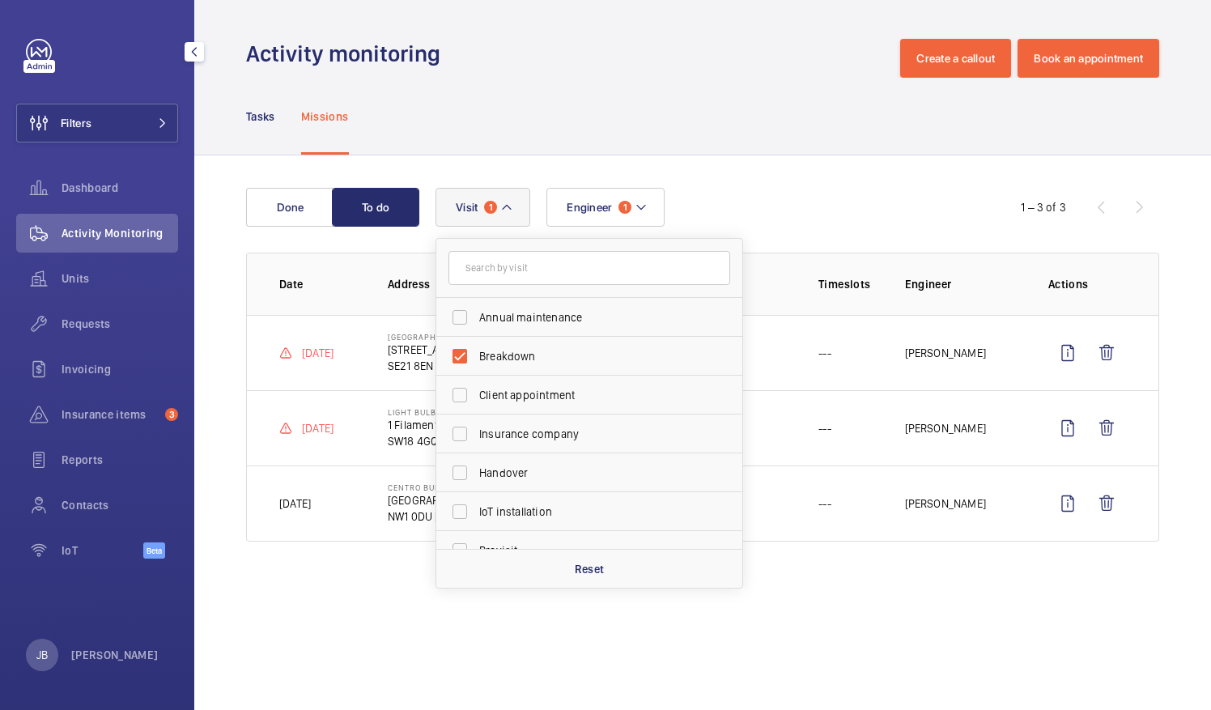
click at [596, 121] on div "Tasks Missions" at bounding box center [702, 116] width 913 height 77
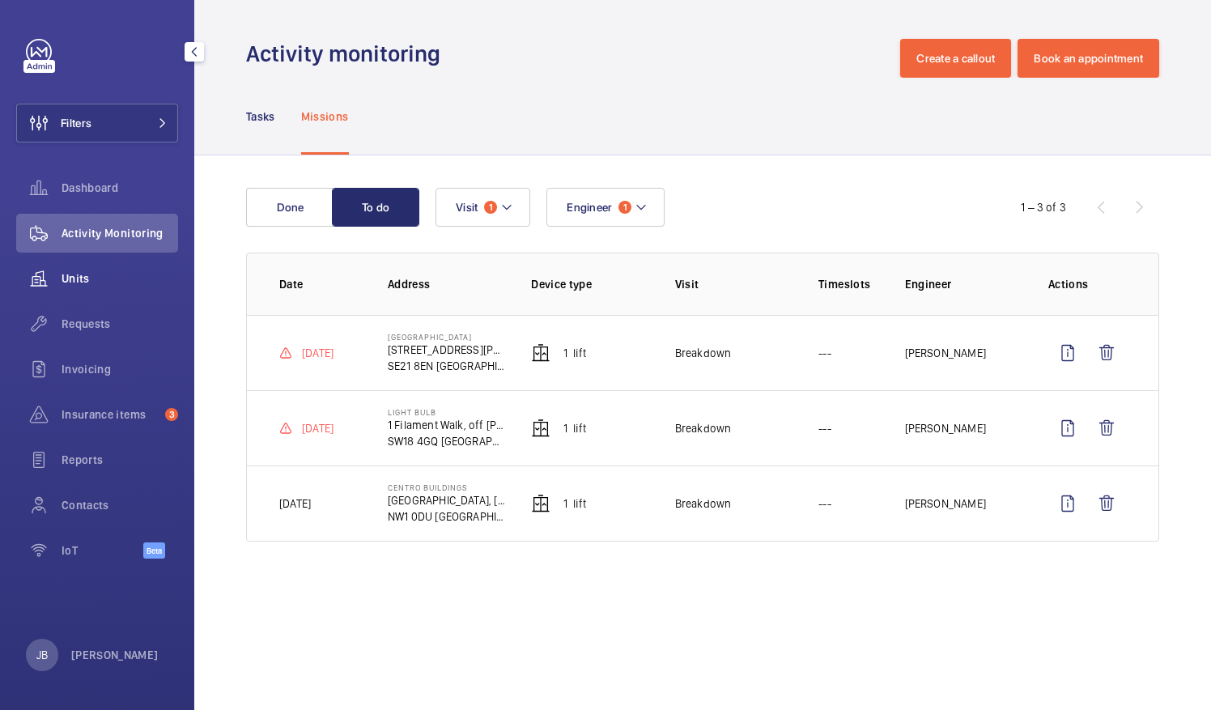
click at [91, 278] on span "Units" at bounding box center [120, 278] width 117 height 16
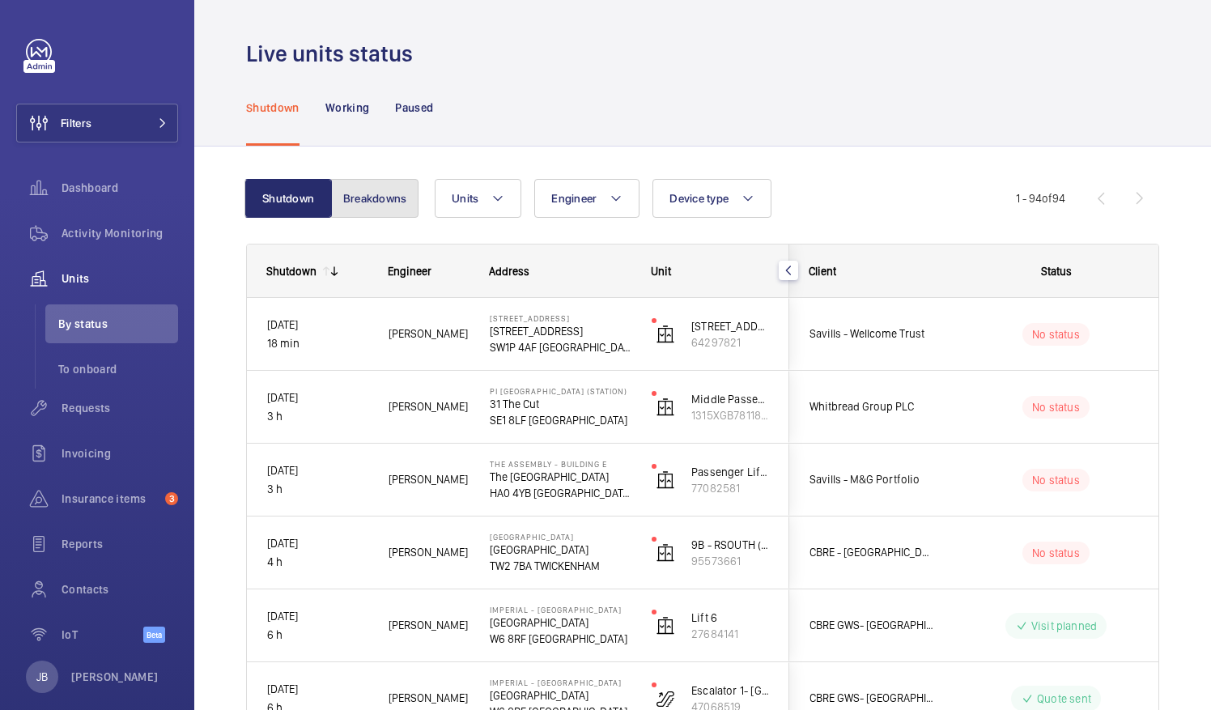
click at [385, 195] on button "Breakdowns" at bounding box center [374, 198] width 87 height 39
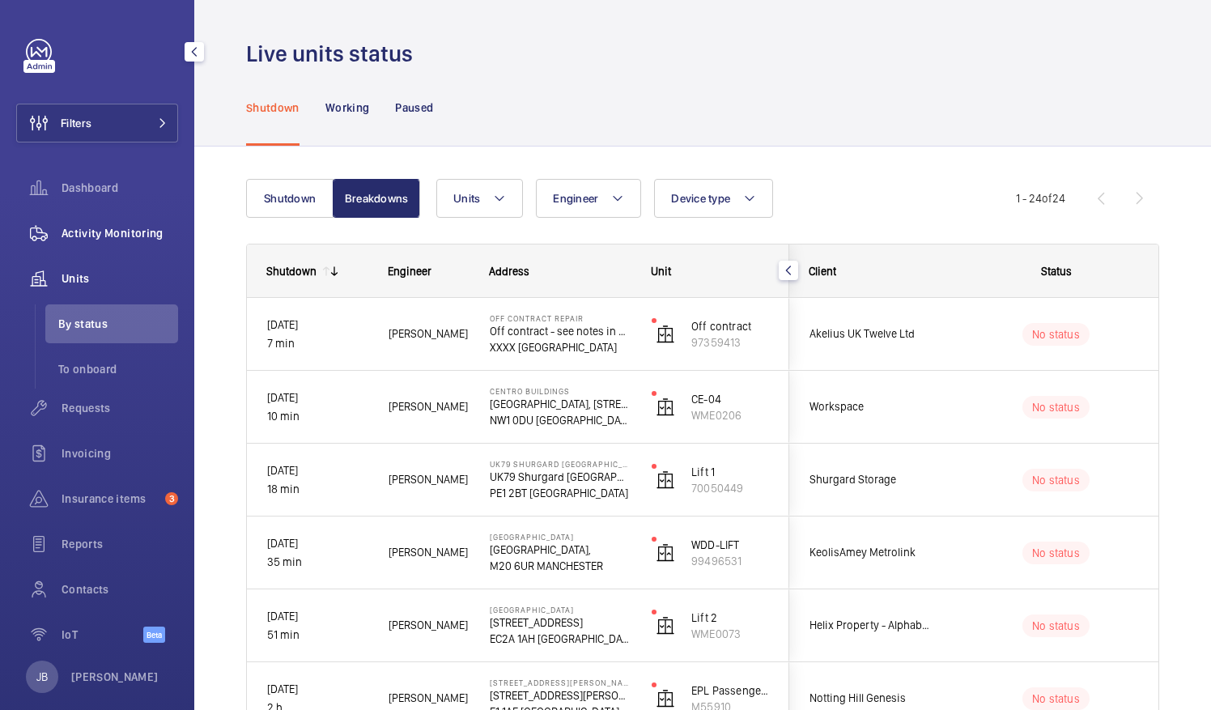
click at [120, 232] on span "Activity Monitoring" at bounding box center [120, 233] width 117 height 16
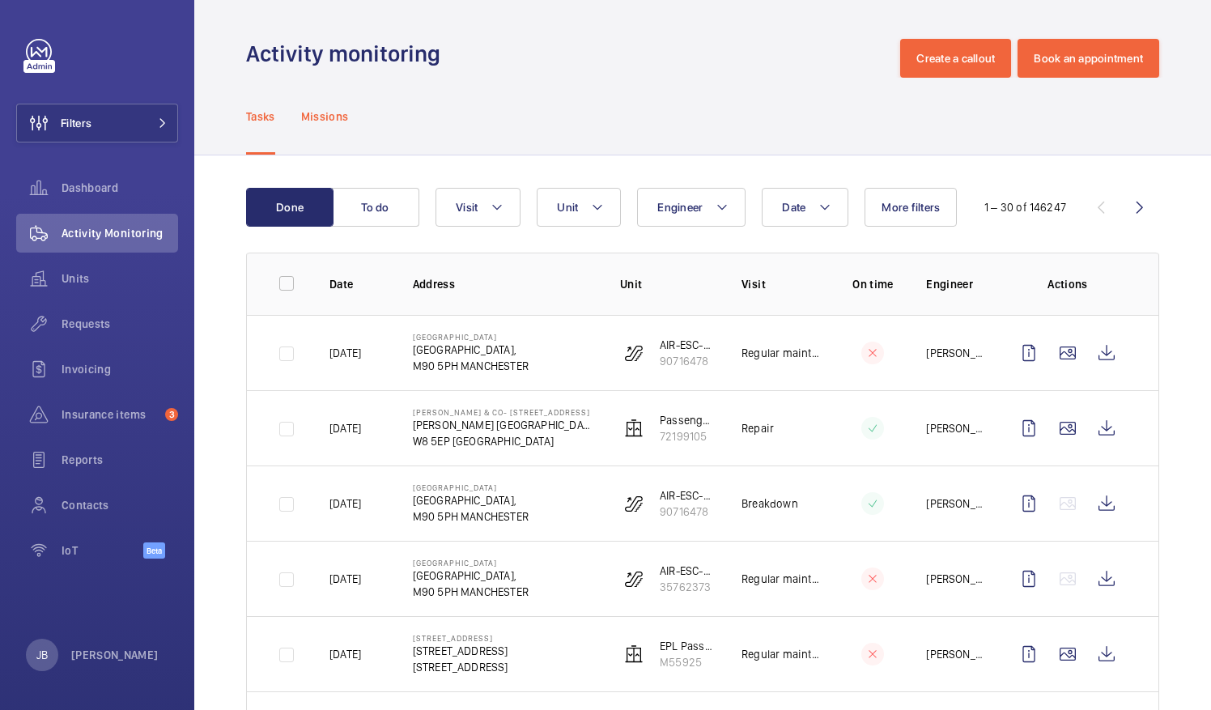
click at [340, 114] on p "Missions" at bounding box center [325, 116] width 48 height 16
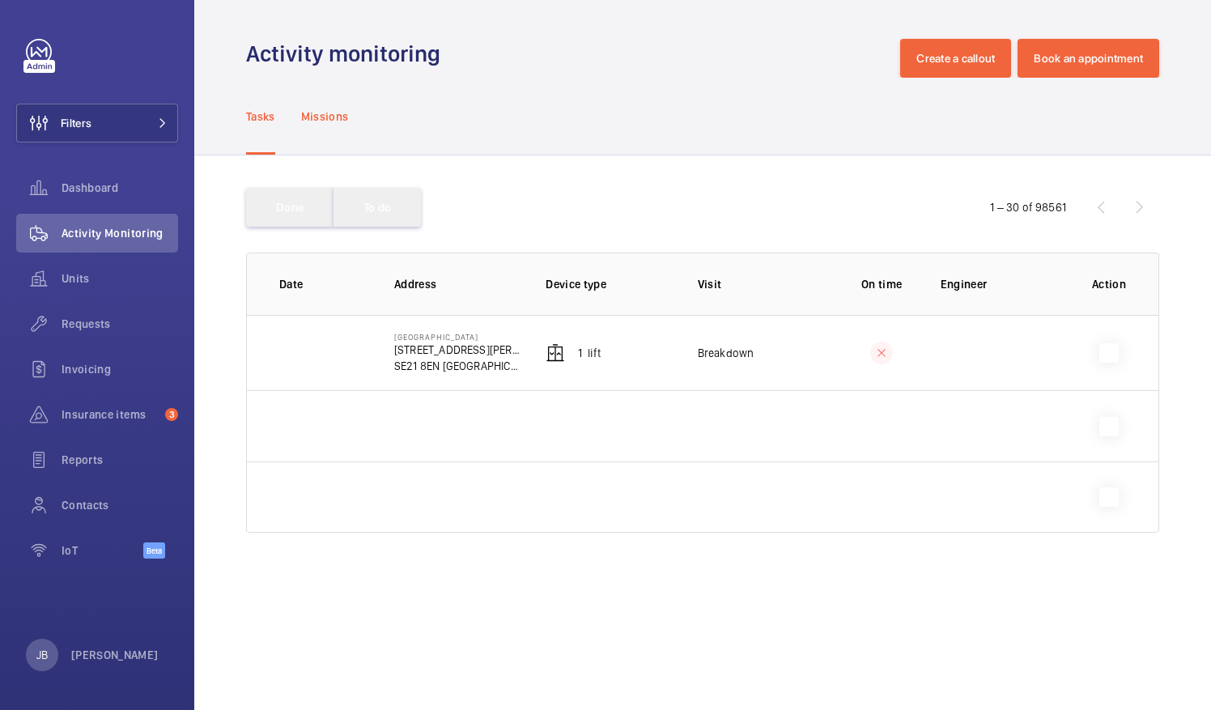
click at [329, 111] on p "Missions" at bounding box center [325, 116] width 48 height 16
click at [523, 196] on div "Engineer Visit" at bounding box center [700, 207] width 527 height 39
click at [328, 119] on p "Missions" at bounding box center [325, 116] width 48 height 16
click at [250, 123] on p "Tasks" at bounding box center [260, 116] width 29 height 16
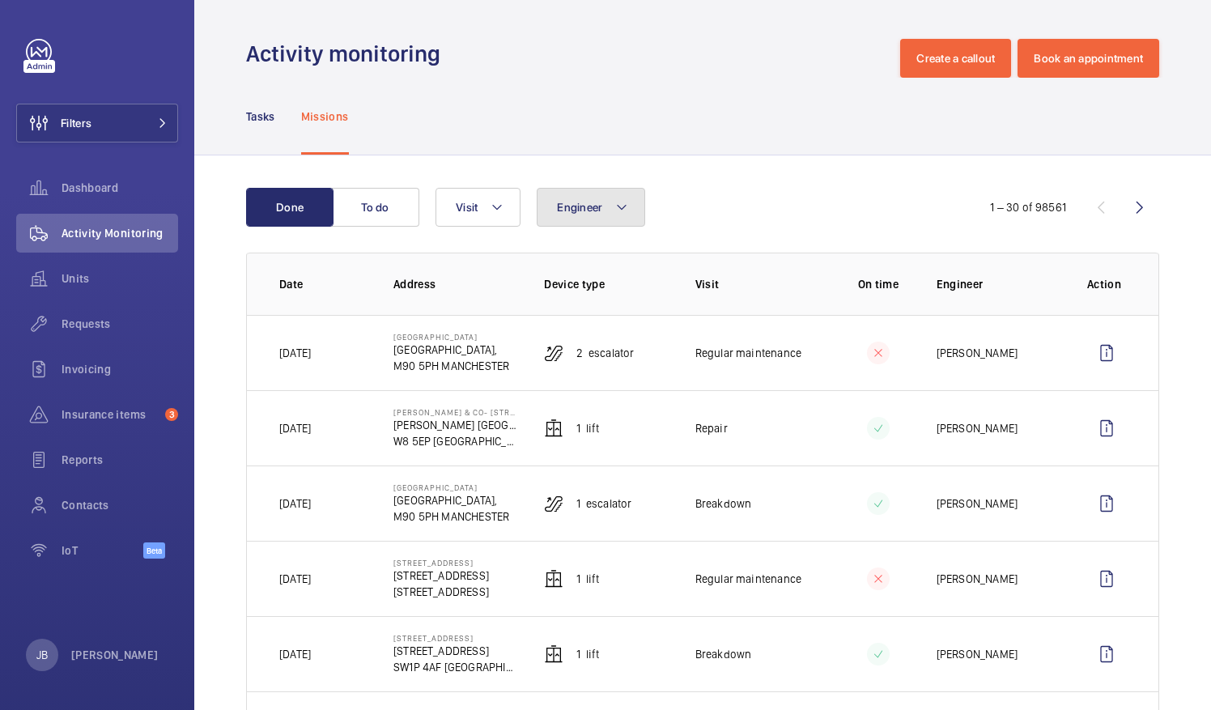
click at [601, 207] on span "Engineer" at bounding box center [579, 207] width 45 height 13
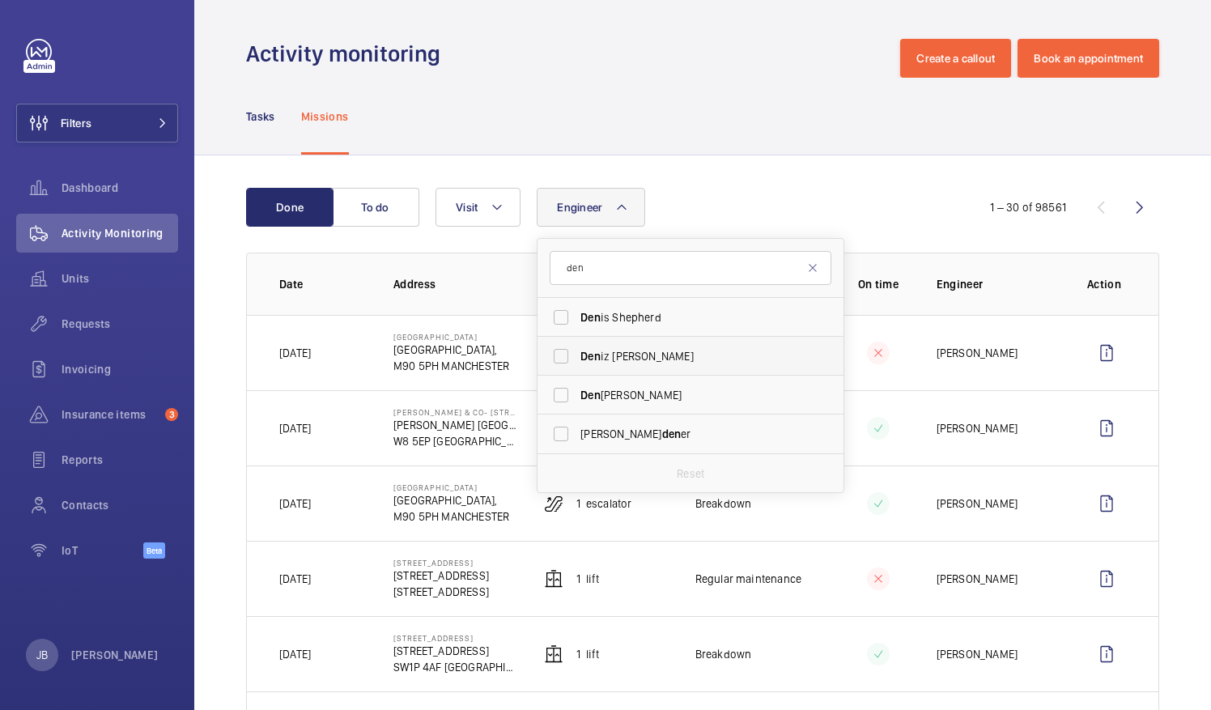
type input "den"
click at [565, 347] on label "Den iz [PERSON_NAME]" at bounding box center [679, 356] width 282 height 39
click at [565, 347] on input "Den iz [PERSON_NAME]" at bounding box center [561, 356] width 32 height 32
checkbox input "true"
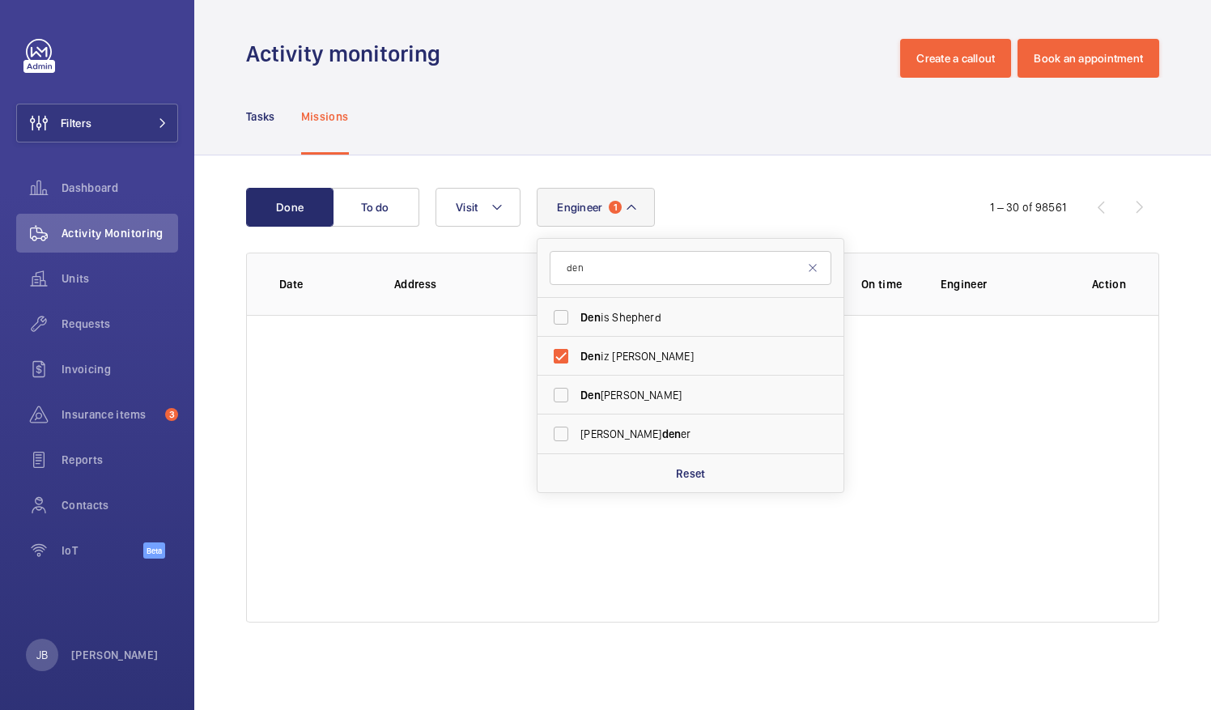
click at [743, 167] on div "Done To do Engineer 1 den Den is Shepherd Den iz [PERSON_NAME] Den nis [PERSON_…" at bounding box center [702, 408] width 1017 height 506
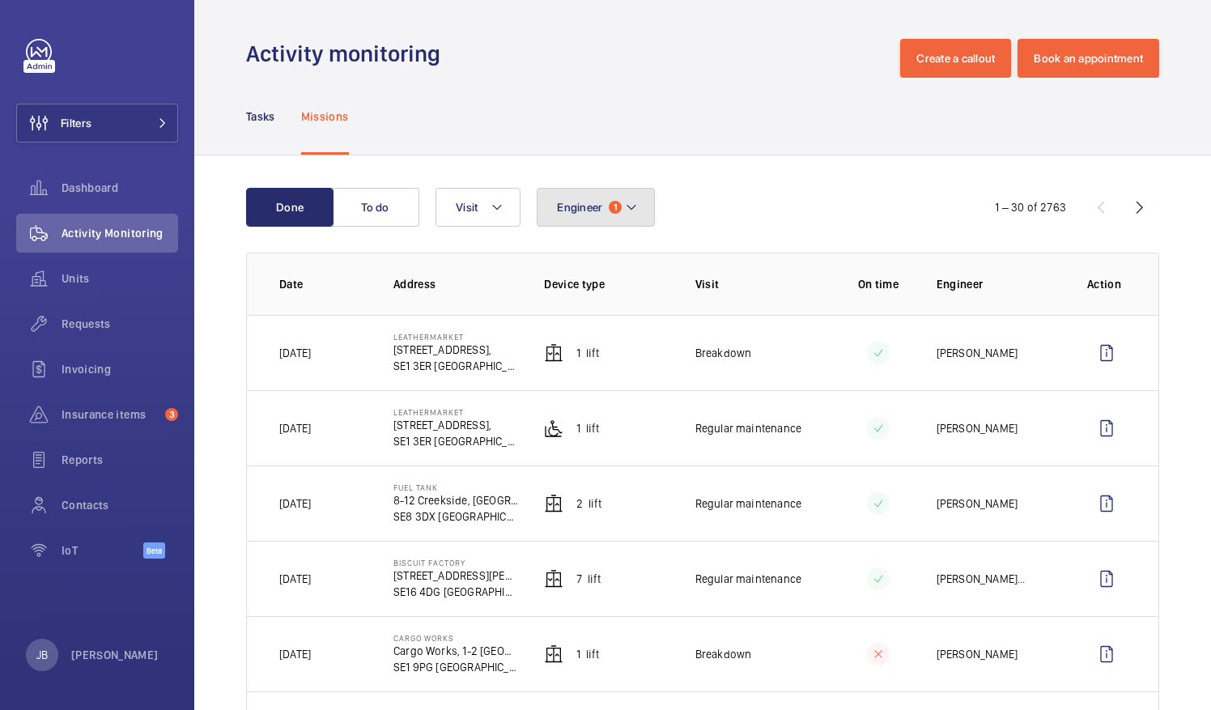
click at [617, 211] on span "1" at bounding box center [615, 207] width 13 height 13
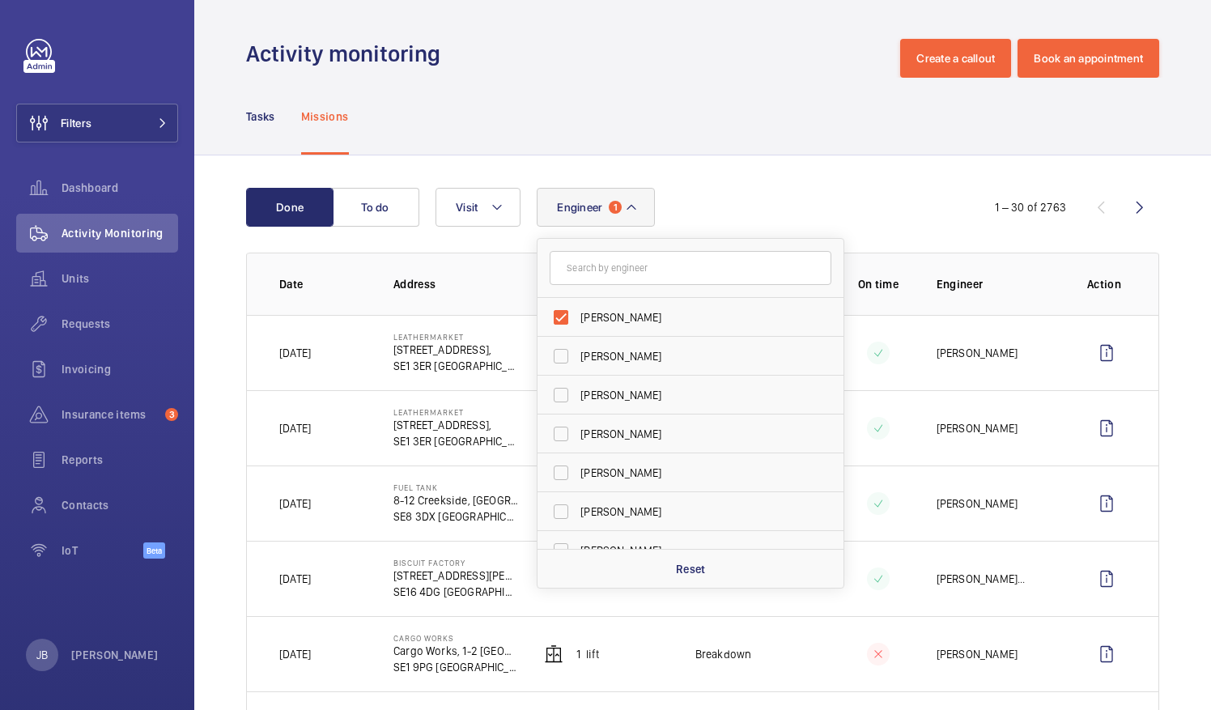
click at [607, 274] on input "text" at bounding box center [691, 268] width 282 height 34
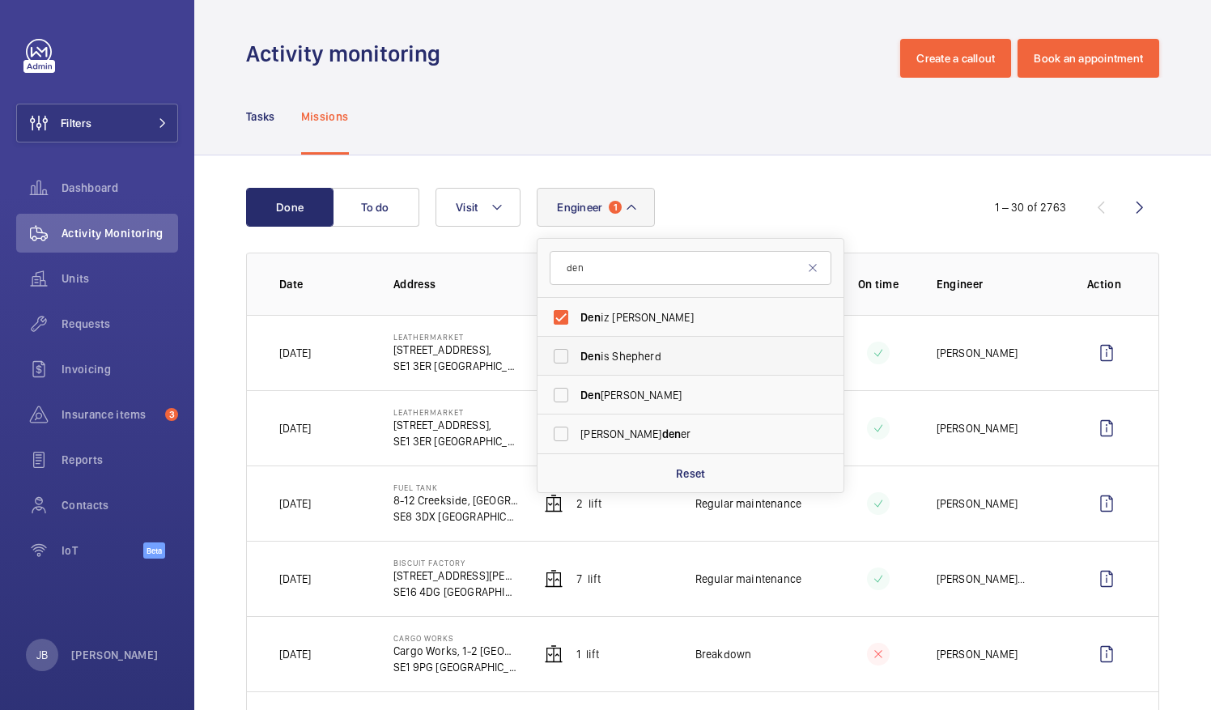
type input "den"
click at [575, 355] on label "Den is Shepherd" at bounding box center [679, 356] width 282 height 39
click at [575, 355] on input "Den is Shepherd" at bounding box center [561, 356] width 32 height 32
checkbox input "true"
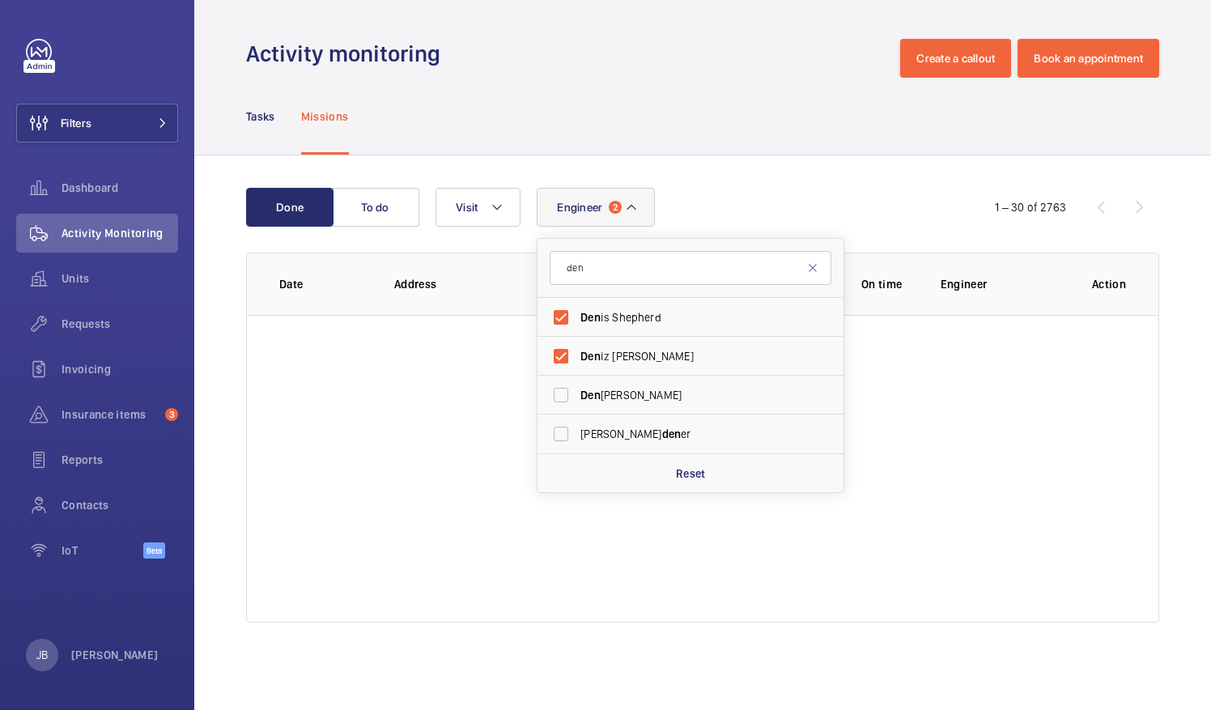
click at [743, 174] on div "Done To do Engineer 2 den Den is Shepherd Den iz [PERSON_NAME] Den nis [PERSON_…" at bounding box center [702, 408] width 1017 height 506
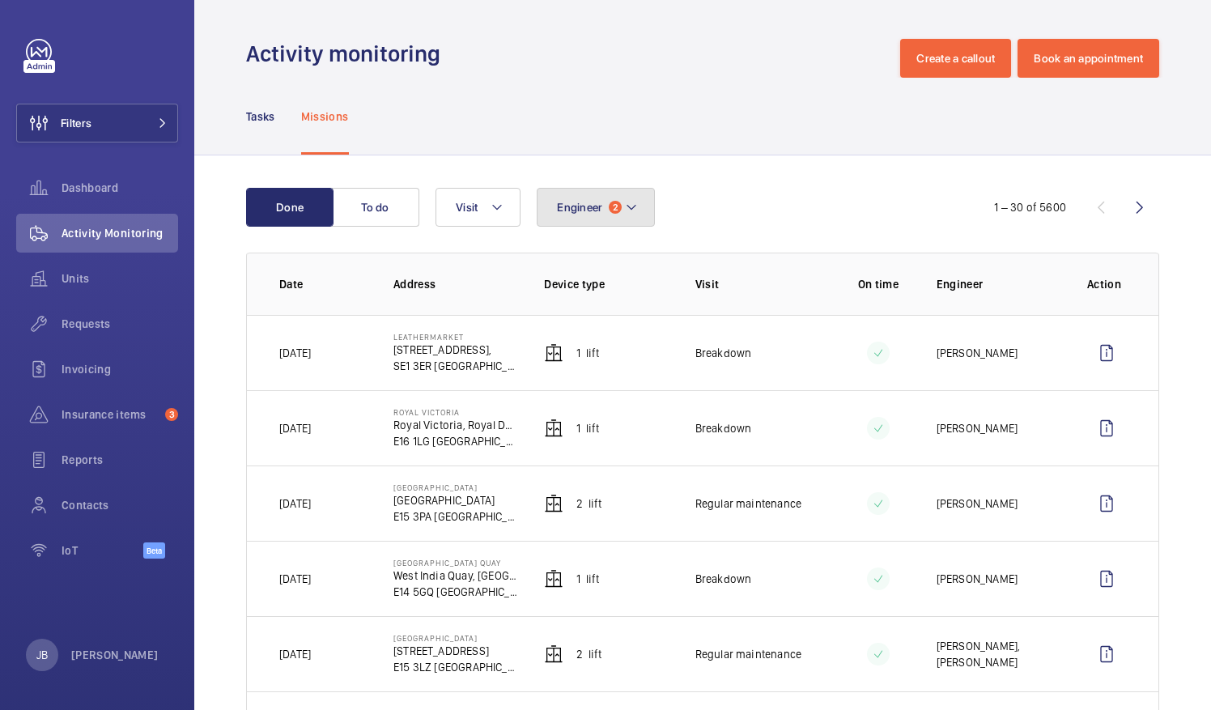
click at [585, 201] on span "Engineer" at bounding box center [579, 207] width 45 height 13
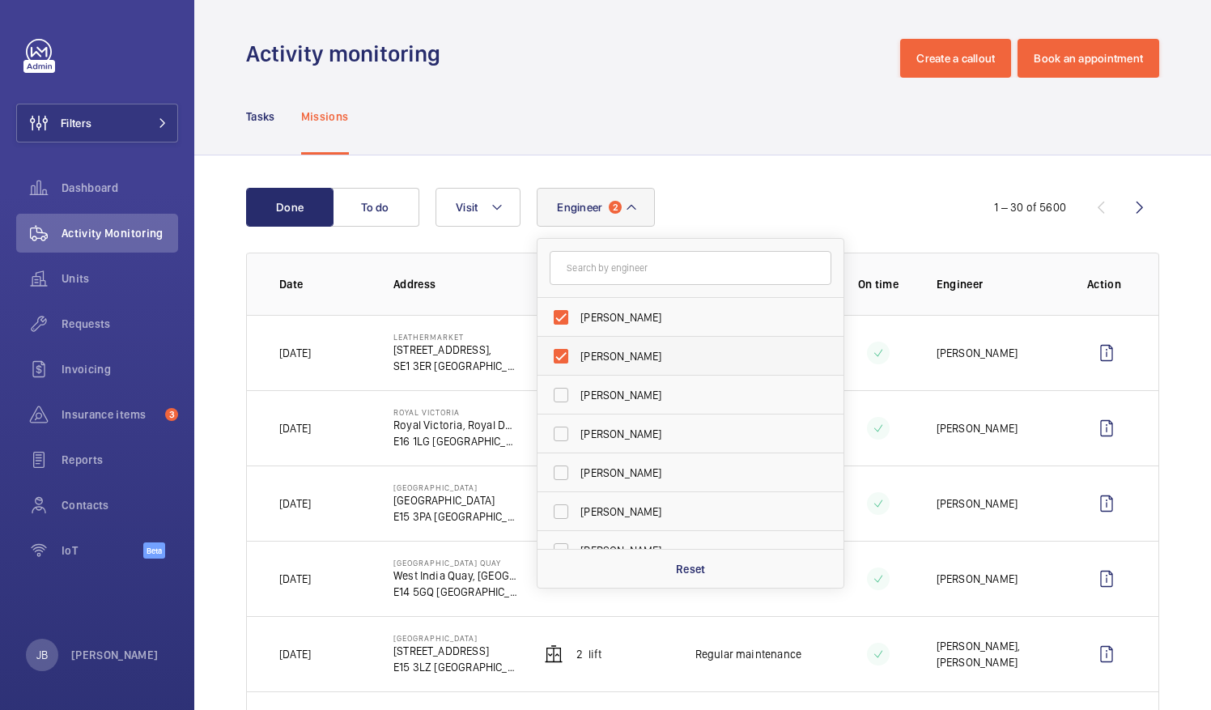
click at [555, 351] on label "[PERSON_NAME]" at bounding box center [679, 356] width 282 height 39
click at [555, 351] on input "[PERSON_NAME]" at bounding box center [561, 356] width 32 height 32
checkbox input "false"
click at [568, 312] on label "[PERSON_NAME]" at bounding box center [679, 317] width 282 height 39
click at [568, 312] on input "[PERSON_NAME]" at bounding box center [561, 317] width 32 height 32
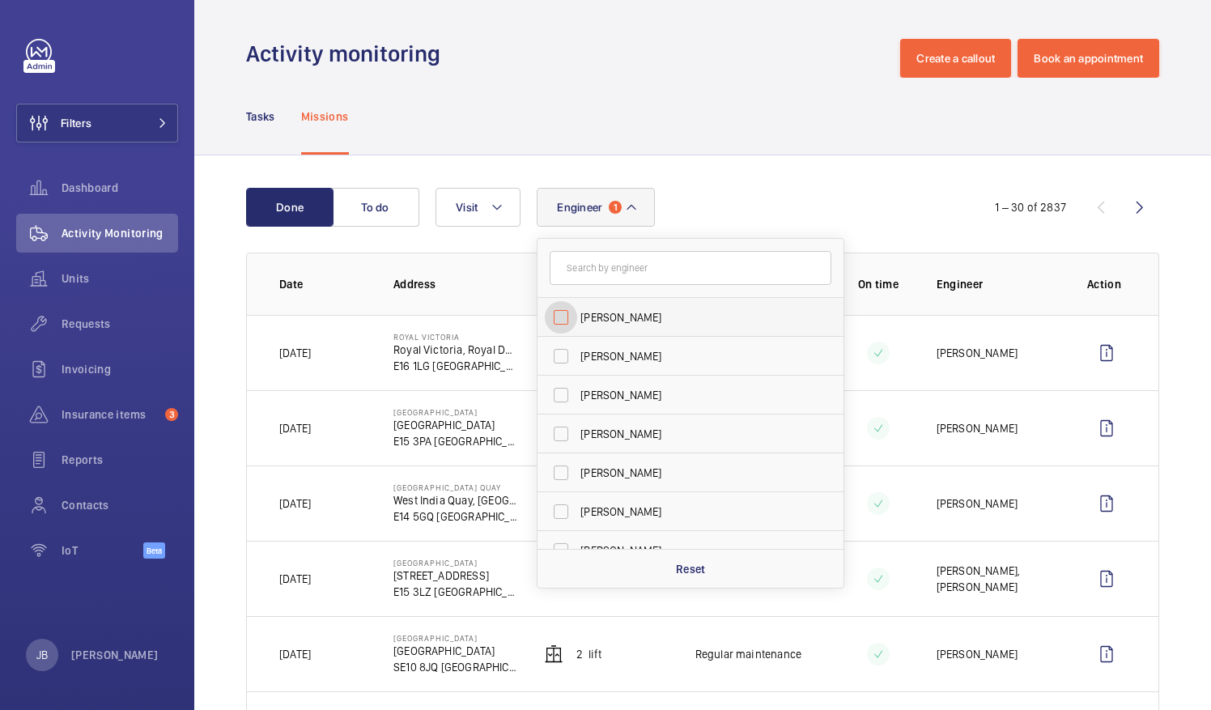
checkbox input "false"
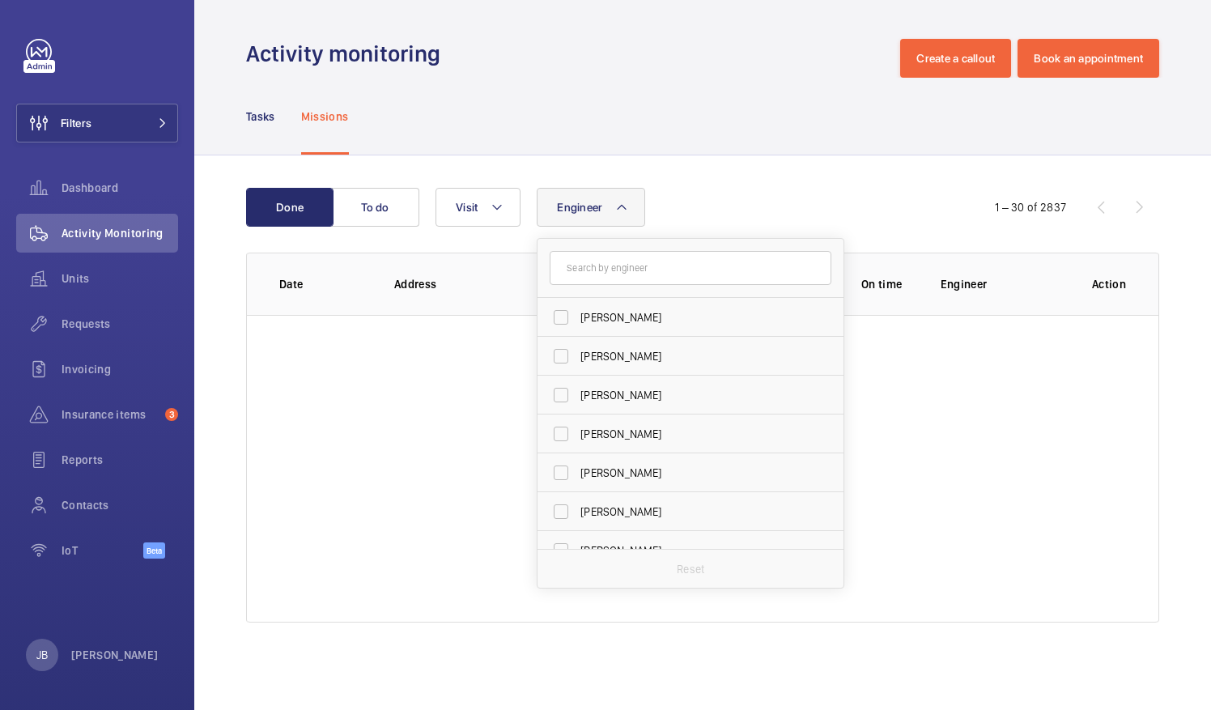
click at [591, 288] on form at bounding box center [691, 268] width 306 height 59
click at [600, 276] on input "text" at bounding box center [691, 268] width 282 height 34
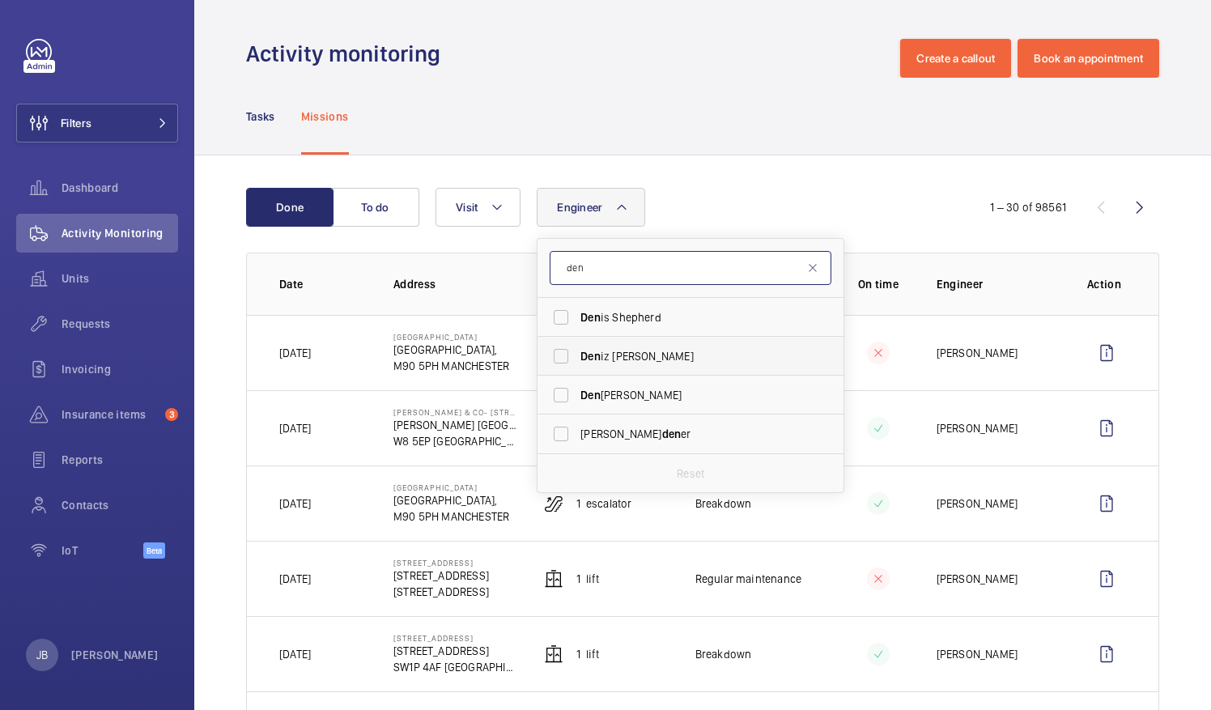
type input "den"
click at [567, 359] on label "Den iz [PERSON_NAME]" at bounding box center [679, 356] width 282 height 39
click at [567, 359] on input "Den iz [PERSON_NAME]" at bounding box center [561, 356] width 32 height 32
checkbox input "true"
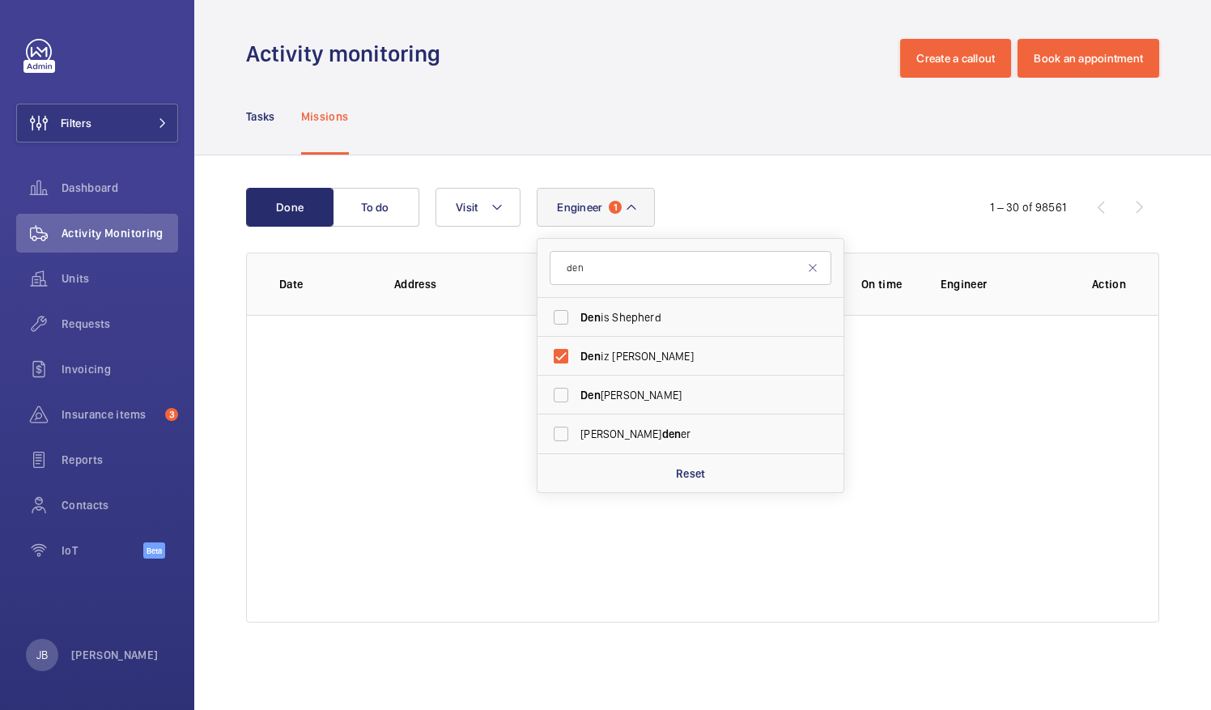
click at [820, 177] on div "Done To do Engineer 1 den Den is Shepherd Den iz [PERSON_NAME] Den nis [PERSON_…" at bounding box center [702, 408] width 1017 height 506
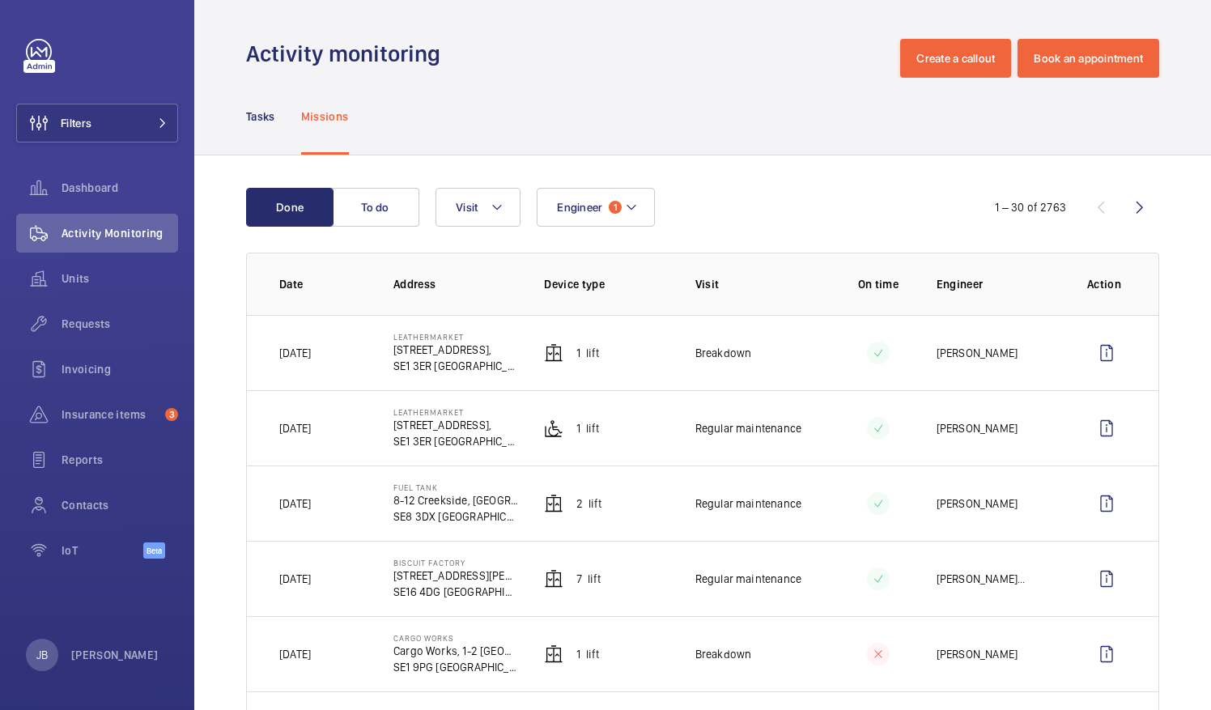
click at [373, 199] on button "To do" at bounding box center [375, 207] width 87 height 39
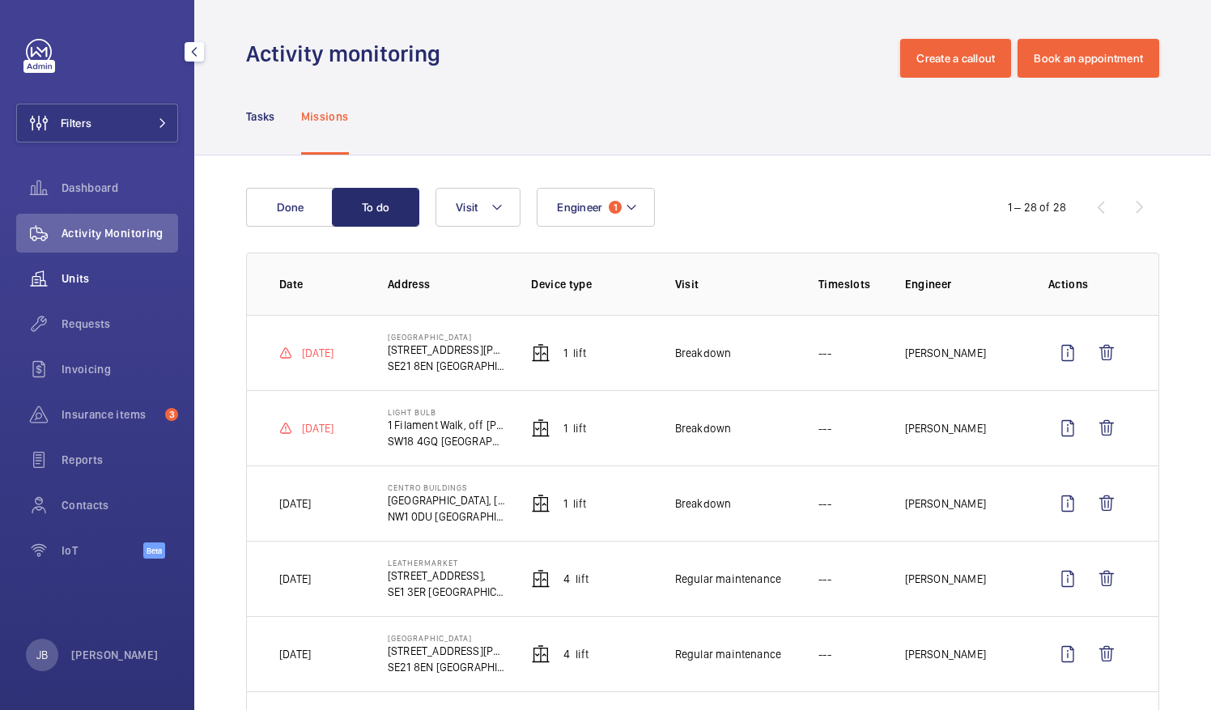
click at [97, 280] on span "Units" at bounding box center [120, 278] width 117 height 16
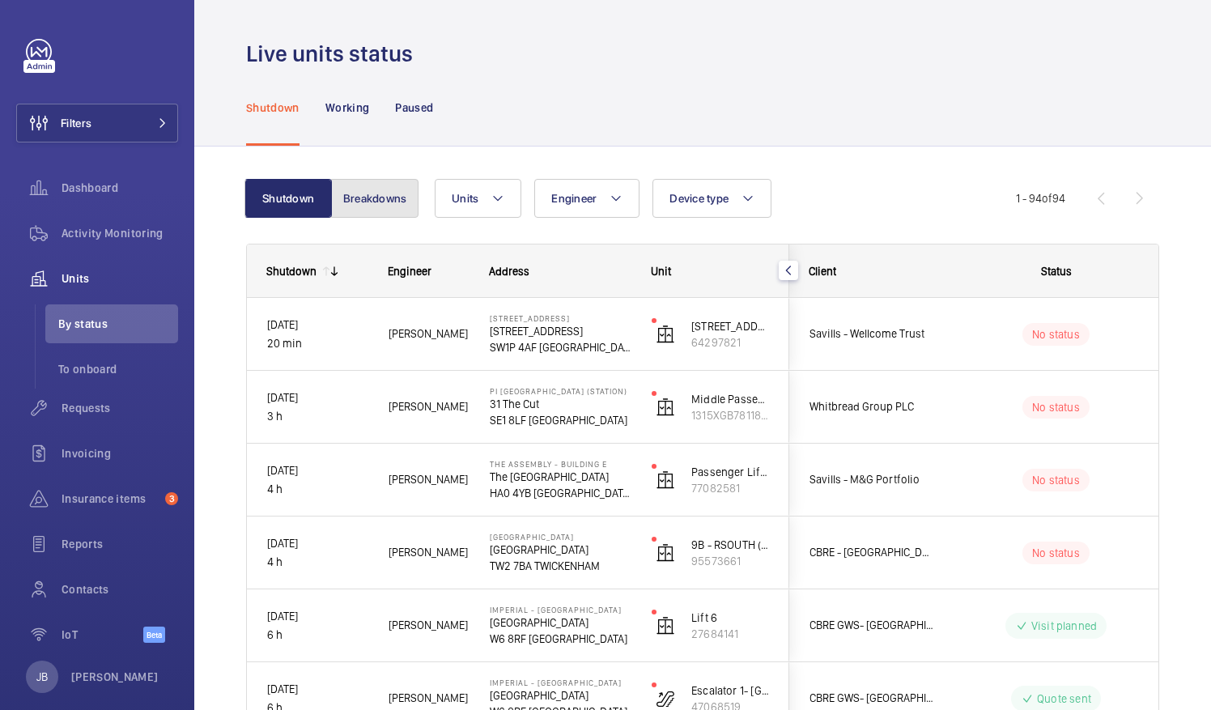
click at [393, 184] on button "Breakdowns" at bounding box center [374, 198] width 87 height 39
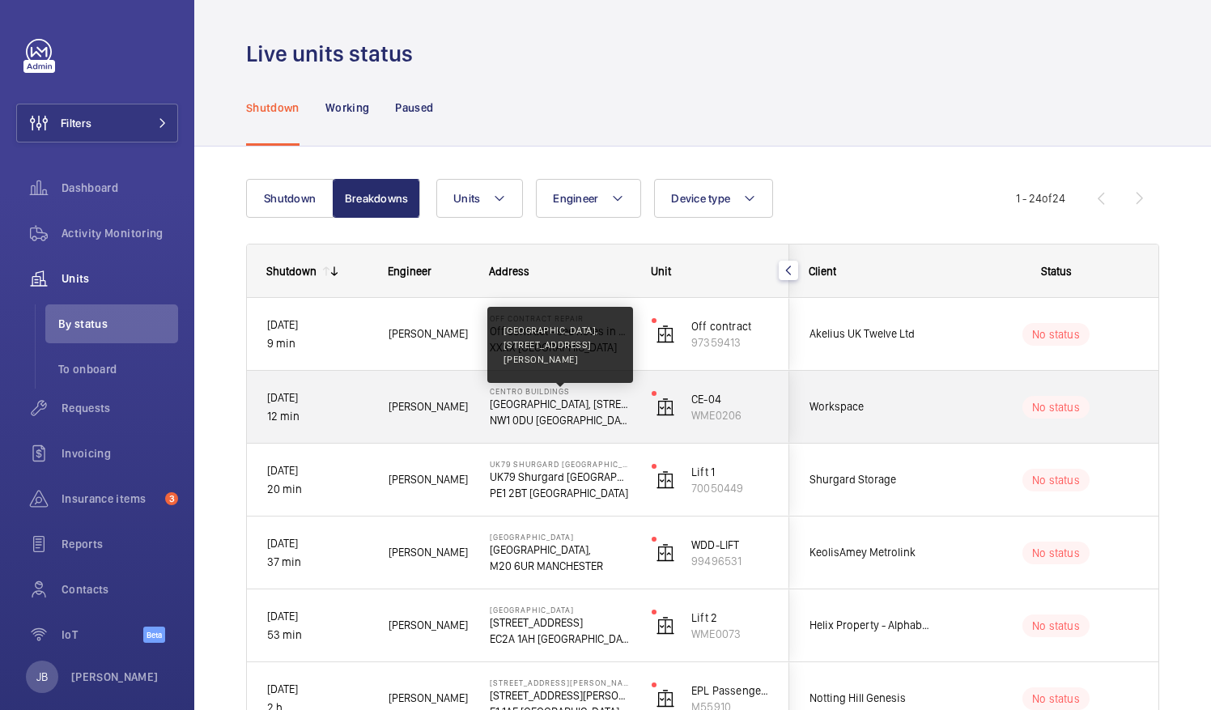
click at [555, 406] on p "[GEOGRAPHIC_DATA], [STREET_ADDRESS][PERSON_NAME]" at bounding box center [560, 404] width 141 height 16
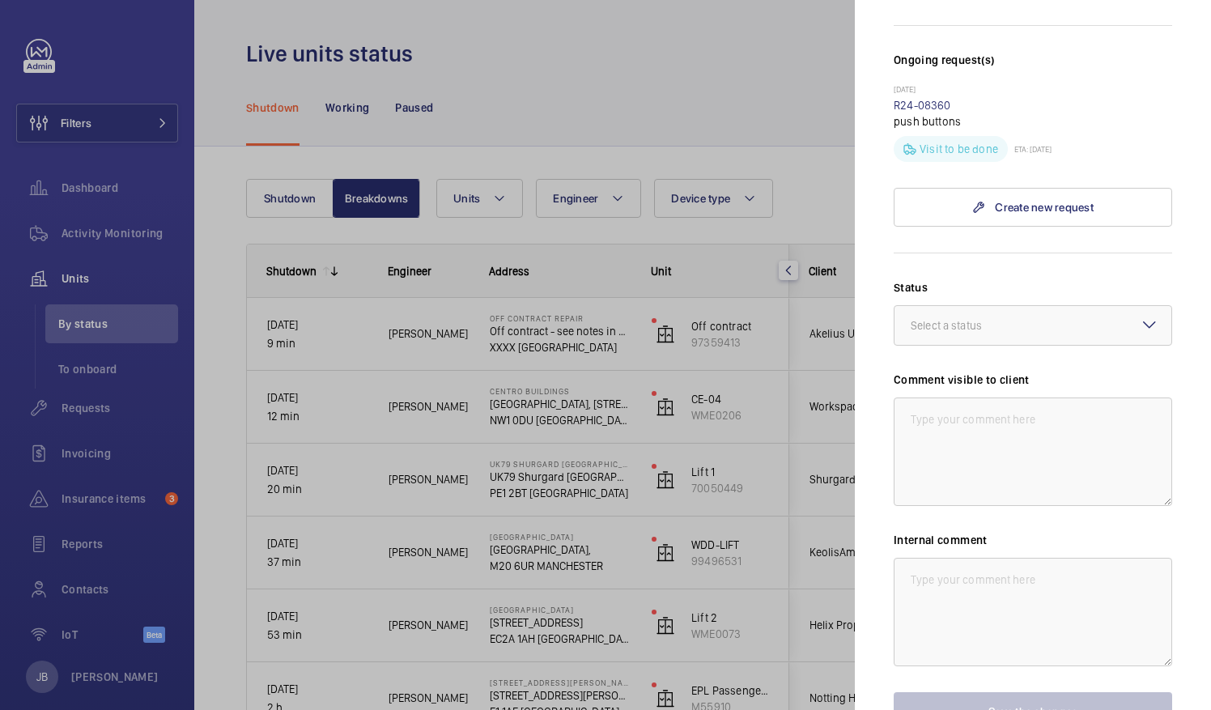
scroll to position [562, 0]
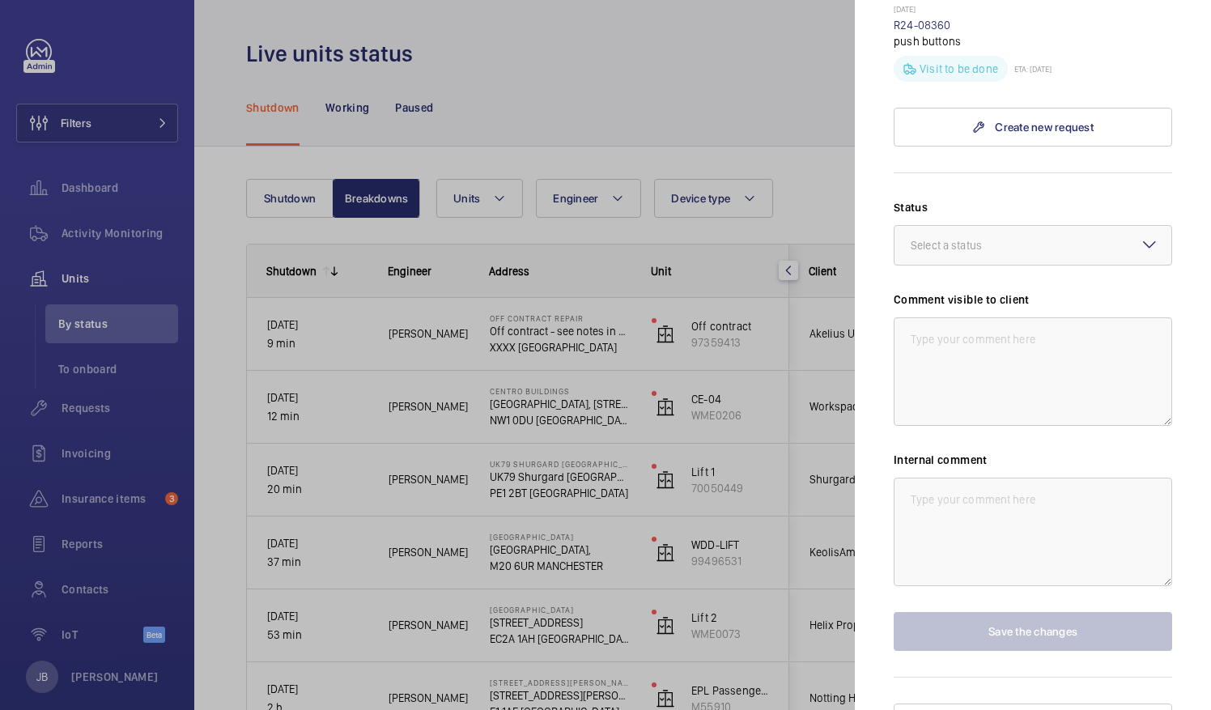
click at [599, 106] on div at bounding box center [605, 355] width 1211 height 710
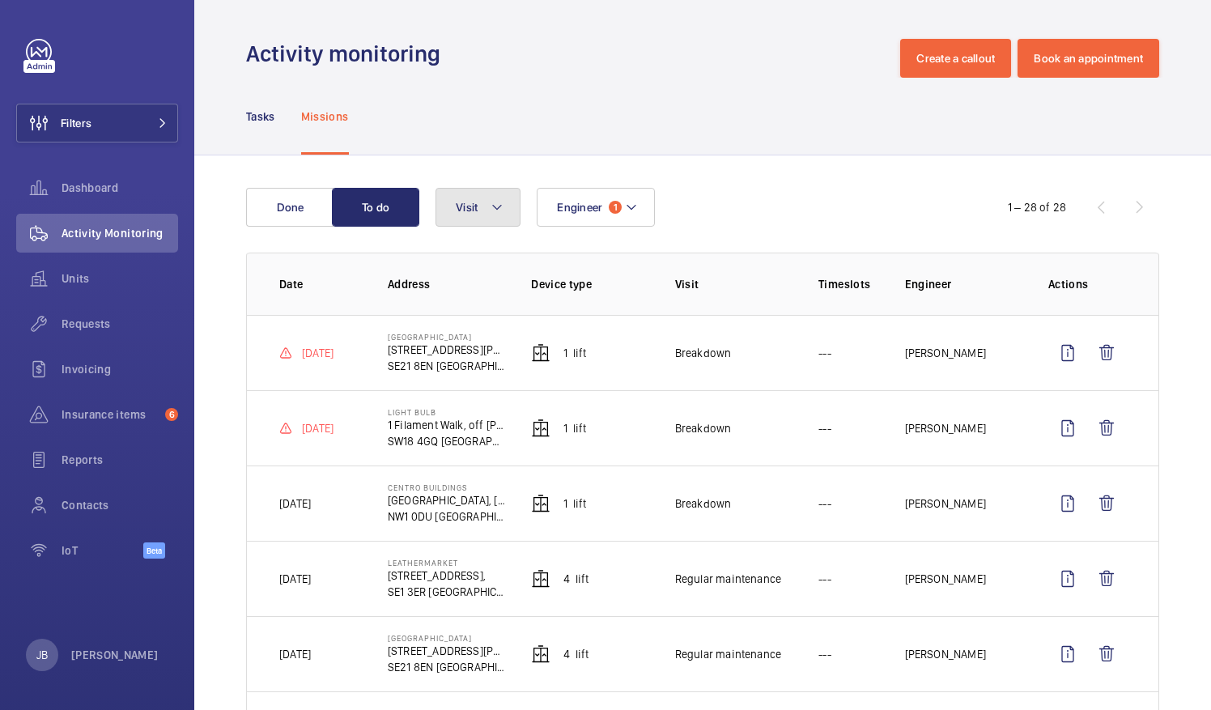
click at [492, 217] on button "Visit" at bounding box center [478, 207] width 85 height 39
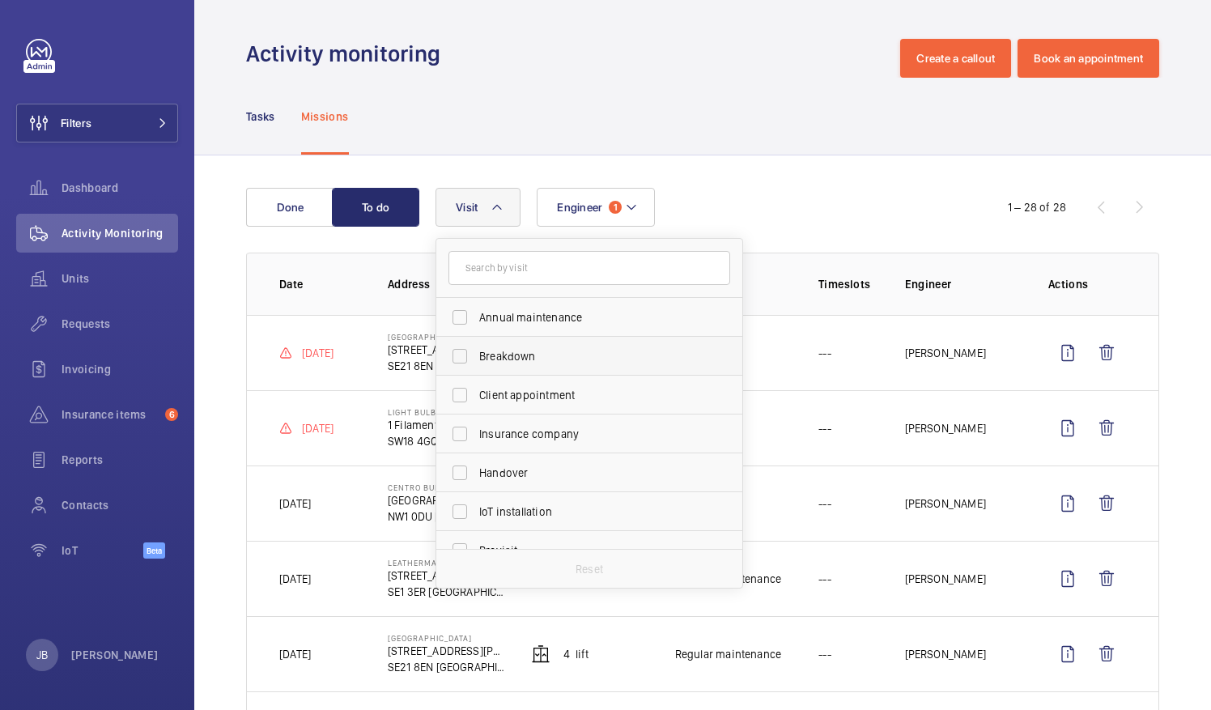
click at [464, 355] on label "Breakdown" at bounding box center [577, 356] width 282 height 39
click at [464, 355] on input "Breakdown" at bounding box center [460, 356] width 32 height 32
checkbox input "true"
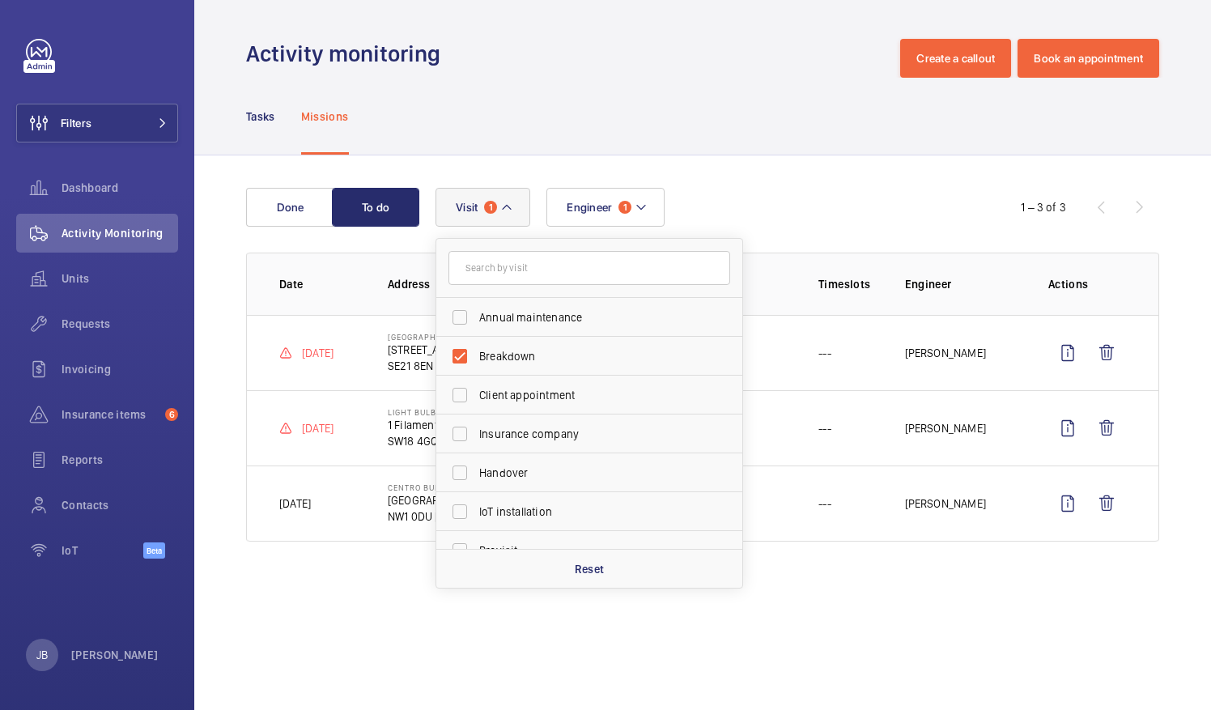
click at [546, 155] on div "Done To do Engineer 1 Visit 1 Annual maintenance Breakdown Client appointment I…" at bounding box center [702, 367] width 1017 height 425
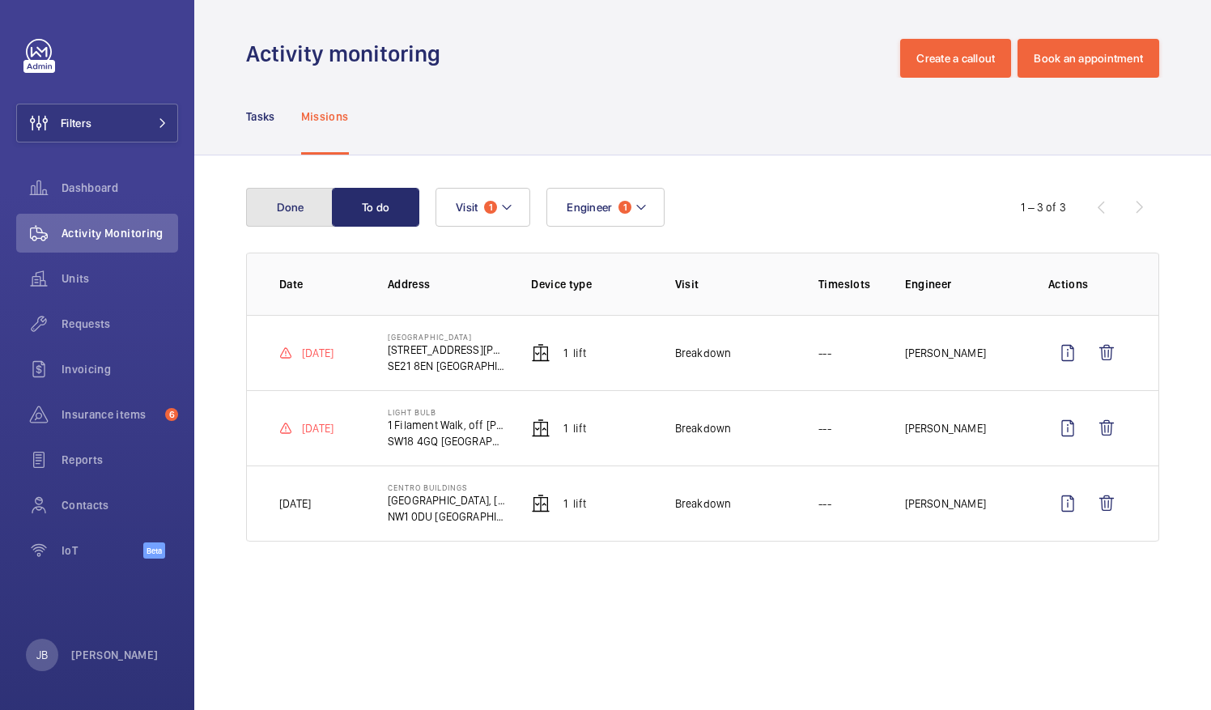
click at [319, 215] on button "Done" at bounding box center [289, 207] width 87 height 39
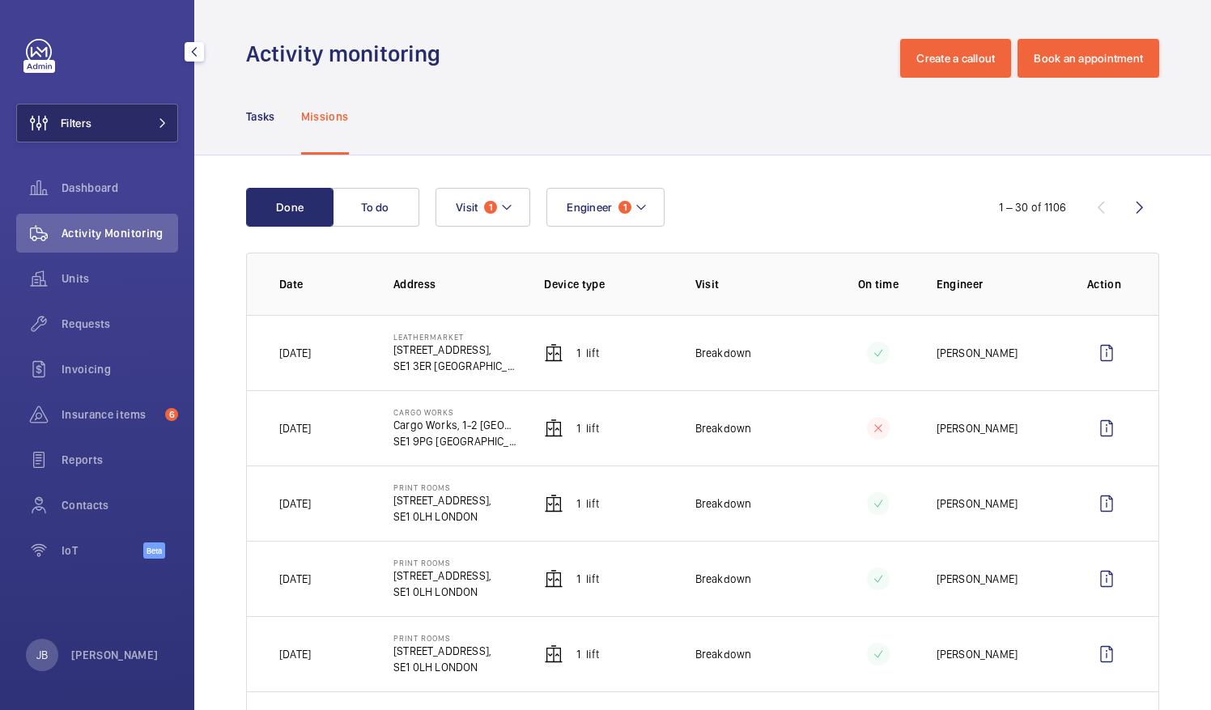
click at [92, 133] on button "Filters" at bounding box center [97, 123] width 162 height 39
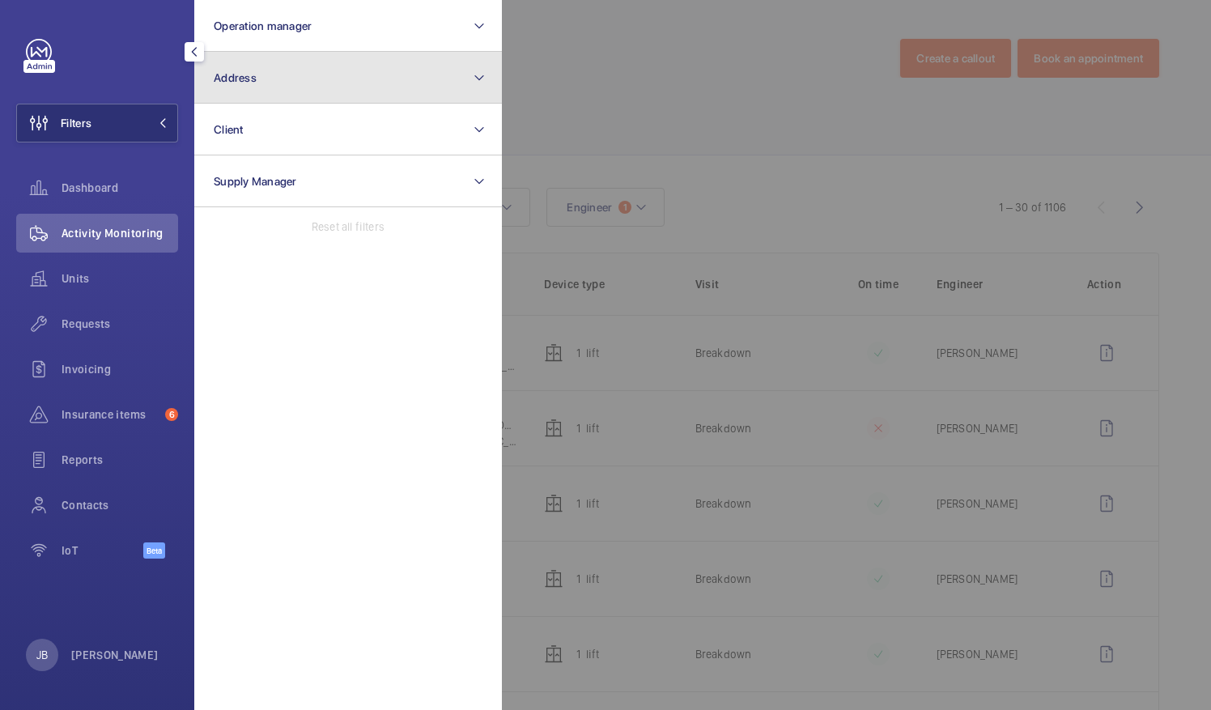
click at [306, 92] on button "Address" at bounding box center [348, 78] width 308 height 52
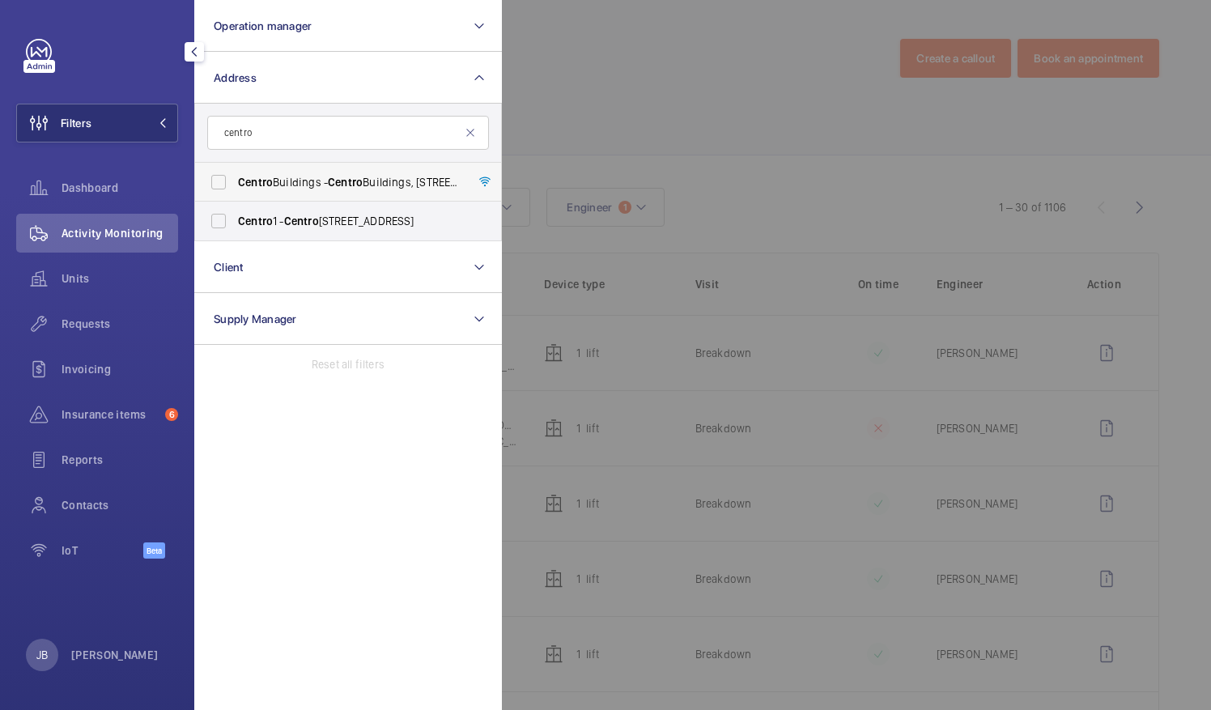
type input "centro"
click at [252, 190] on label "Centro Buildings - Centro Buildings, 20-23 Mandela Street, Camden, London, NW1 …" at bounding box center [336, 182] width 282 height 39
click at [235, 190] on input "Centro Buildings - Centro Buildings, 20-23 Mandela Street, Camden, London, NW1 …" at bounding box center [218, 182] width 32 height 32
checkbox input "true"
click at [589, 113] on div at bounding box center [1107, 355] width 1211 height 710
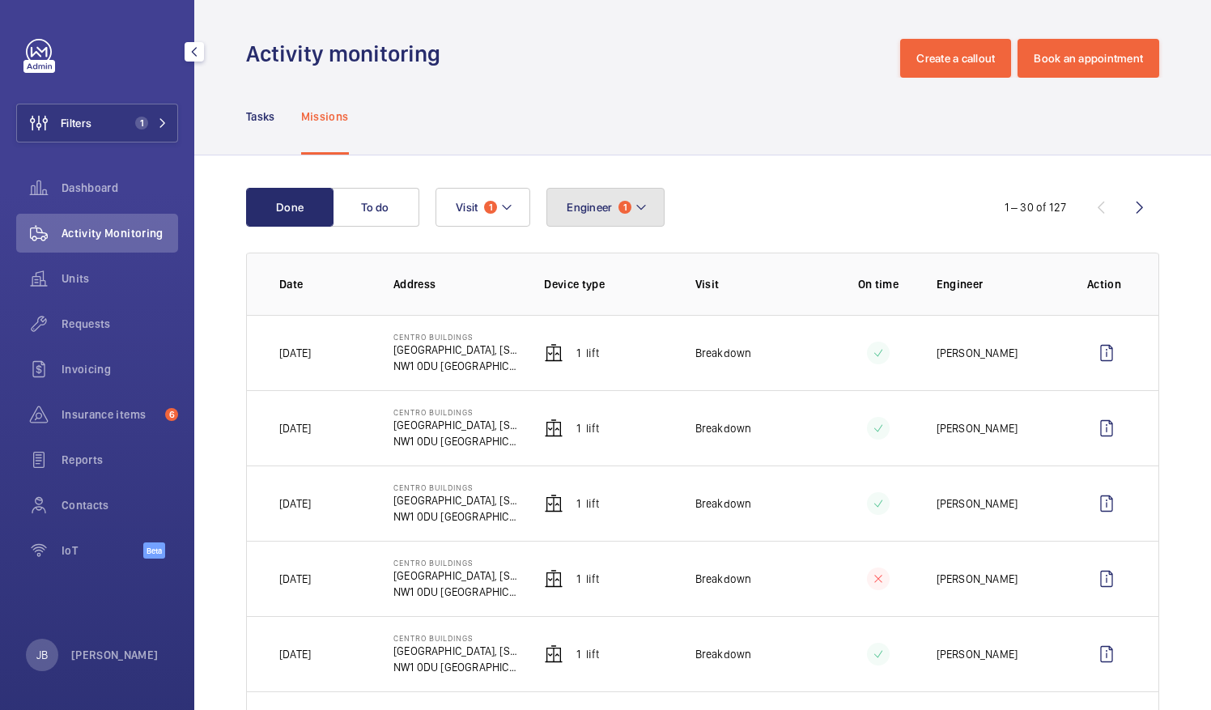
click at [609, 213] on span "Engineer" at bounding box center [589, 207] width 45 height 13
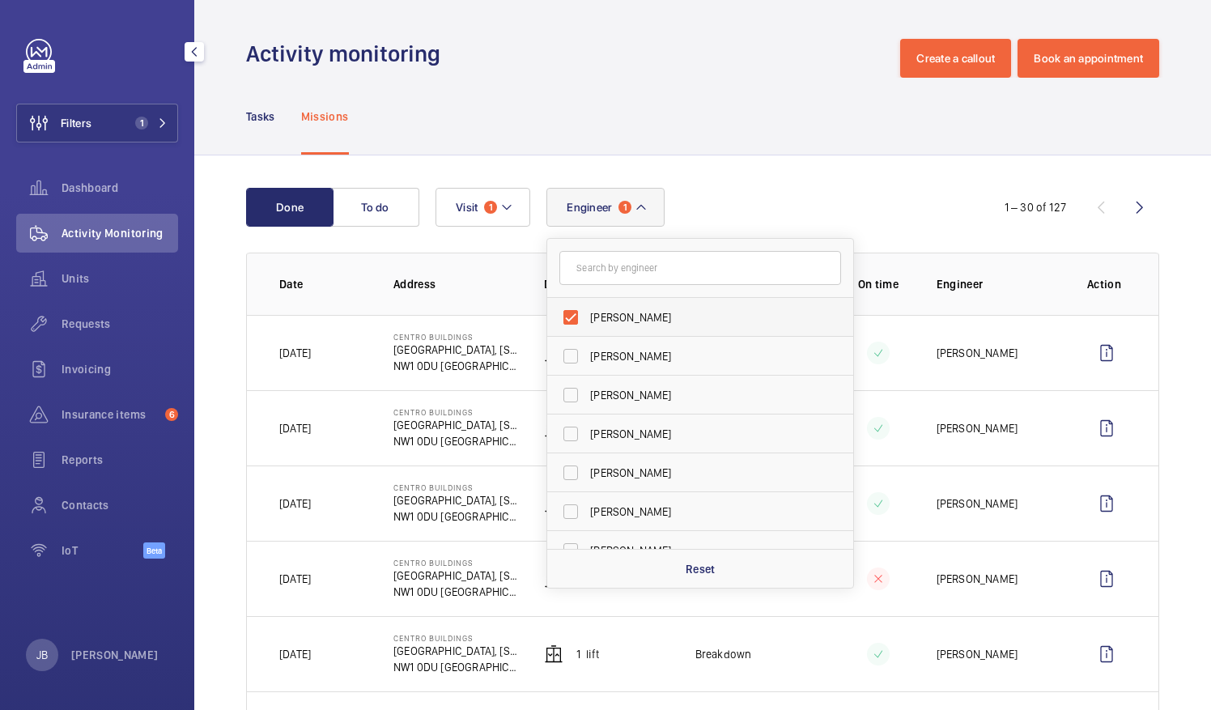
click at [575, 314] on label "[PERSON_NAME]" at bounding box center [688, 317] width 282 height 39
click at [575, 314] on input "[PERSON_NAME]" at bounding box center [571, 317] width 32 height 32
checkbox input "false"
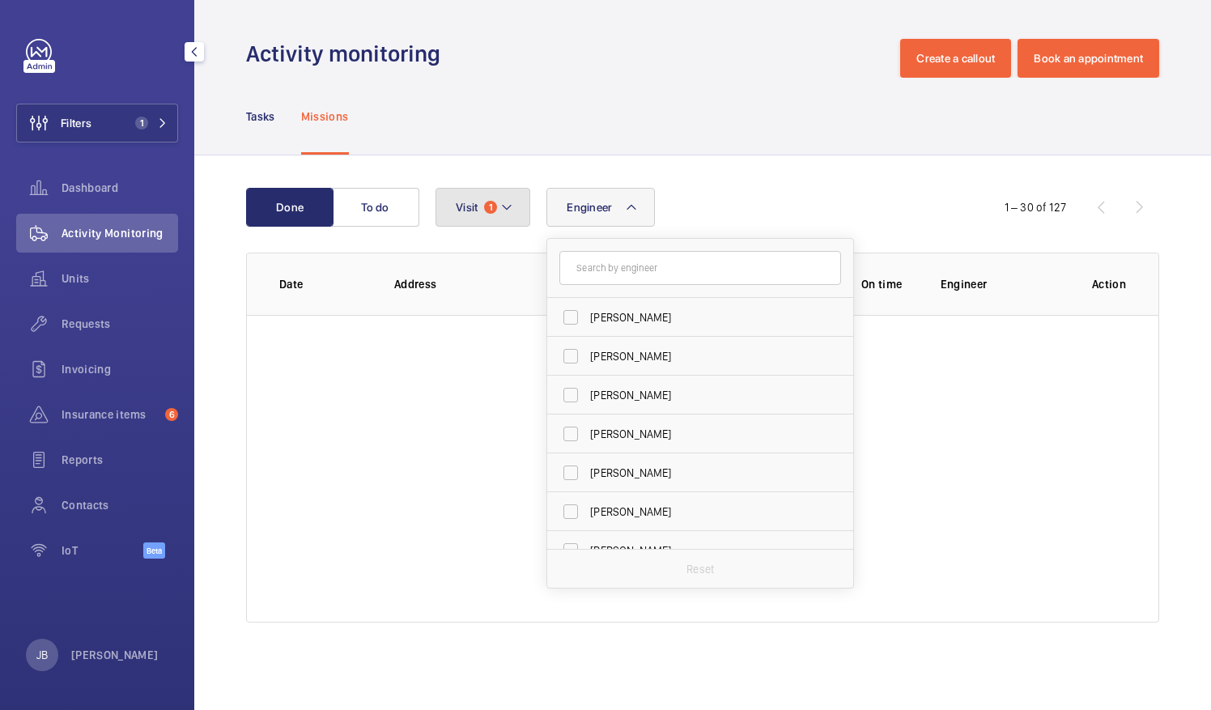
click at [528, 222] on button "Visit 1" at bounding box center [483, 207] width 95 height 39
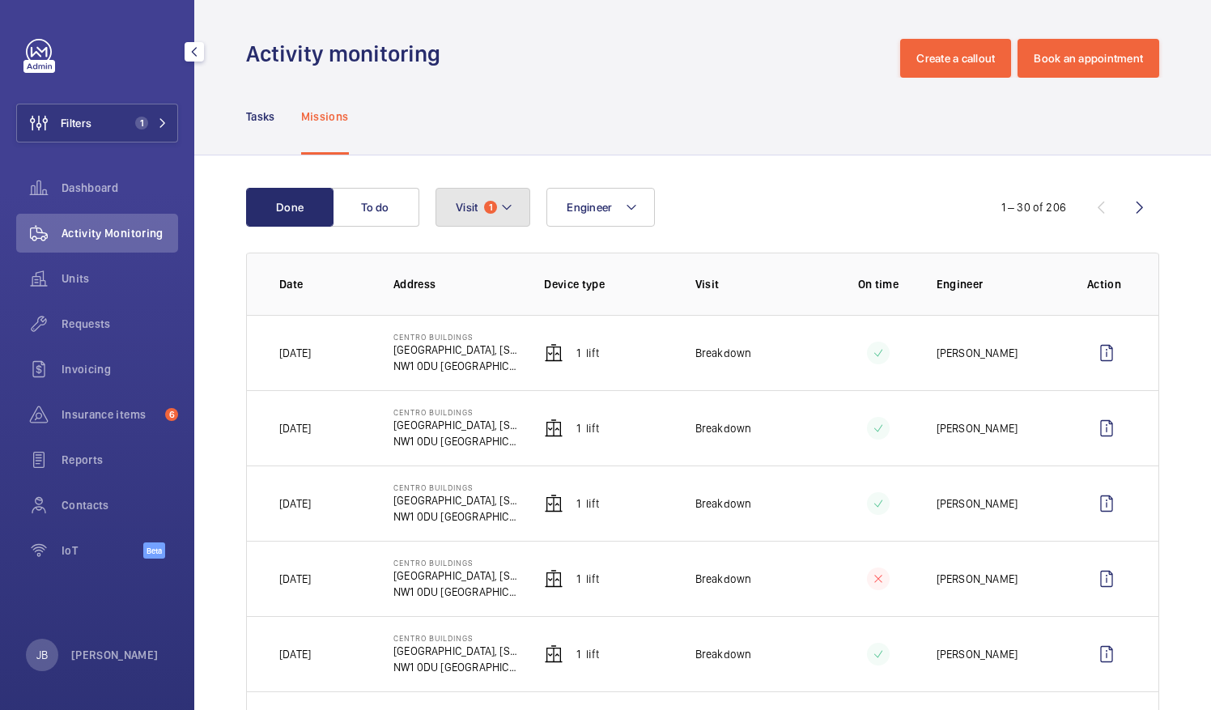
click at [469, 203] on span "Visit" at bounding box center [467, 207] width 22 height 13
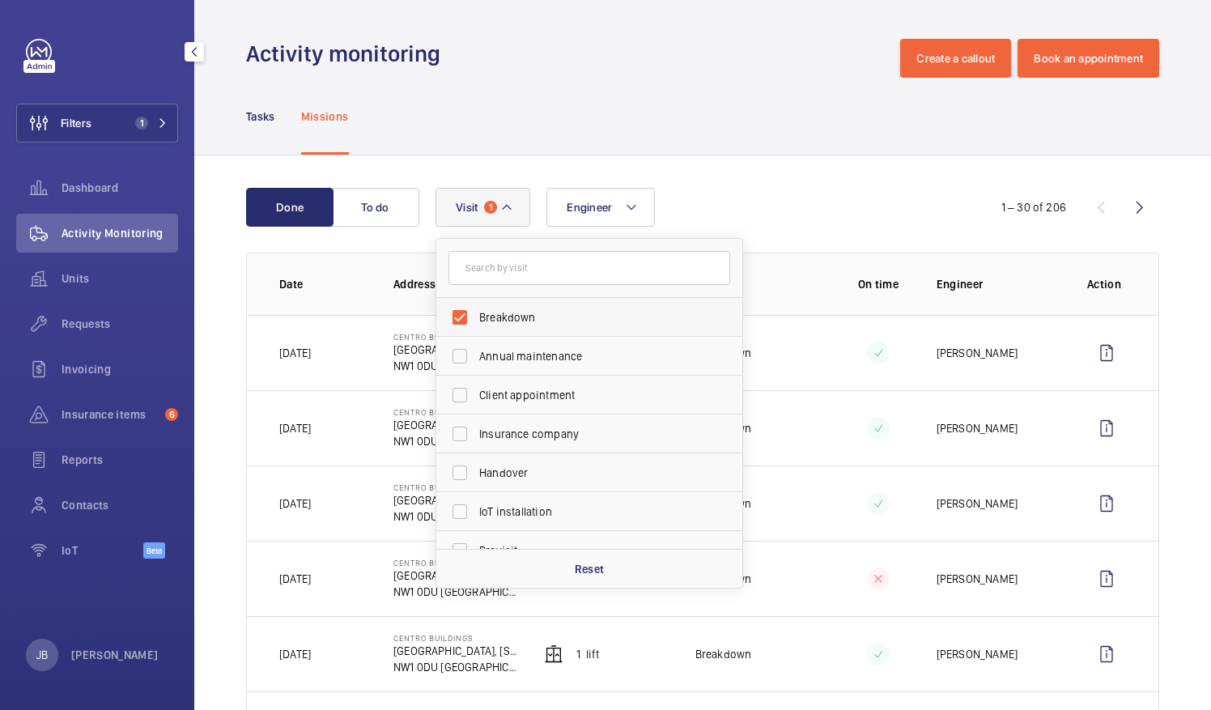
click at [461, 311] on label "Breakdown" at bounding box center [577, 317] width 282 height 39
click at [461, 311] on input "Breakdown" at bounding box center [460, 317] width 32 height 32
checkbox input "false"
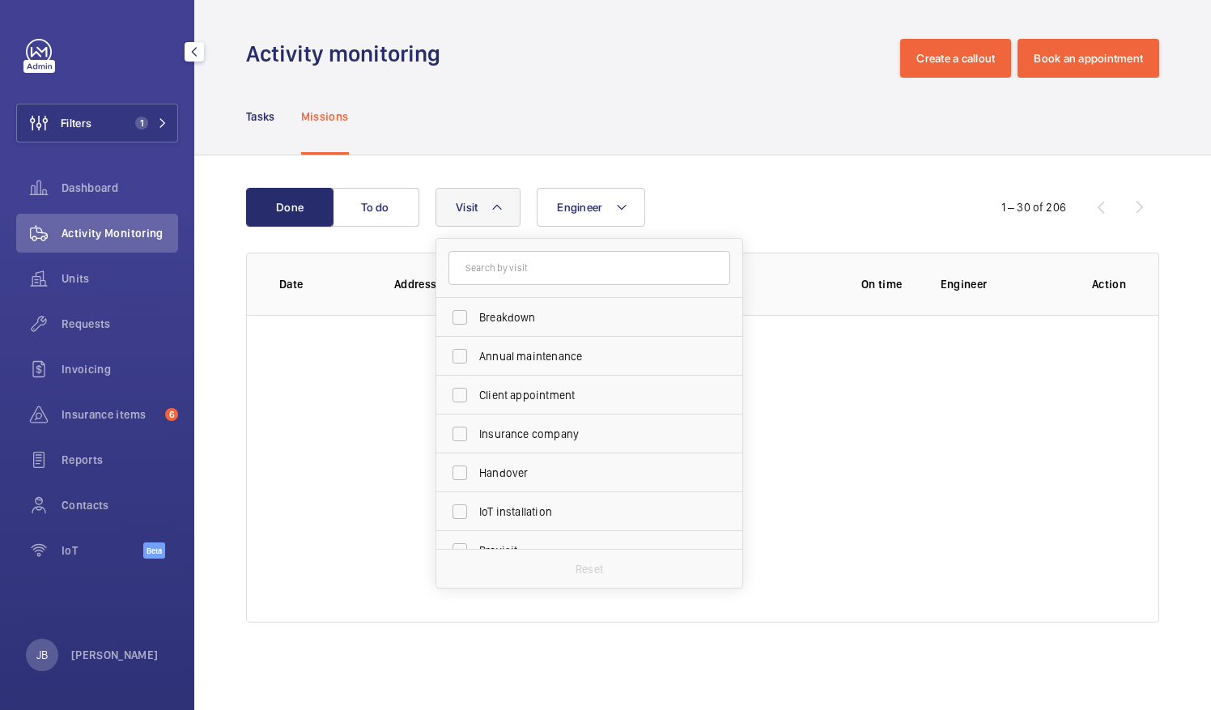
click at [436, 113] on div "Tasks Missions" at bounding box center [702, 116] width 913 height 77
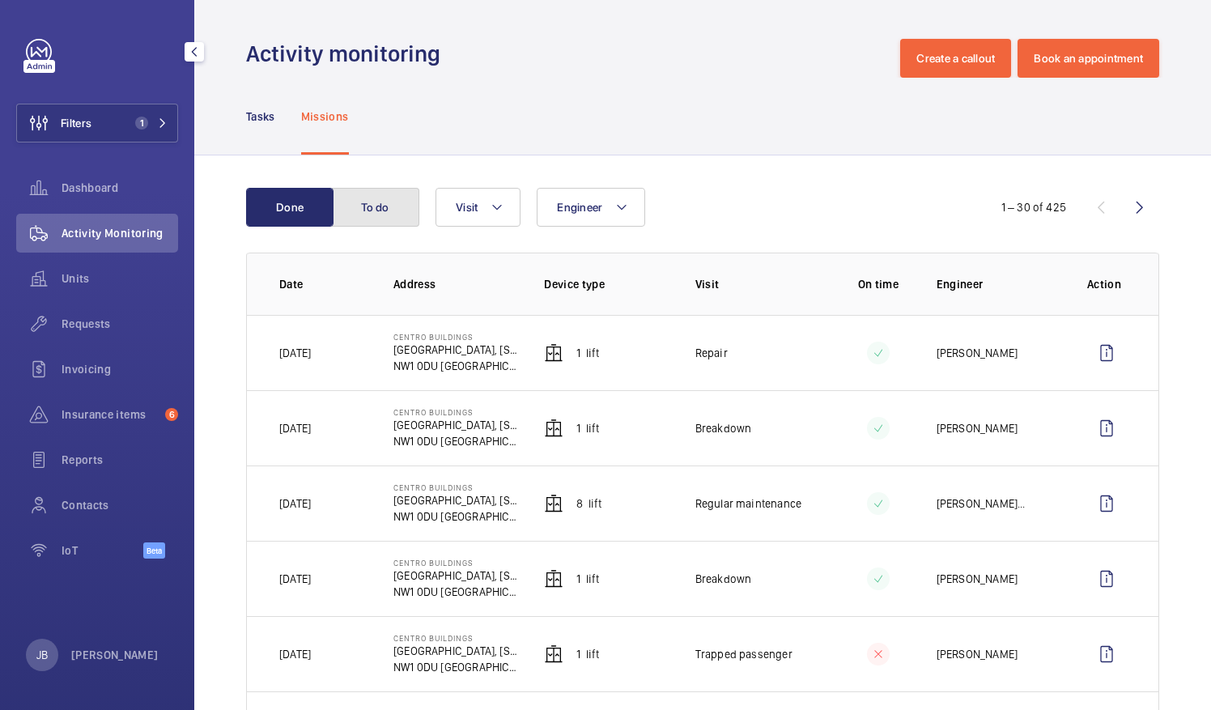
click at [341, 208] on button "To do" at bounding box center [375, 207] width 87 height 39
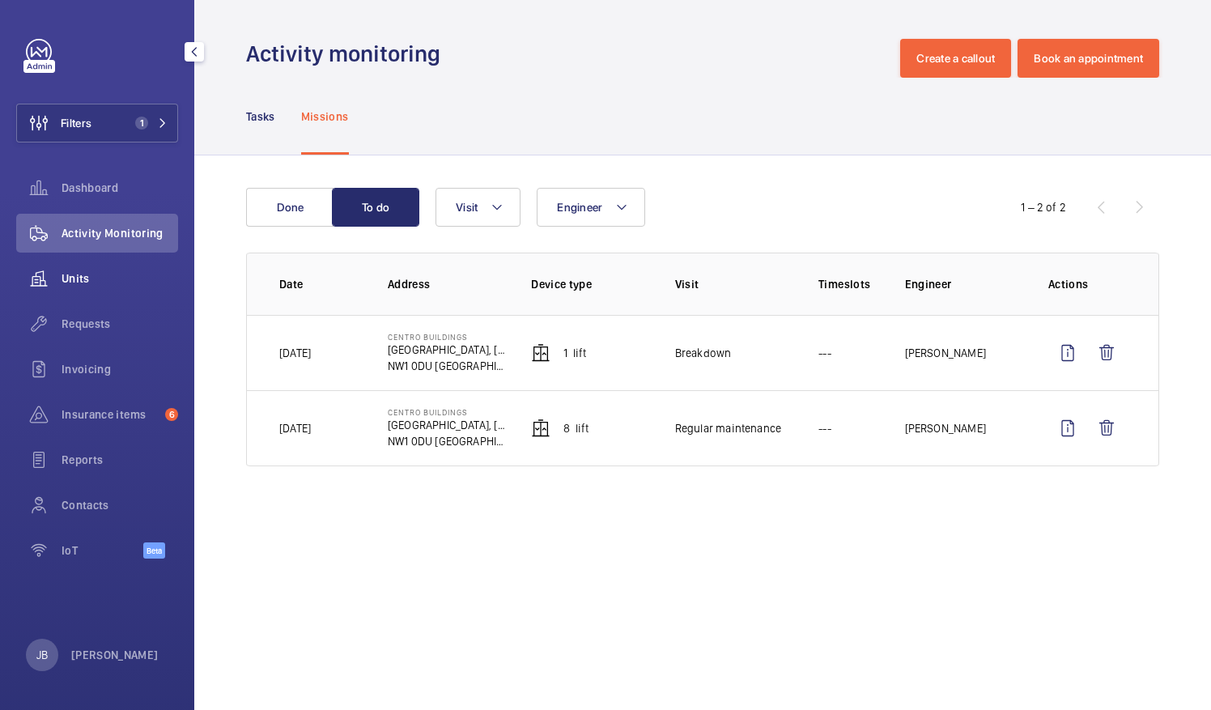
click at [81, 286] on div "Units" at bounding box center [97, 278] width 162 height 39
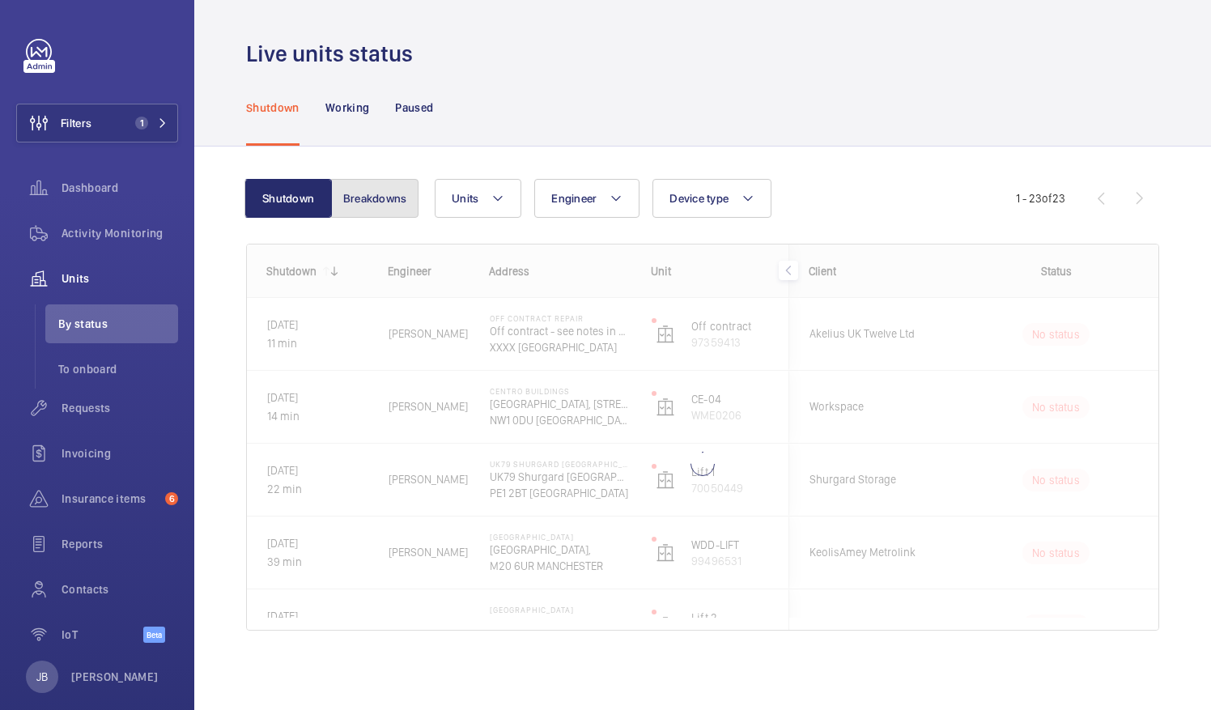
click at [375, 208] on button "Breakdowns" at bounding box center [374, 198] width 87 height 39
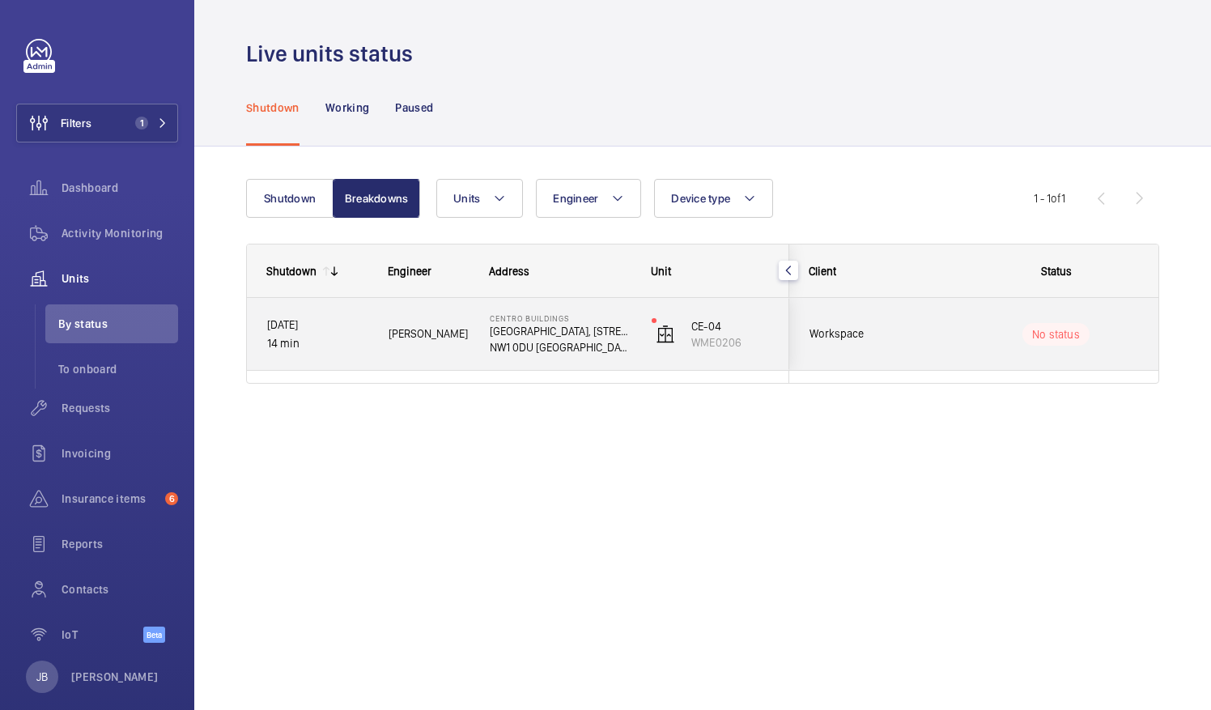
click at [413, 338] on span "[PERSON_NAME]" at bounding box center [429, 334] width 80 height 19
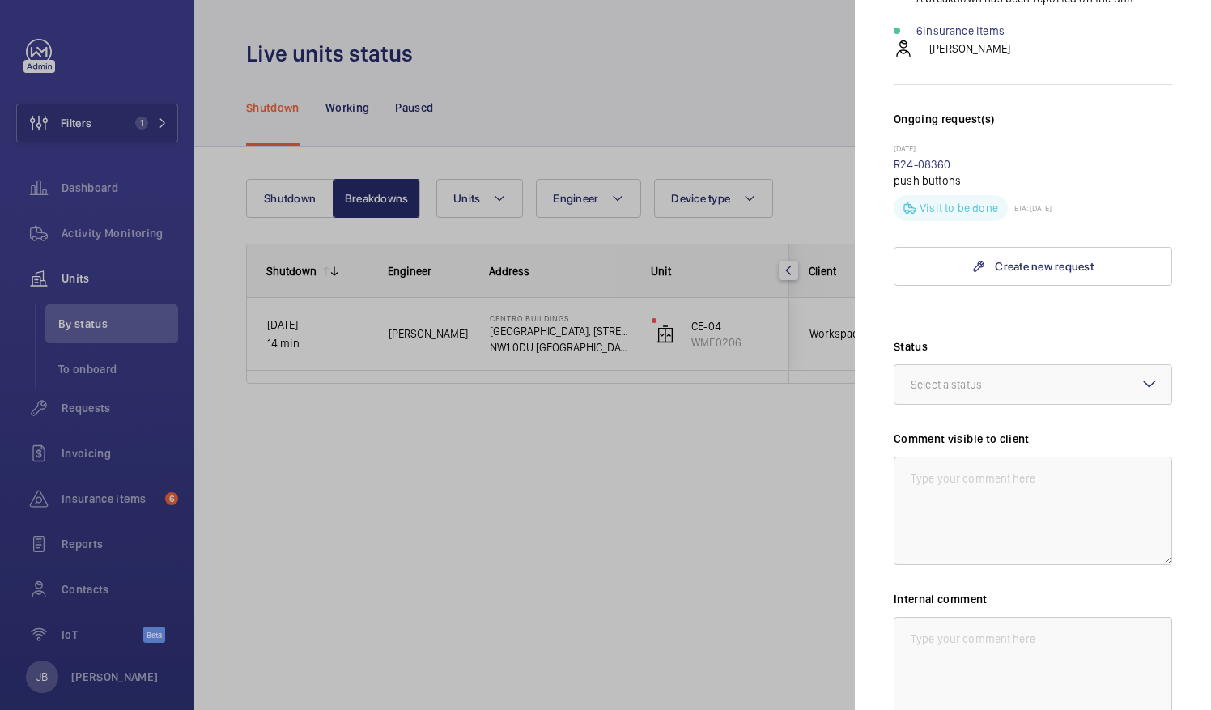
scroll to position [562, 0]
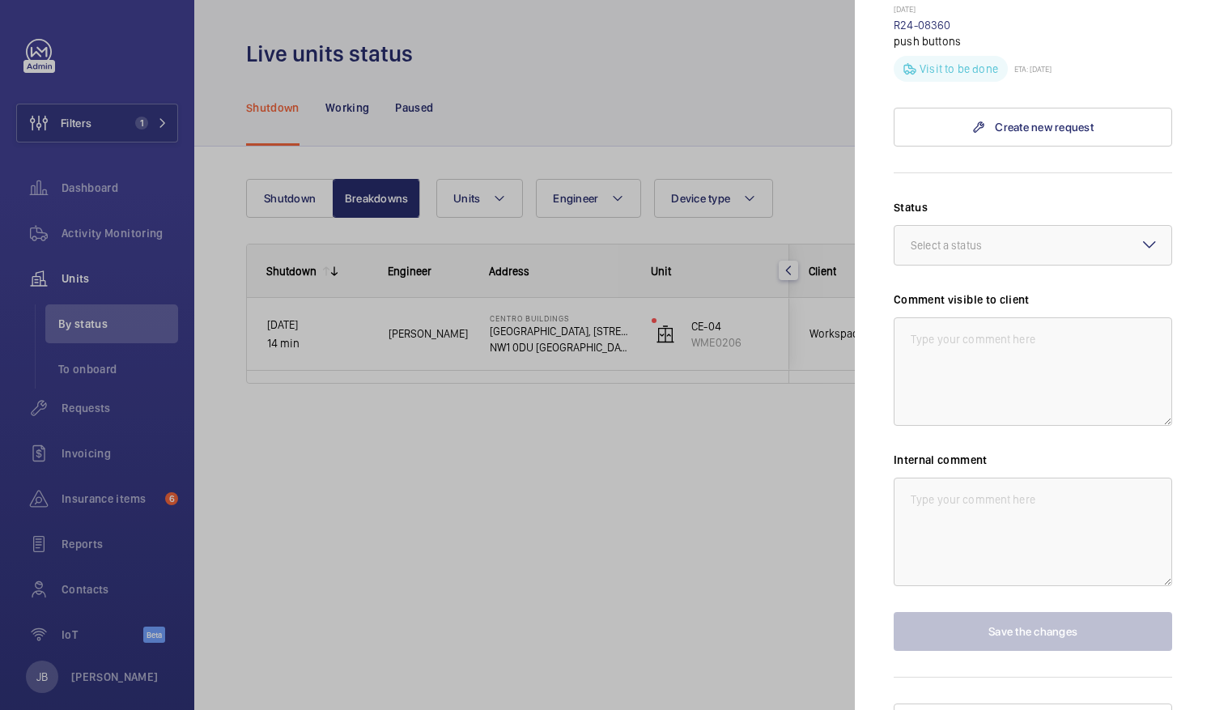
click at [468, 476] on div at bounding box center [605, 355] width 1211 height 710
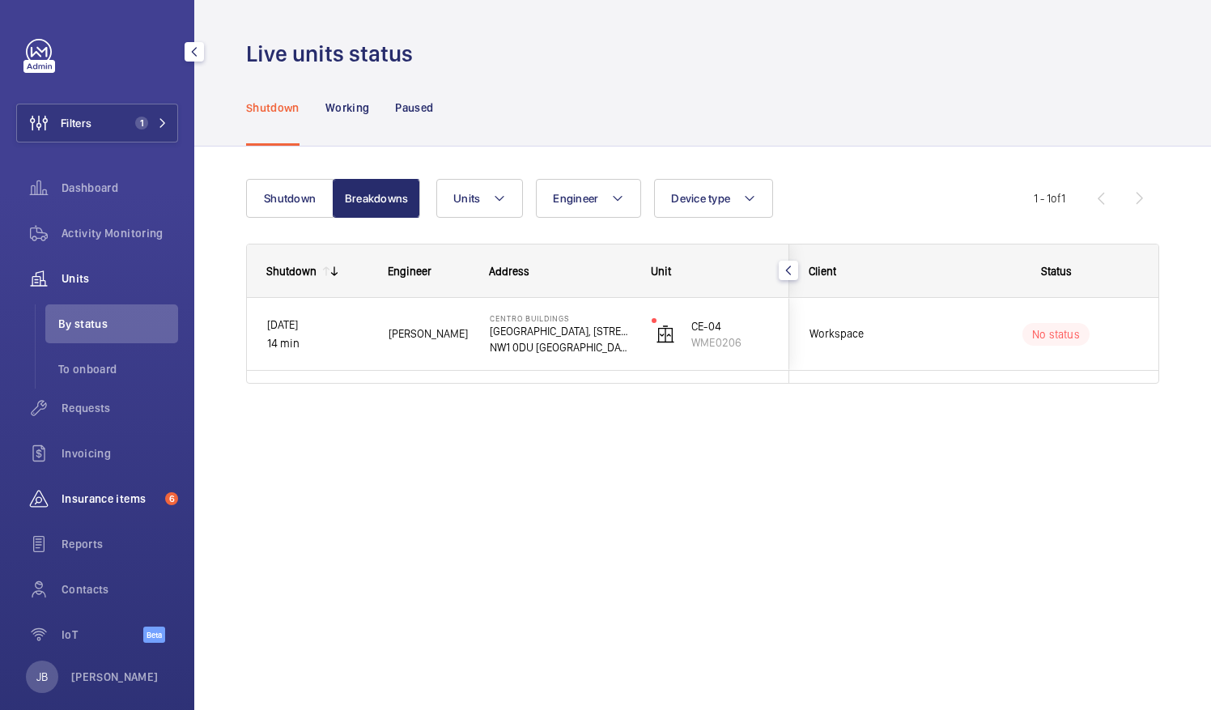
click at [96, 504] on span "Insurance items" at bounding box center [110, 499] width 97 height 16
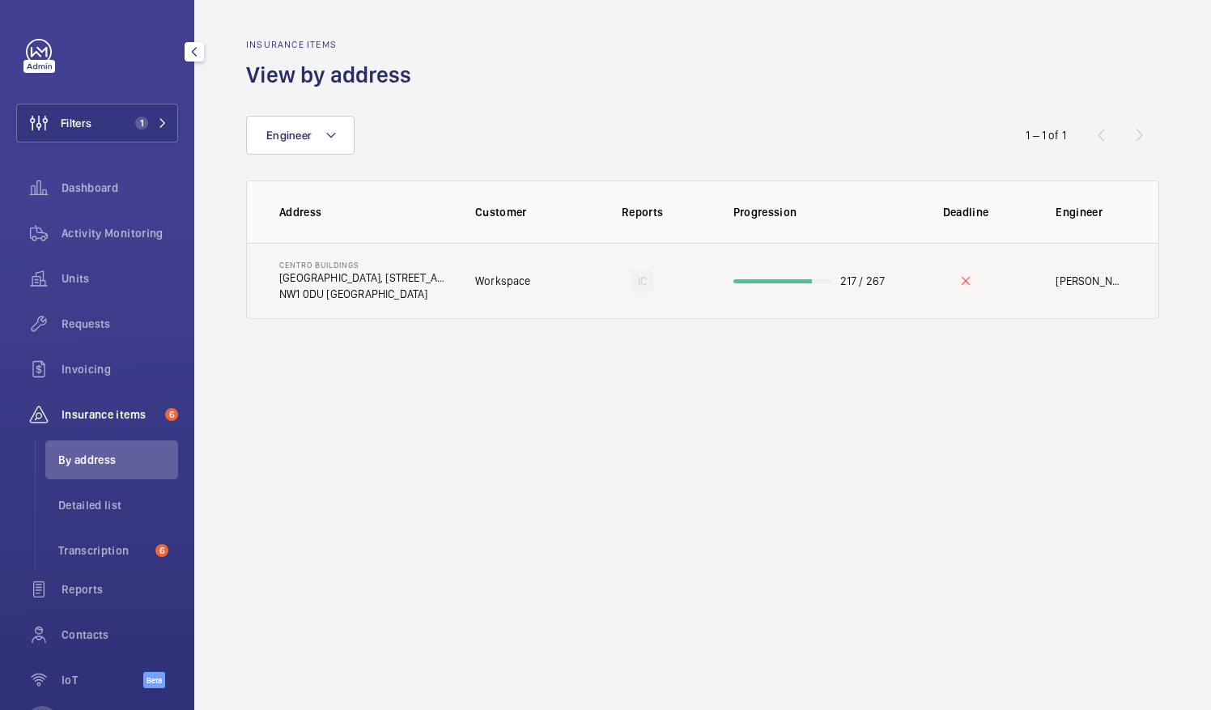
click at [402, 303] on td "Centro Buildings Centro Buildings, 20-23 Mandela Street, Camden, London, NW1 0D…" at bounding box center [348, 281] width 202 height 76
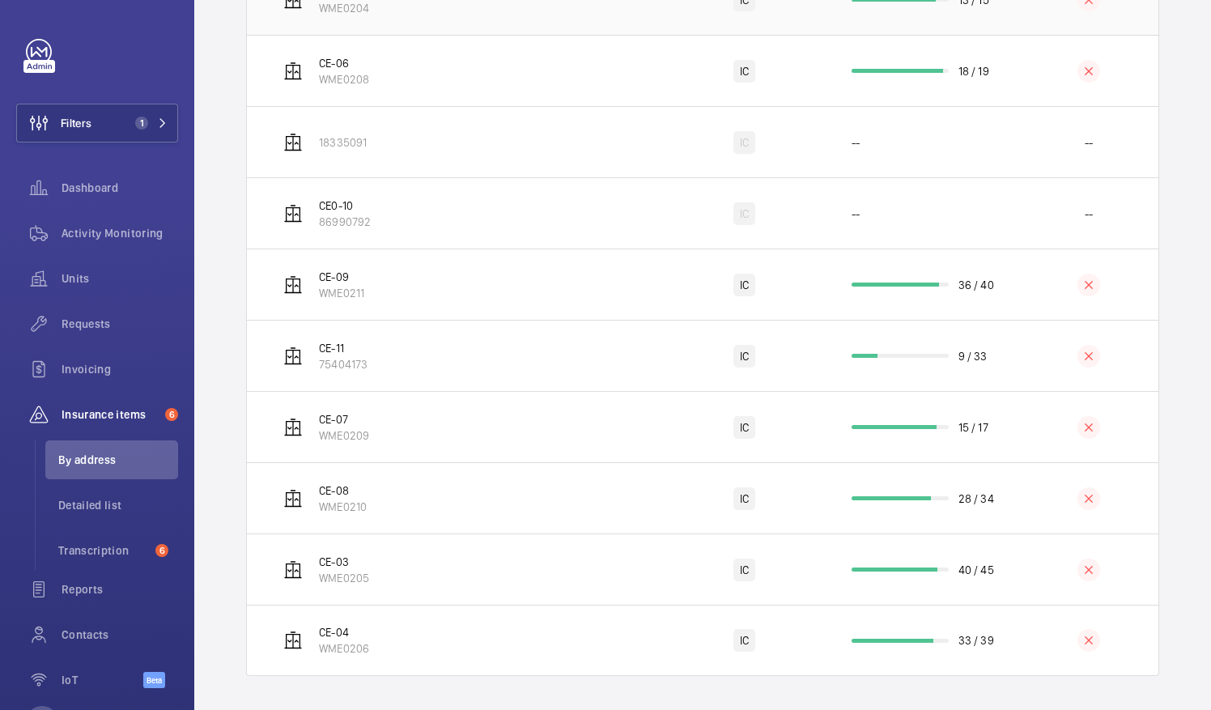
scroll to position [520, 0]
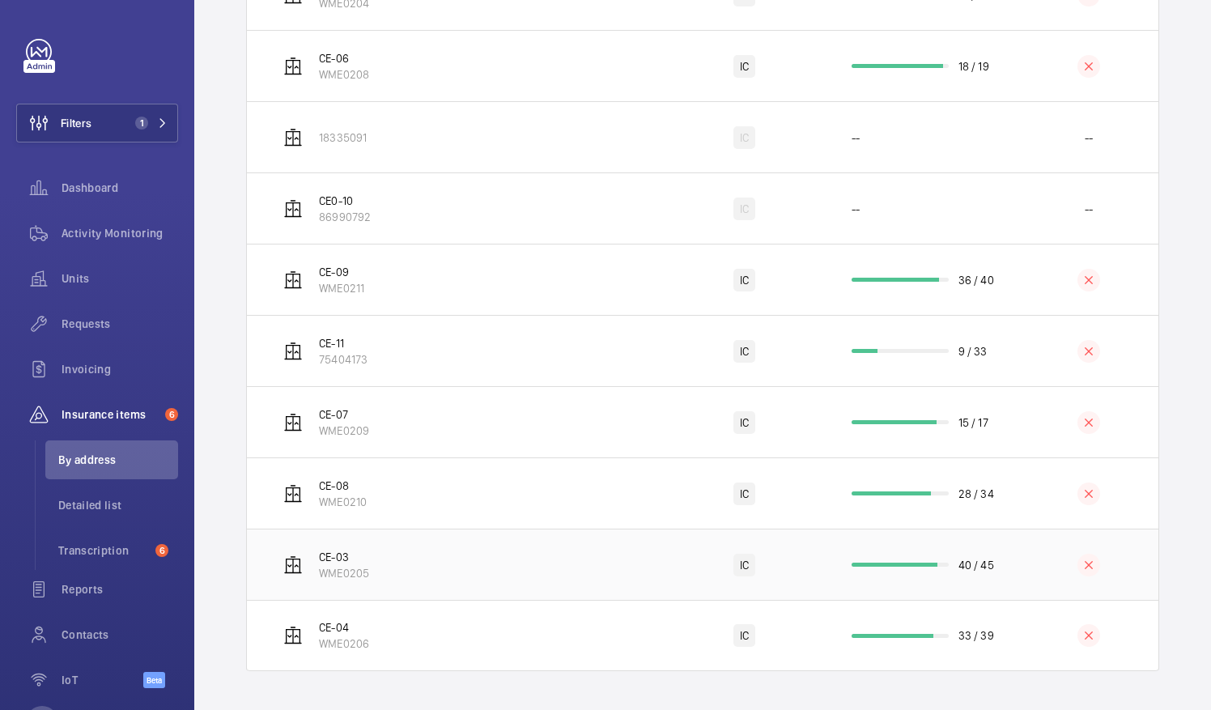
click at [466, 562] on td "CE-03 WME0205" at bounding box center [455, 564] width 417 height 71
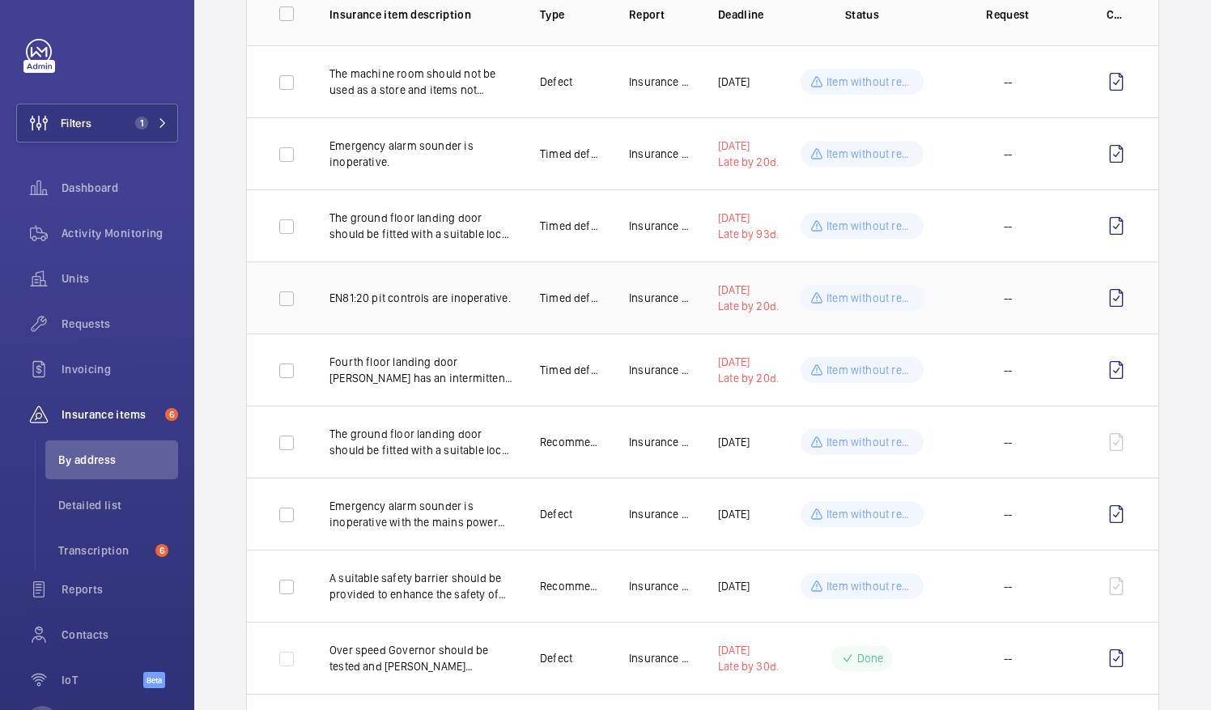
scroll to position [243, 0]
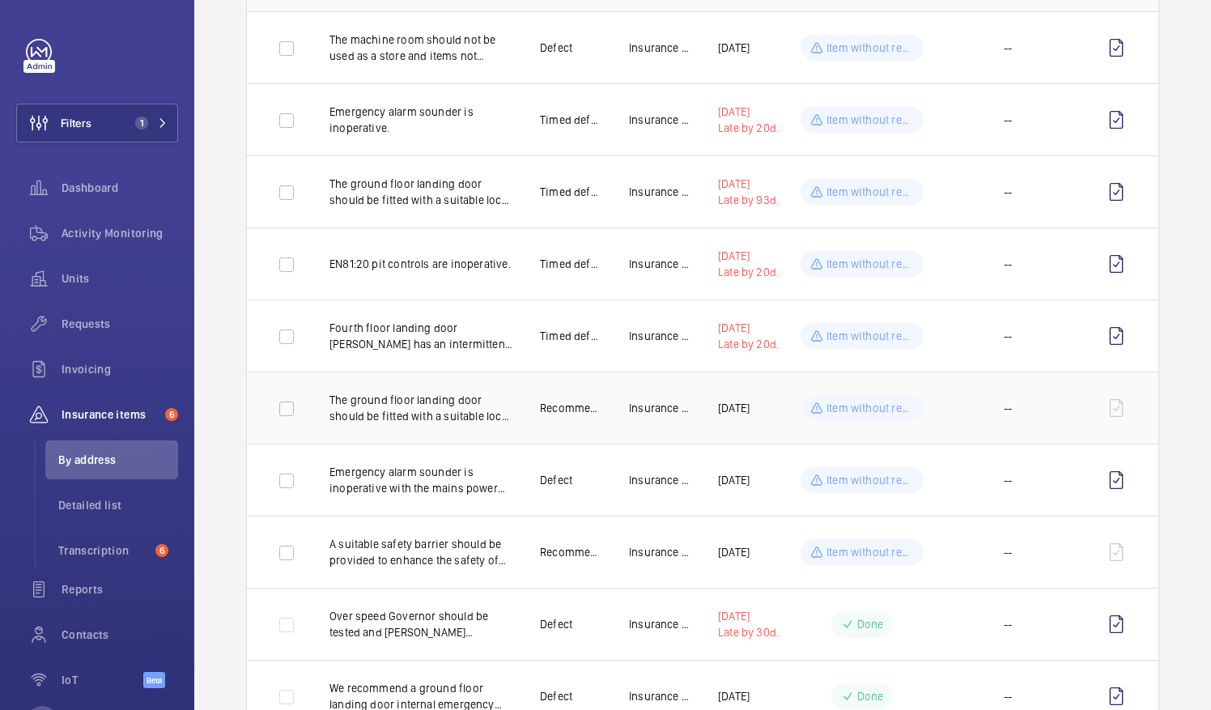
click at [449, 402] on p "The ground floor landing door should be fitted with a suitable lock release to …" at bounding box center [421, 408] width 185 height 32
